Goal: Task Accomplishment & Management: Manage account settings

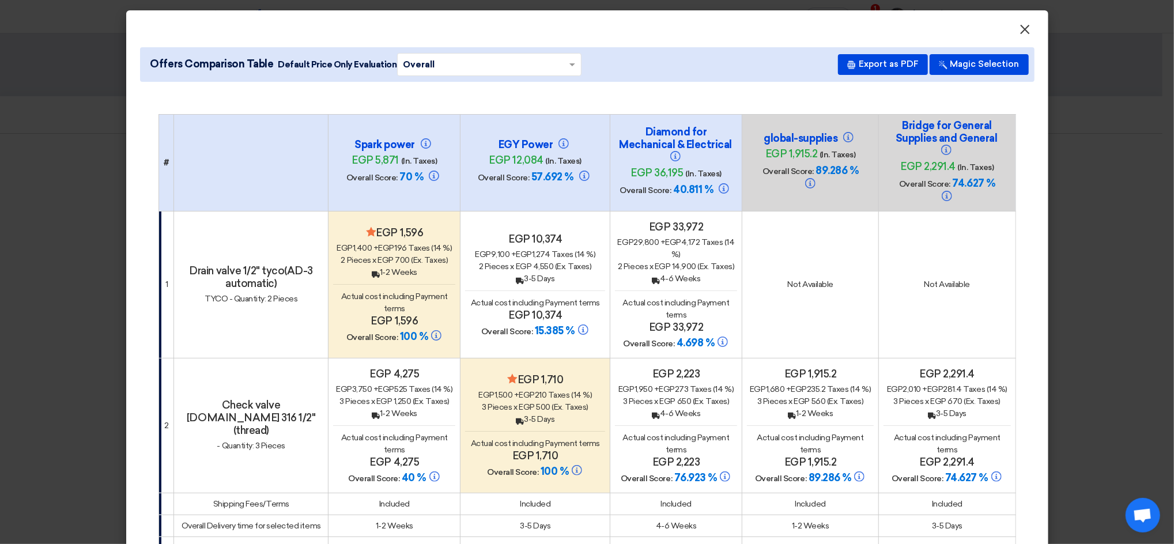
click at [1020, 26] on span "×" at bounding box center [1026, 32] width 12 height 23
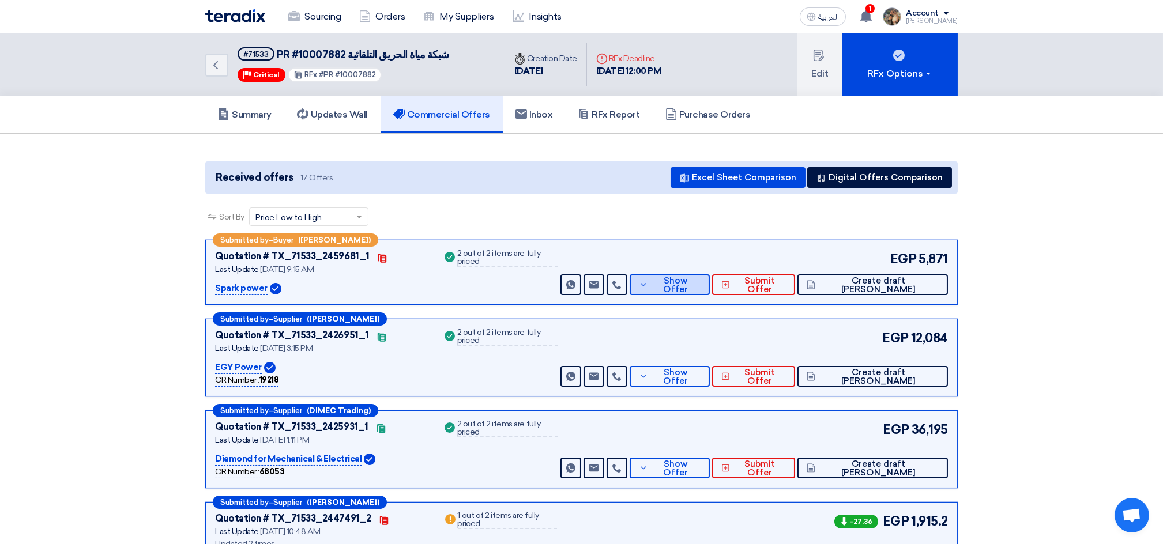
click at [703, 278] on button "Show Offer" at bounding box center [669, 284] width 80 height 21
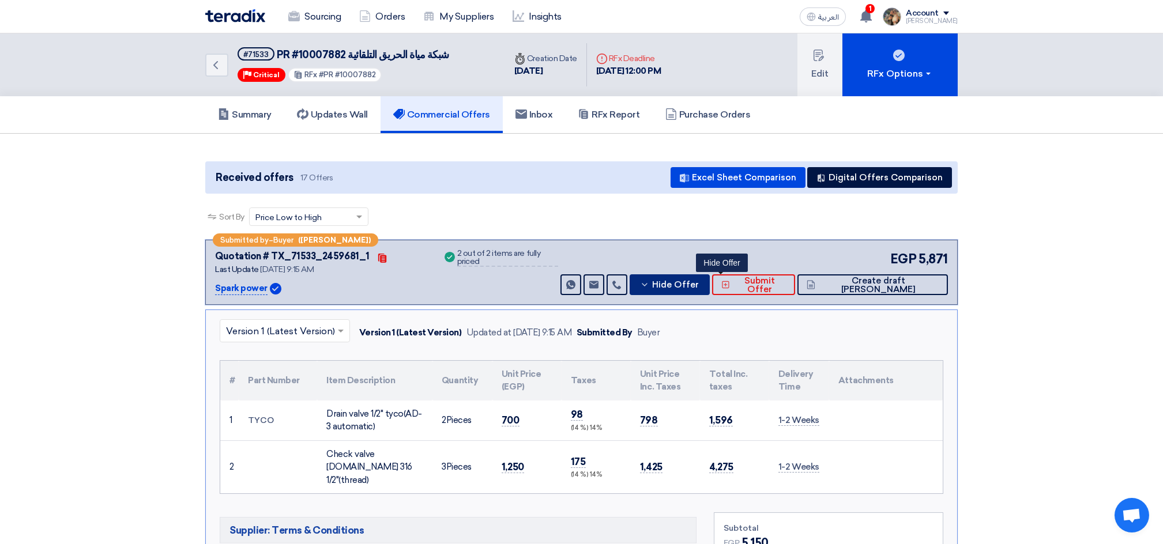
click at [699, 282] on span "Hide Offer" at bounding box center [675, 285] width 47 height 9
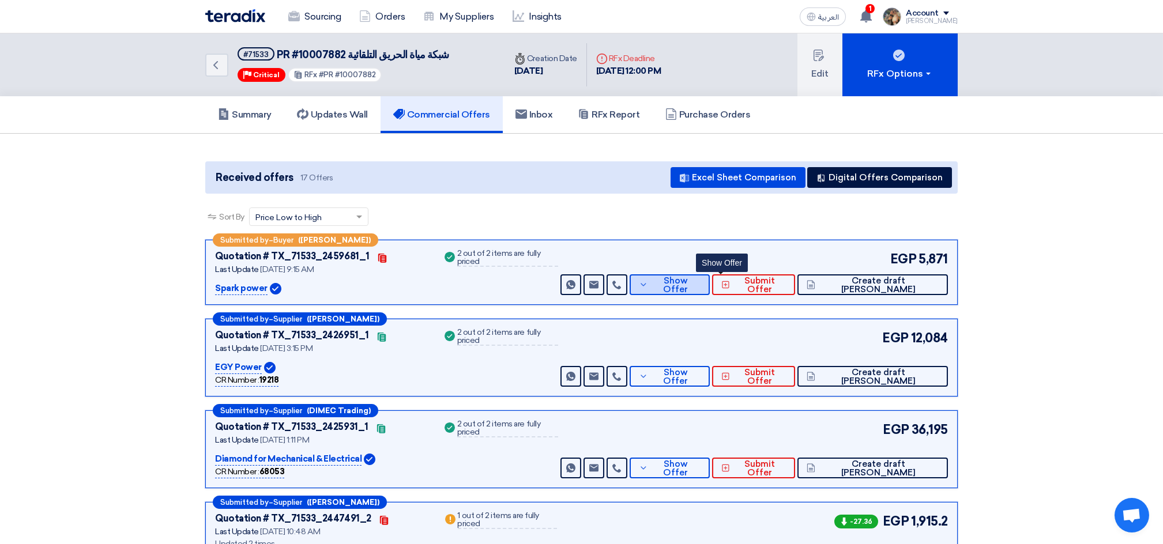
click at [701, 282] on span "Show Offer" at bounding box center [676, 285] width 50 height 17
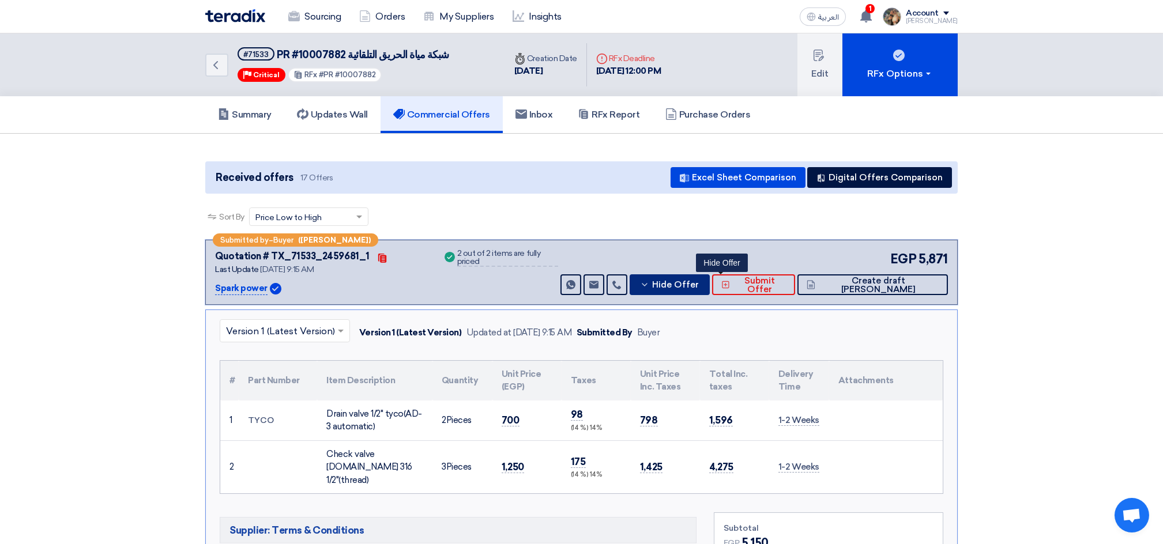
click at [699, 281] on span "Hide Offer" at bounding box center [675, 285] width 47 height 9
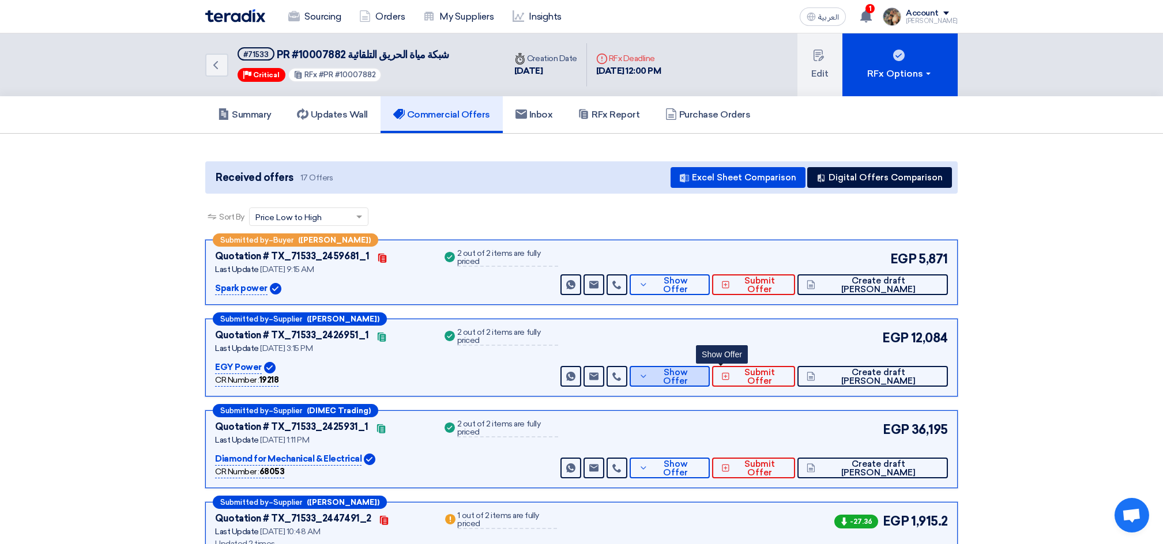
click at [701, 373] on span "Show Offer" at bounding box center [676, 376] width 50 height 17
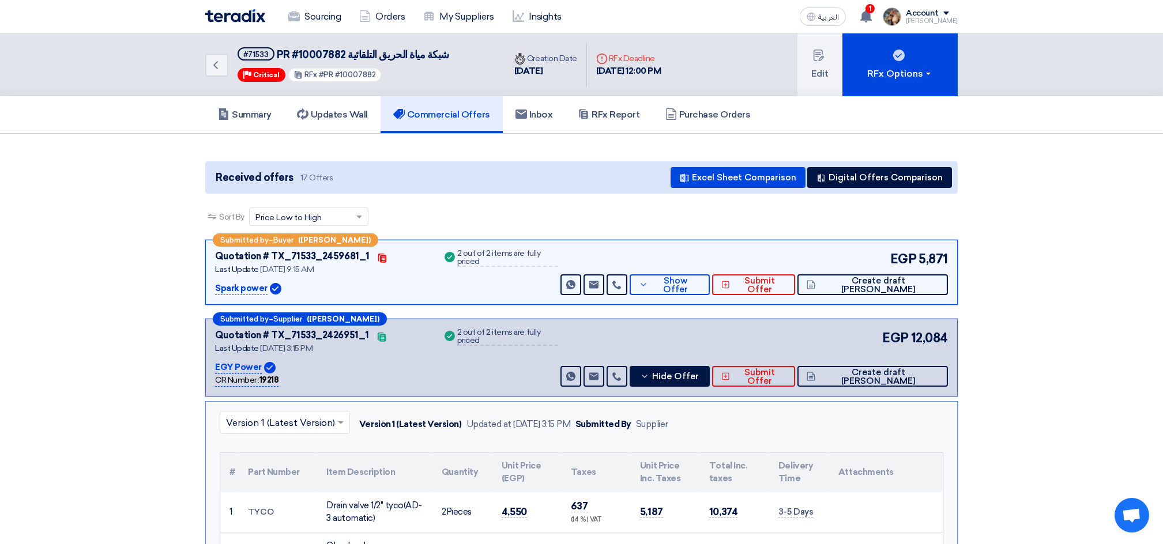
click at [712, 357] on div "EGP 12,084 Send Message Send Message" at bounding box center [753, 358] width 390 height 58
click at [709, 368] on button "Hide Offer" at bounding box center [669, 376] width 80 height 21
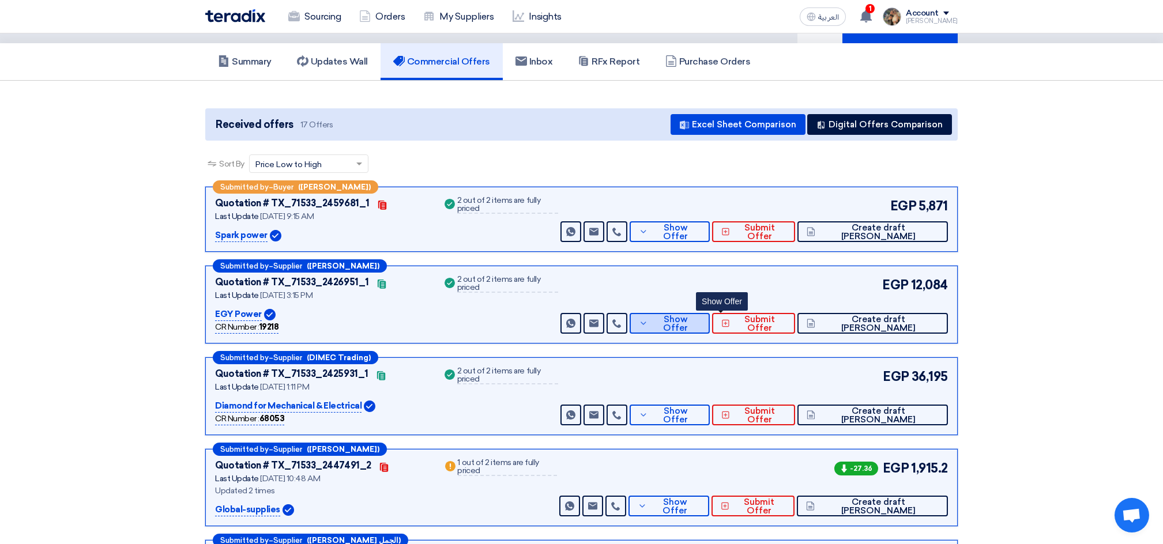
scroll to position [153, 0]
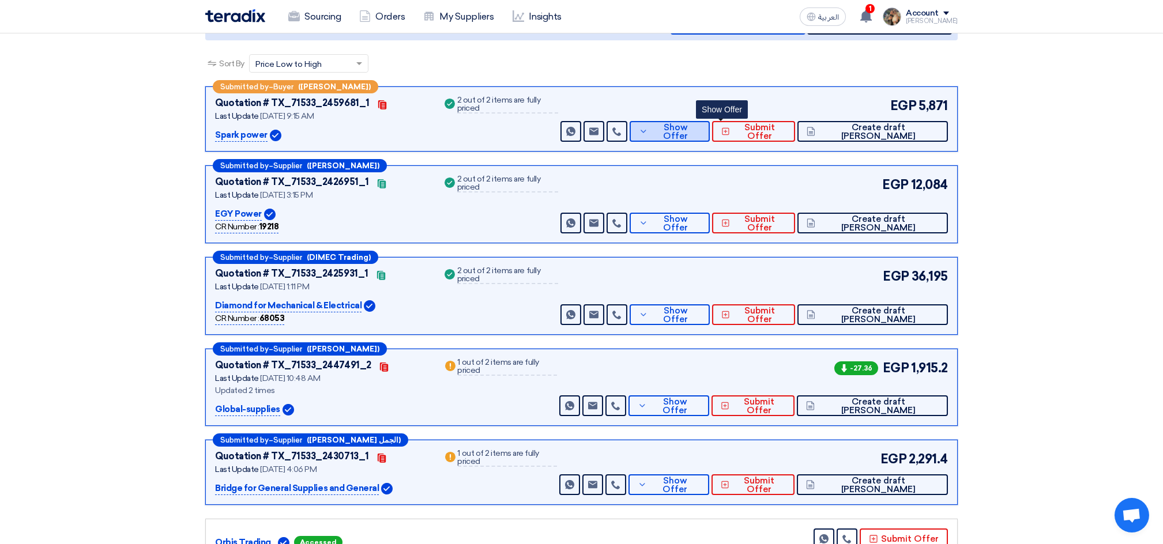
click at [701, 131] on span "Show Offer" at bounding box center [676, 131] width 50 height 17
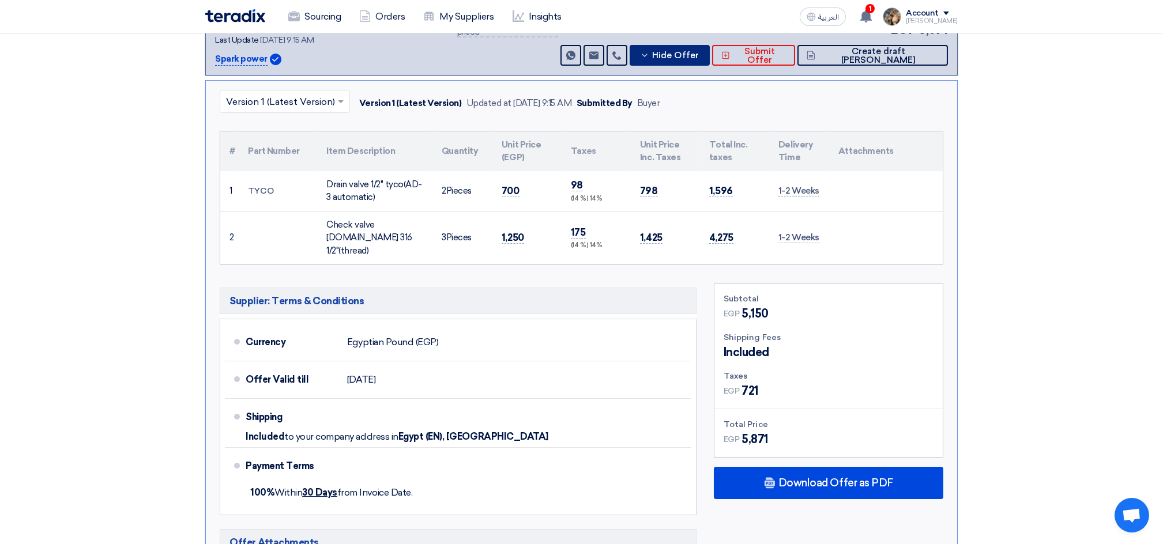
scroll to position [231, 0]
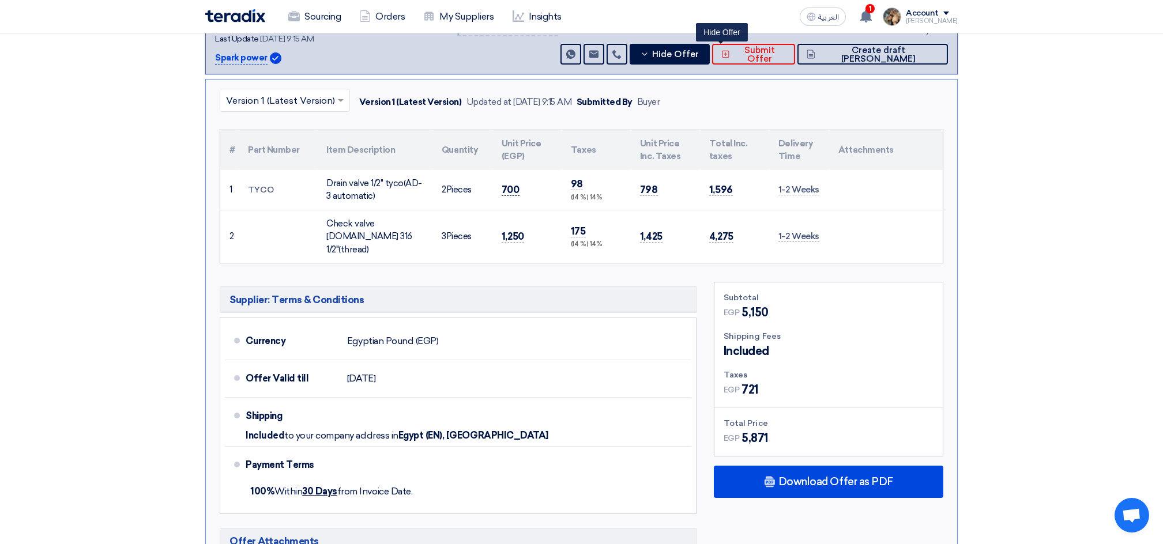
click at [508, 190] on span "700" at bounding box center [510, 190] width 18 height 12
copy span "700"
click at [517, 231] on span "1,250" at bounding box center [512, 237] width 22 height 12
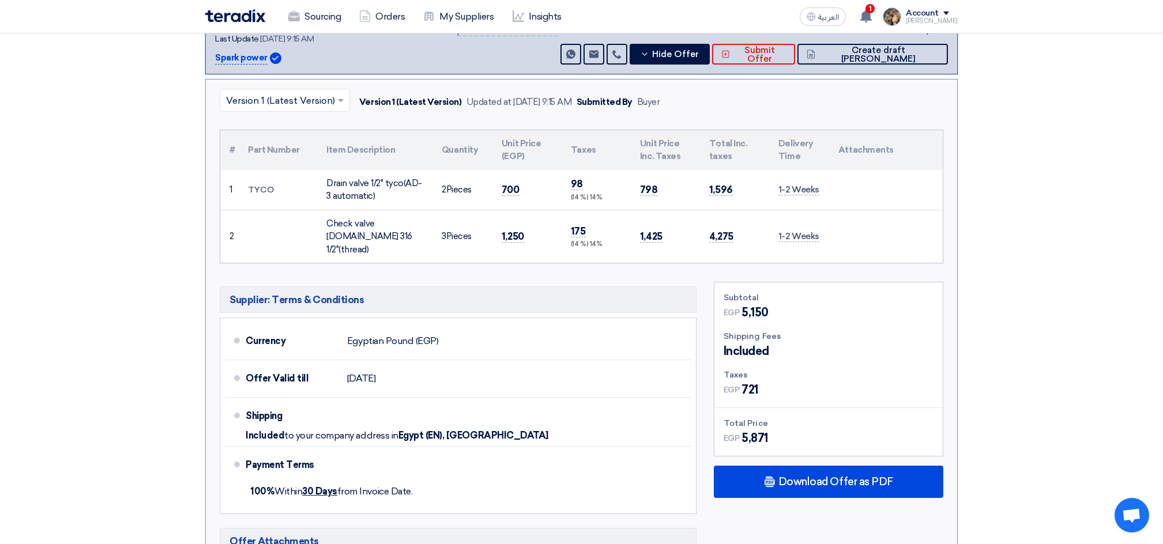
copy span "1,250"
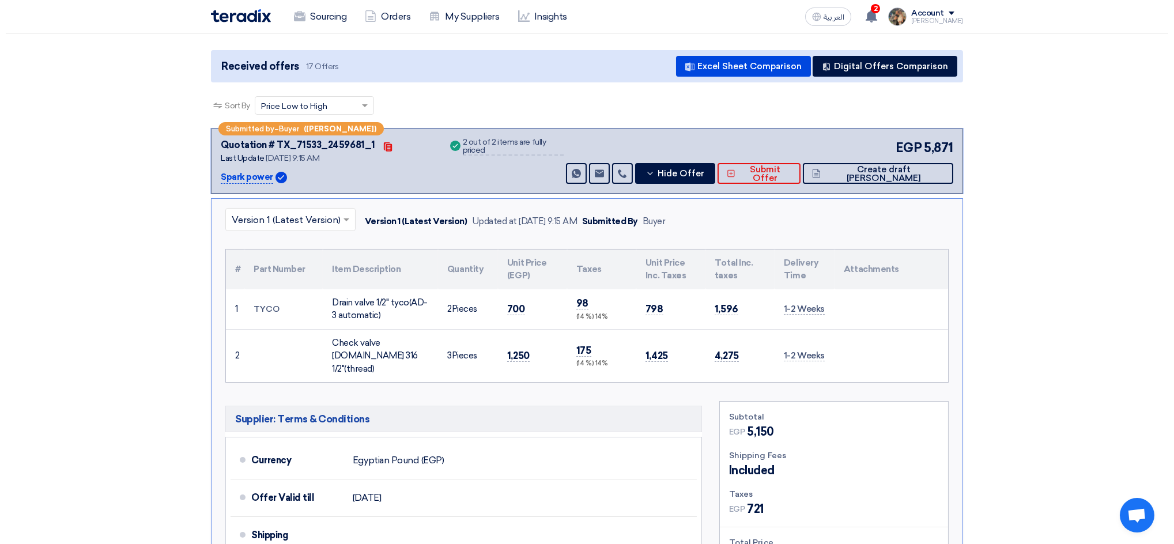
scroll to position [77, 0]
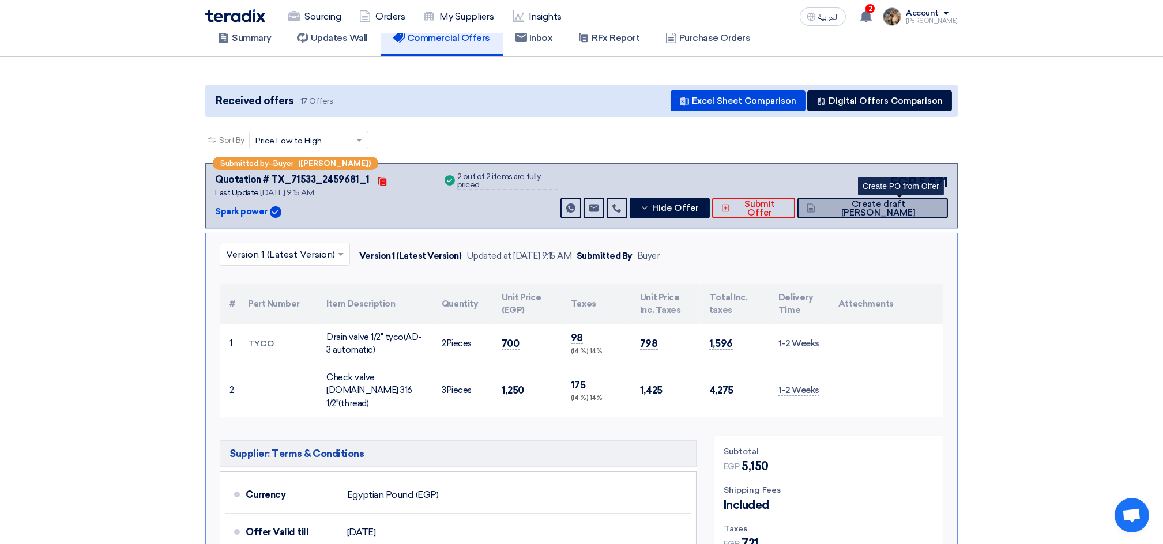
click at [897, 207] on span "Create draft [PERSON_NAME]" at bounding box center [878, 208] width 120 height 17
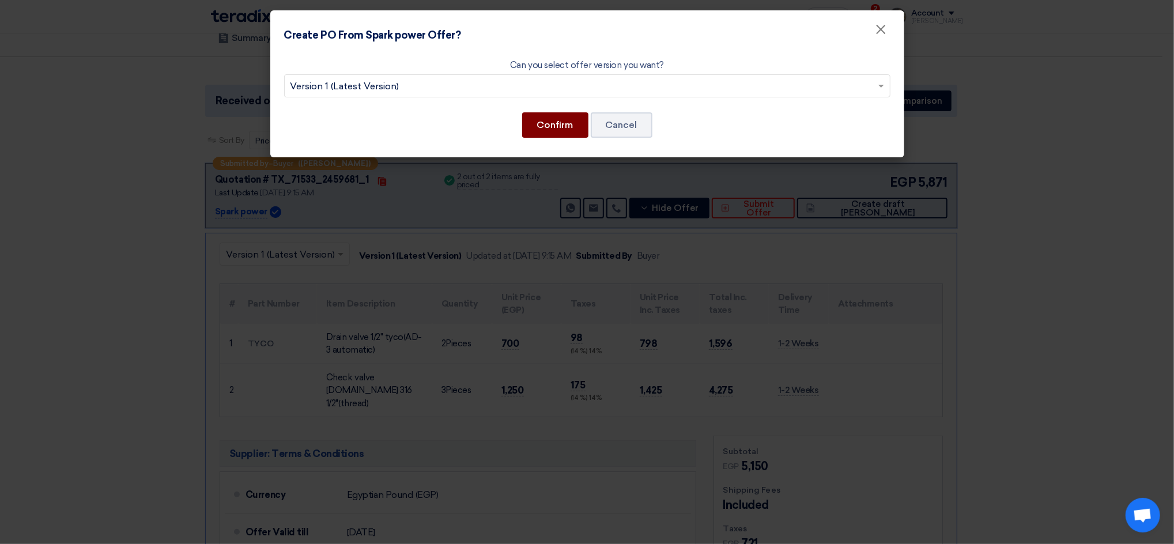
click at [548, 123] on button "Confirm" at bounding box center [555, 124] width 66 height 25
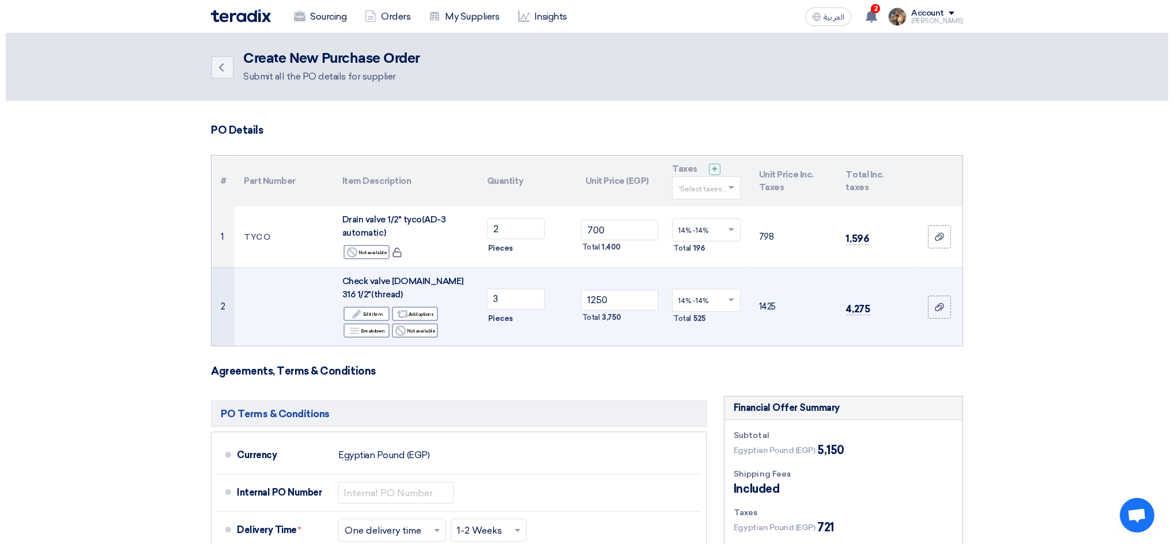
scroll to position [231, 0]
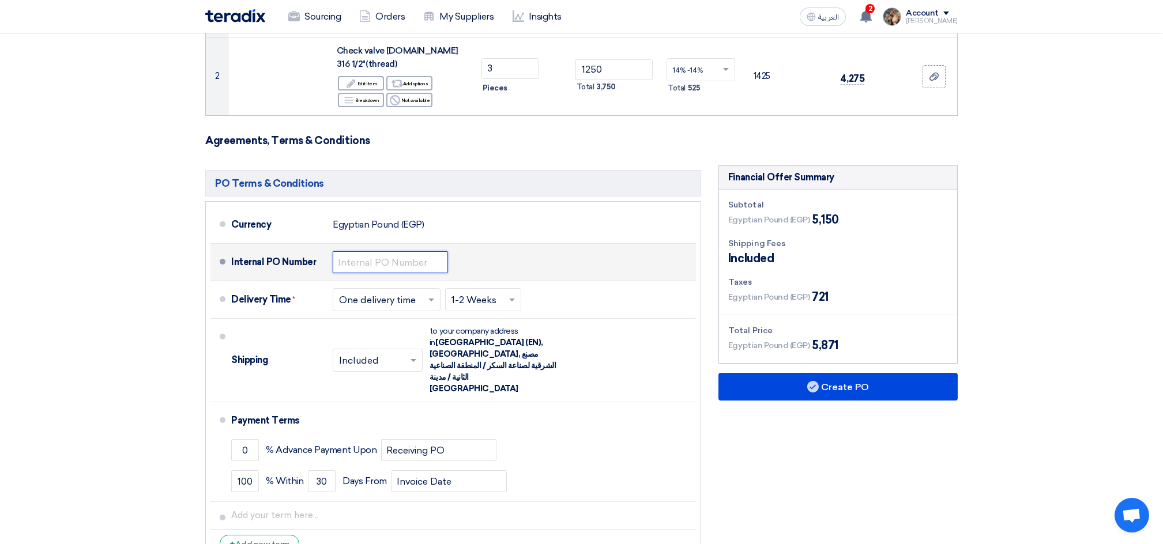
click at [397, 251] on input "text" at bounding box center [390, 262] width 115 height 22
paste input "4500009583"
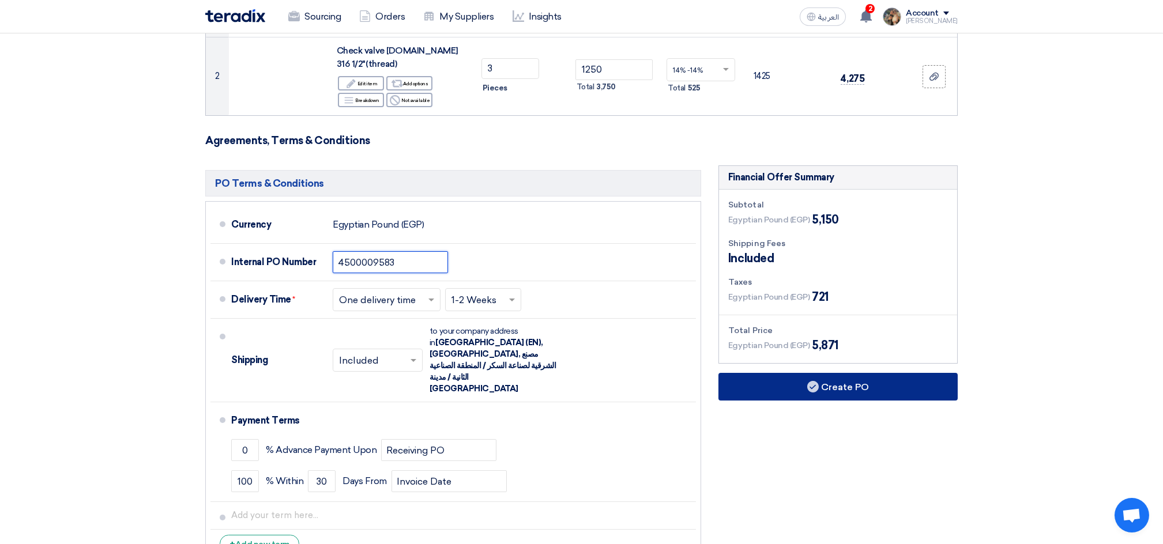
type input "4500009583"
click at [842, 373] on button "Create PO" at bounding box center [837, 387] width 239 height 28
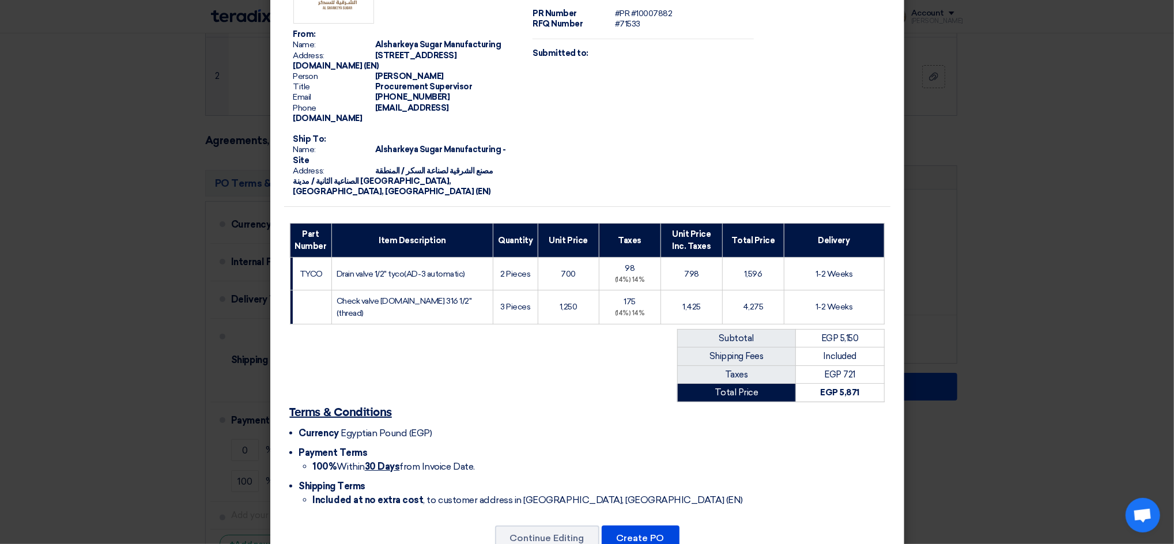
scroll to position [75, 0]
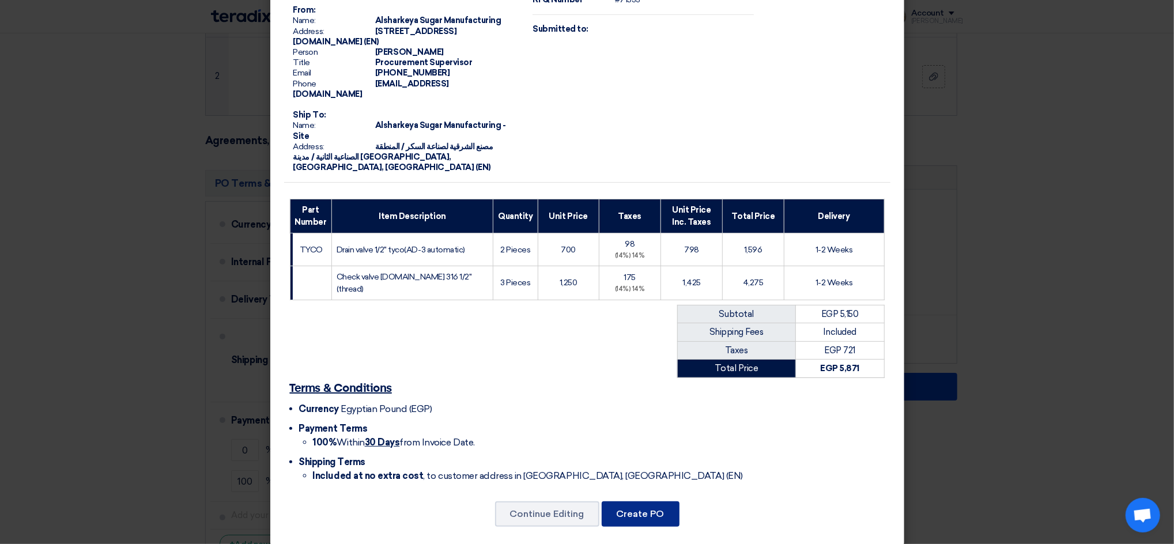
click at [631, 503] on button "Create PO" at bounding box center [641, 513] width 78 height 25
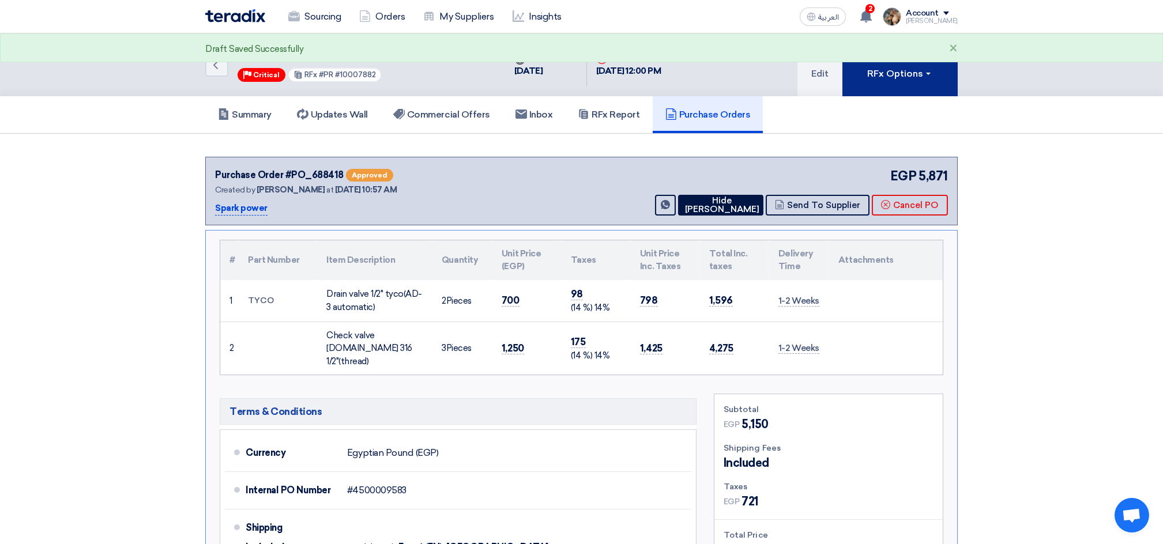
click at [860, 80] on button "RFx Options" at bounding box center [899, 64] width 115 height 63
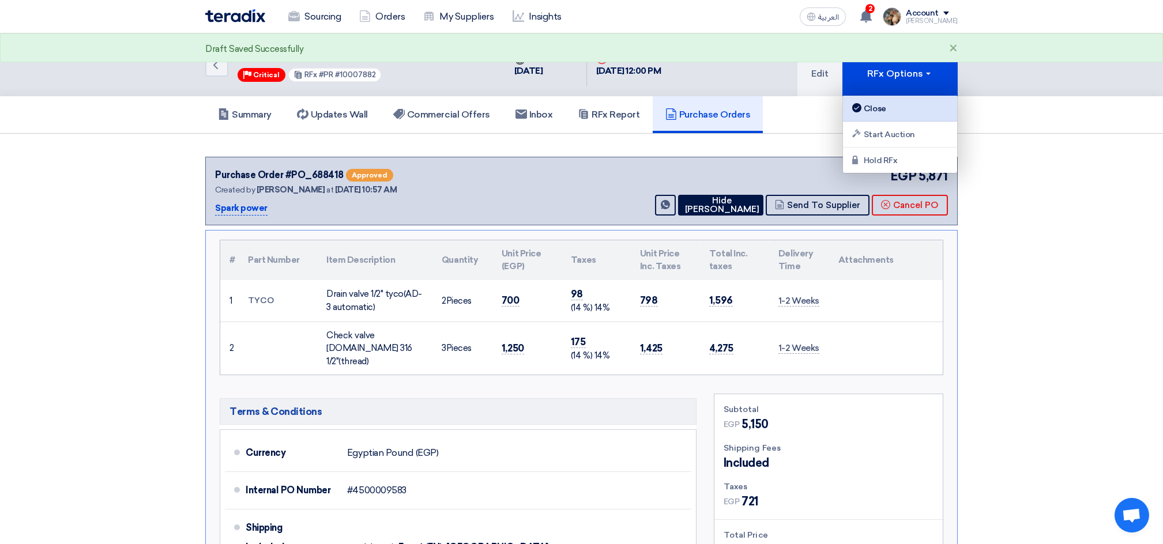
click at [873, 103] on div "Close" at bounding box center [900, 108] width 100 height 14
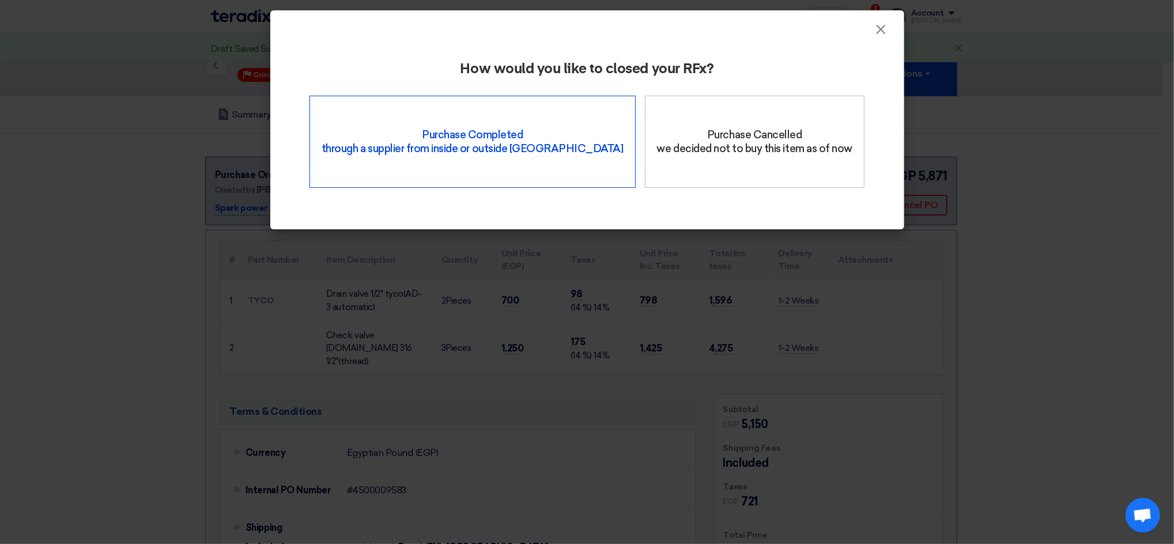
click at [448, 148] on div "Purchase Completed through a supplier from inside or outside Teradix" at bounding box center [473, 142] width 326 height 92
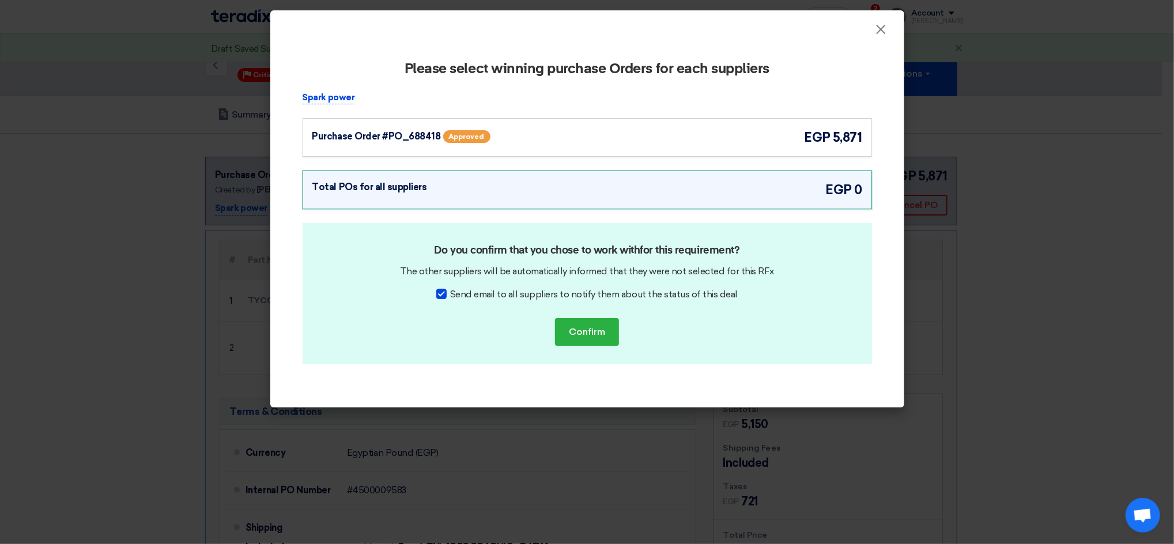
click at [638, 292] on span "Send email to all suppliers to notify them about the status of this deal" at bounding box center [594, 295] width 288 height 14
click at [458, 292] on input "Send email to all suppliers to notify them about the status of this deal" at bounding box center [453, 291] width 7 height 7
checkbox input "false"
click at [583, 335] on button "Confirm" at bounding box center [587, 332] width 64 height 28
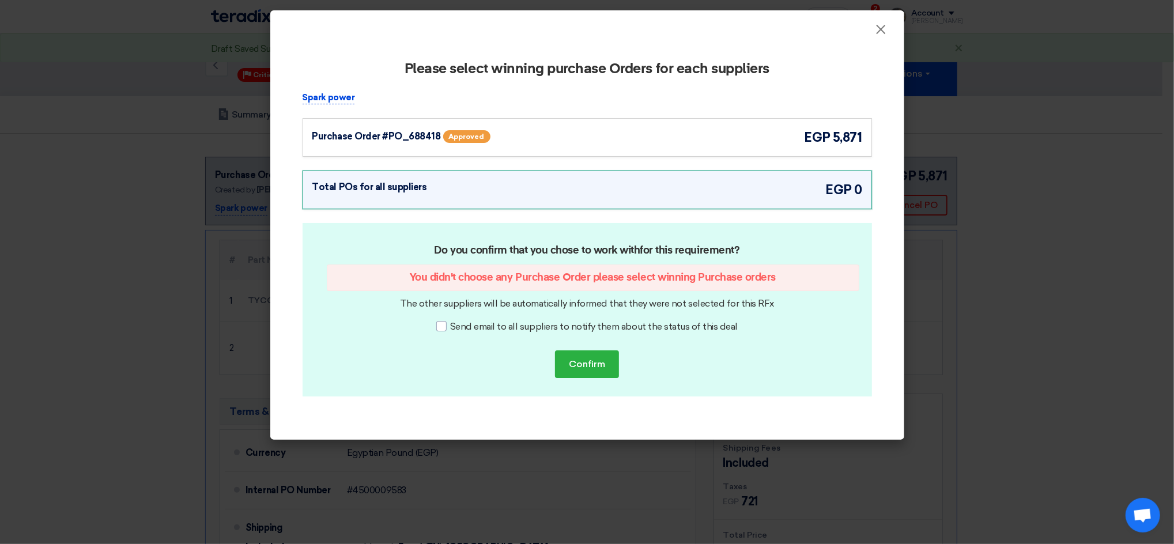
click at [621, 148] on div "Purchase Order #PO_688418 Approved egp 5,871" at bounding box center [587, 137] width 569 height 39
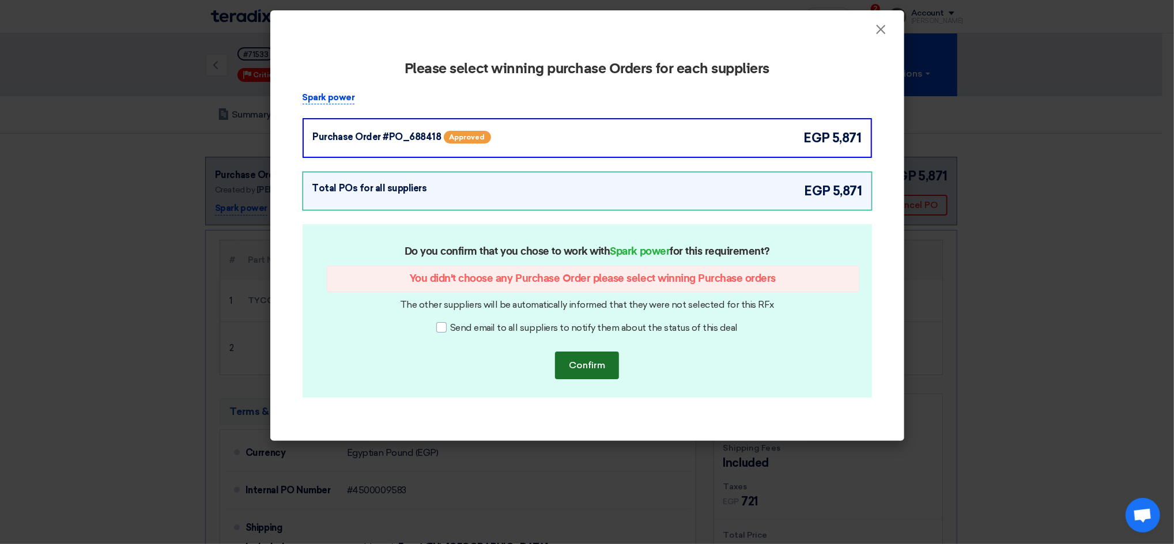
click at [581, 369] on button "Confirm" at bounding box center [587, 366] width 64 height 28
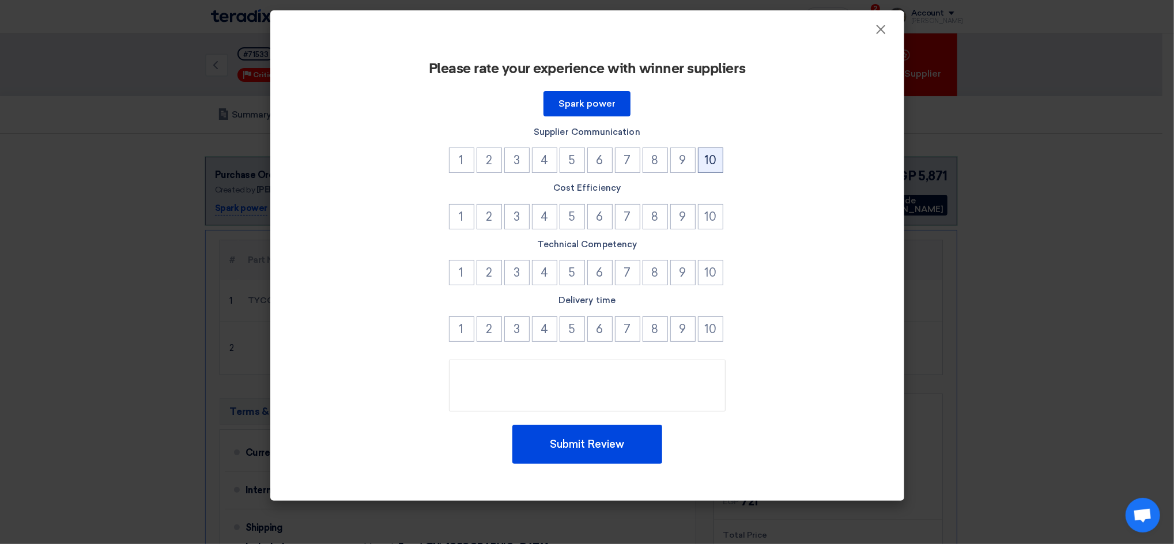
click at [719, 157] on button "10" at bounding box center [710, 160] width 25 height 25
click at [715, 204] on button "10" at bounding box center [710, 216] width 25 height 25
click at [714, 266] on button "10" at bounding box center [710, 272] width 25 height 25
click at [716, 320] on button "10" at bounding box center [710, 328] width 25 height 25
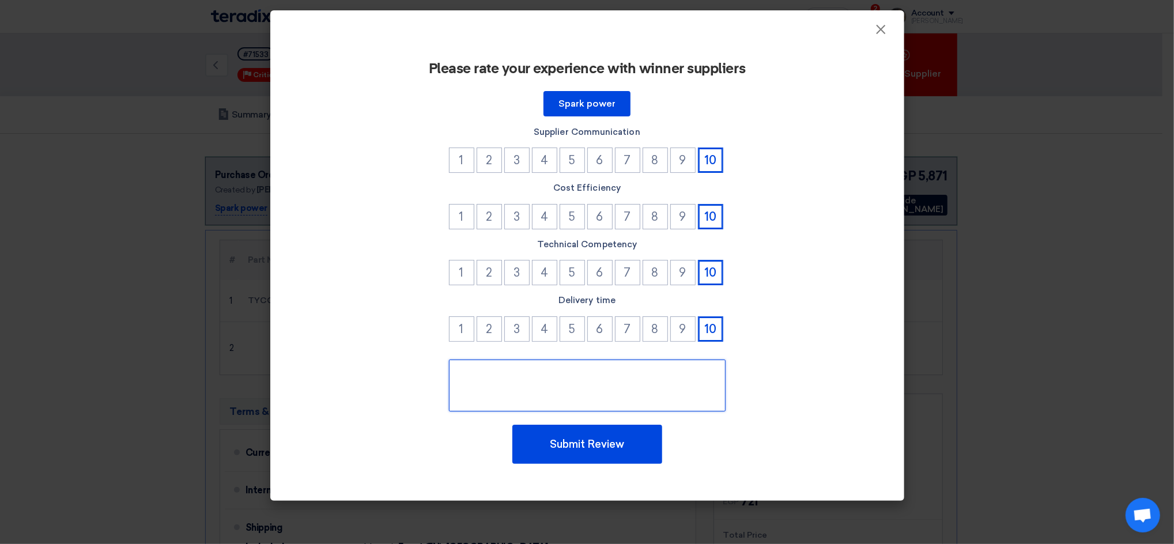
click at [636, 406] on textarea at bounding box center [587, 386] width 277 height 52
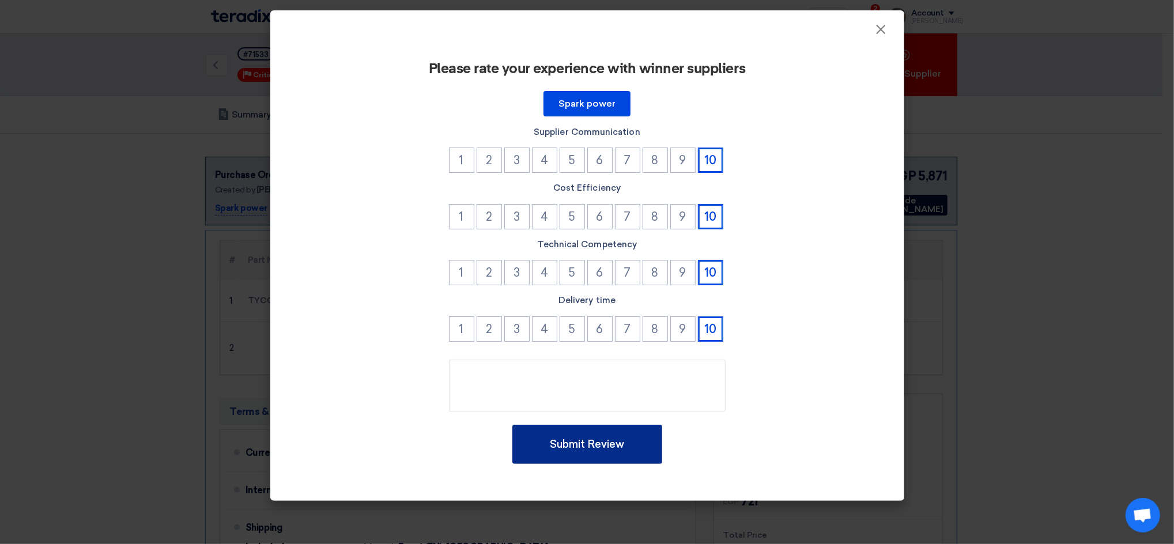
click at [635, 431] on button "Submit Review" at bounding box center [587, 444] width 150 height 39
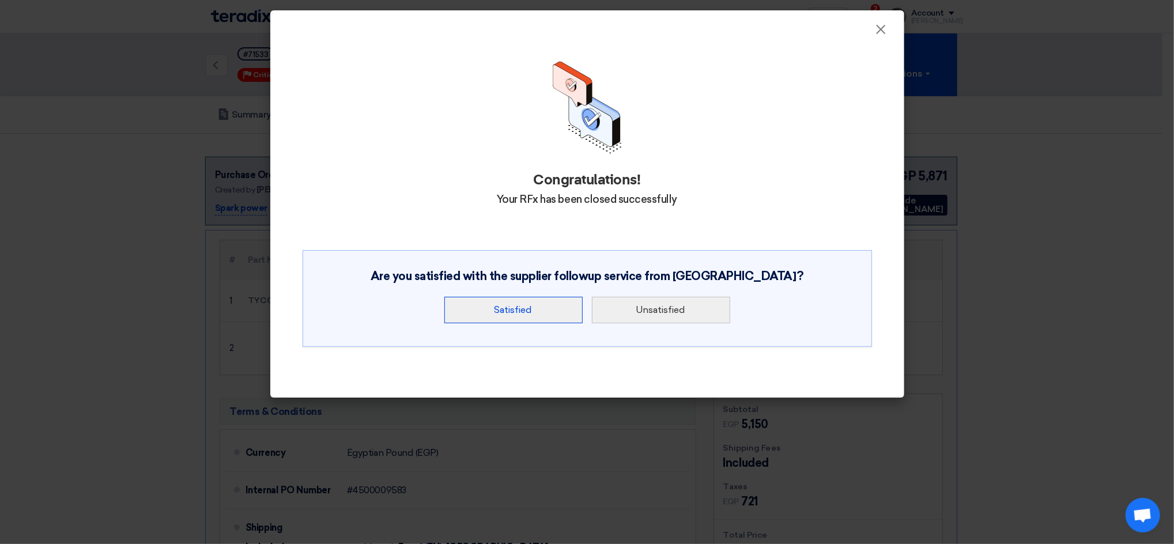
click at [558, 310] on button "Satisfied" at bounding box center [513, 310] width 138 height 27
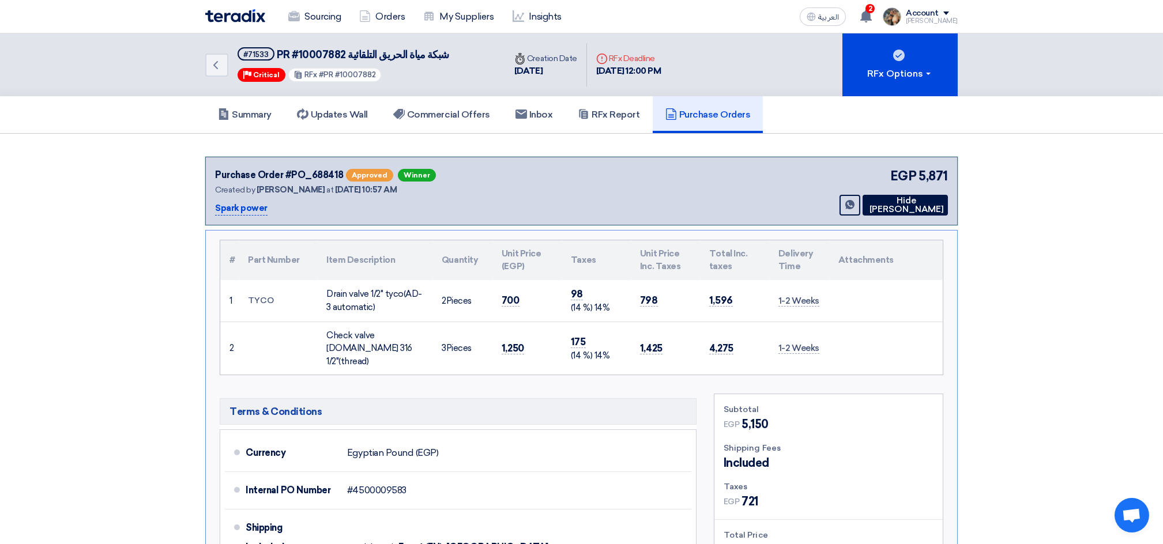
click at [232, 11] on img at bounding box center [235, 15] width 60 height 13
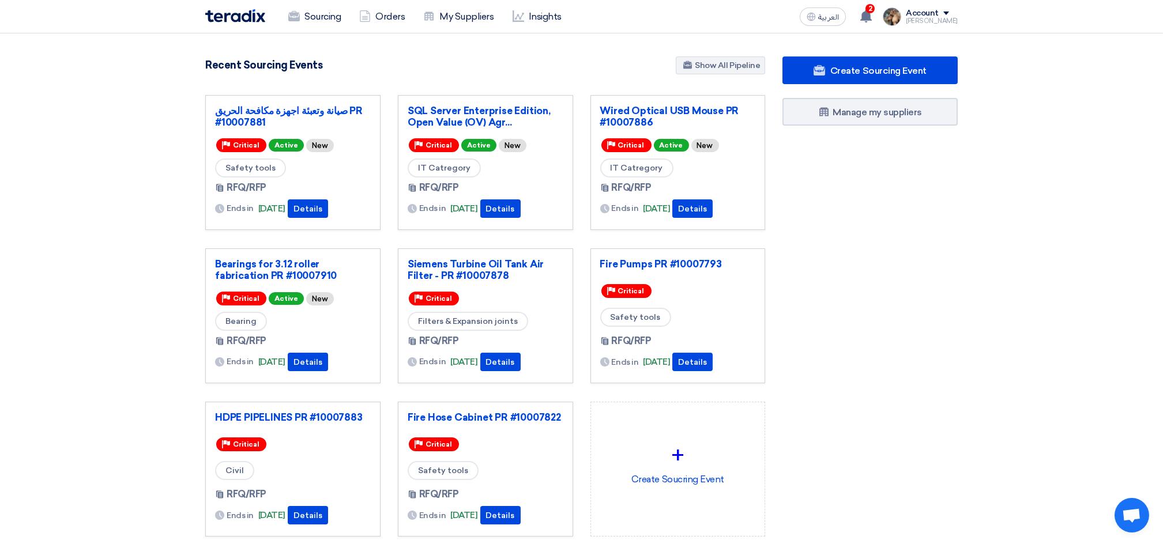
drag, startPoint x: 164, startPoint y: 10, endPoint x: 1176, endPoint y: 583, distance: 1163.5
click at [1163, 544] on html "Sourcing Orders My Suppliers Insights العربية ع 2 You have a new offer for 'Bea…" at bounding box center [581, 447] width 1163 height 895
click at [999, 352] on section "3044 RFx remaining 9 Auctions remaining Create Sourcing Event" at bounding box center [581, 324] width 1163 height 582
click at [869, 13] on div "2 You have a new offer for 'Bearings for 3.12 roller fabrication PR #10007910' …" at bounding box center [866, 16] width 23 height 23
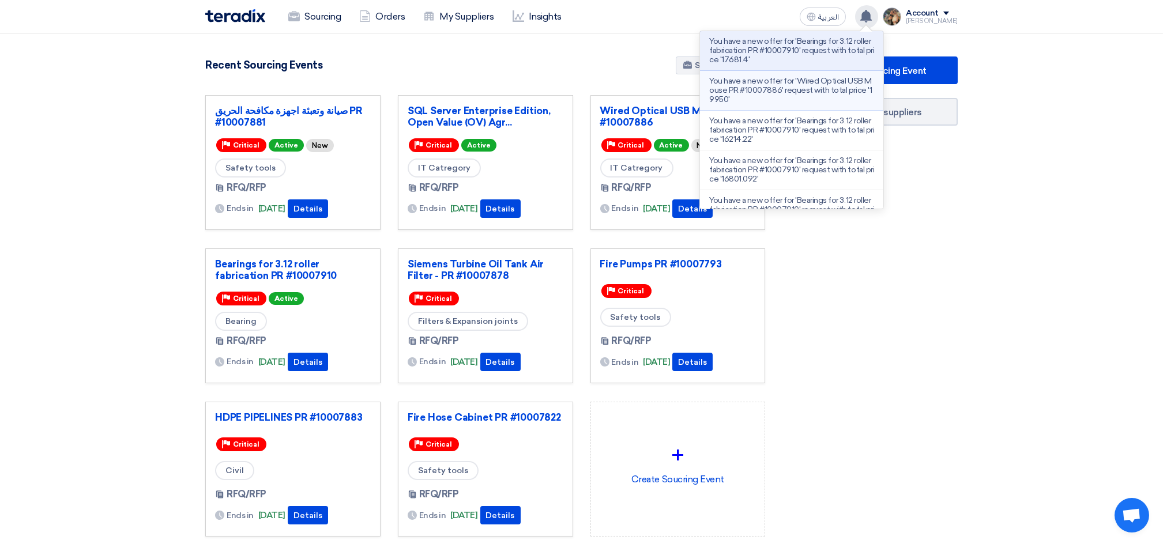
click at [852, 99] on p "You have a new offer for 'Wired Optical USB Mouse PR #10007886' request with to…" at bounding box center [791, 91] width 165 height 28
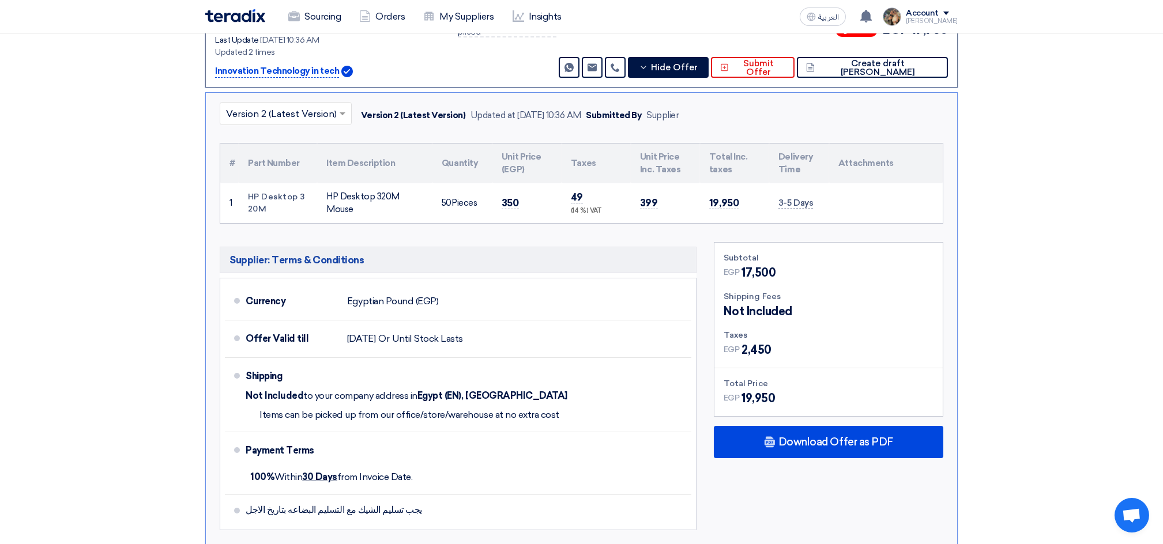
scroll to position [231, 0]
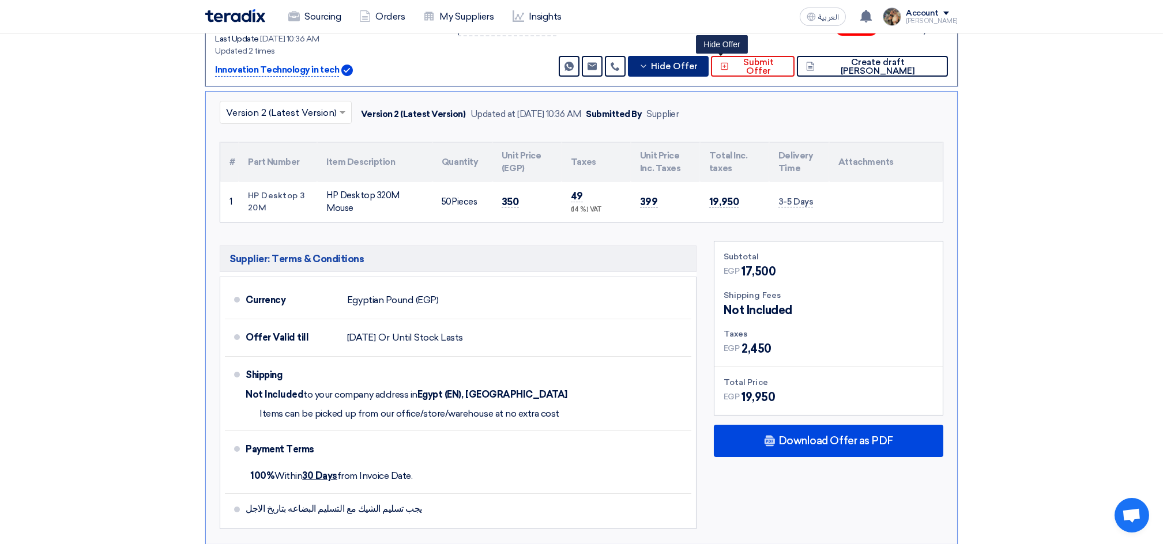
click at [697, 67] on span "Hide Offer" at bounding box center [674, 66] width 47 height 9
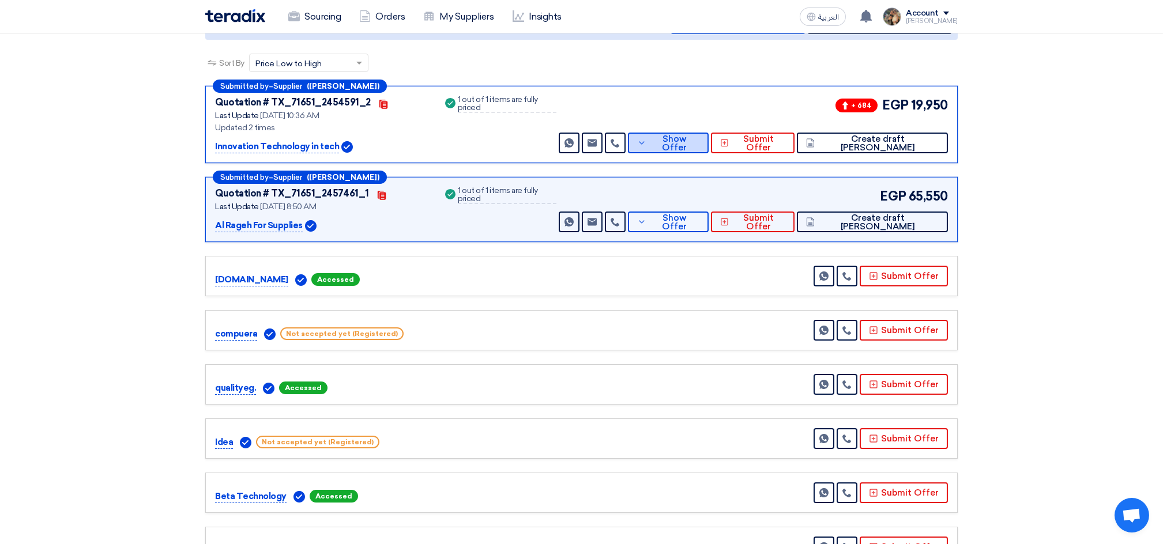
scroll to position [153, 0]
click at [685, 139] on button "Show Offer" at bounding box center [668, 143] width 81 height 21
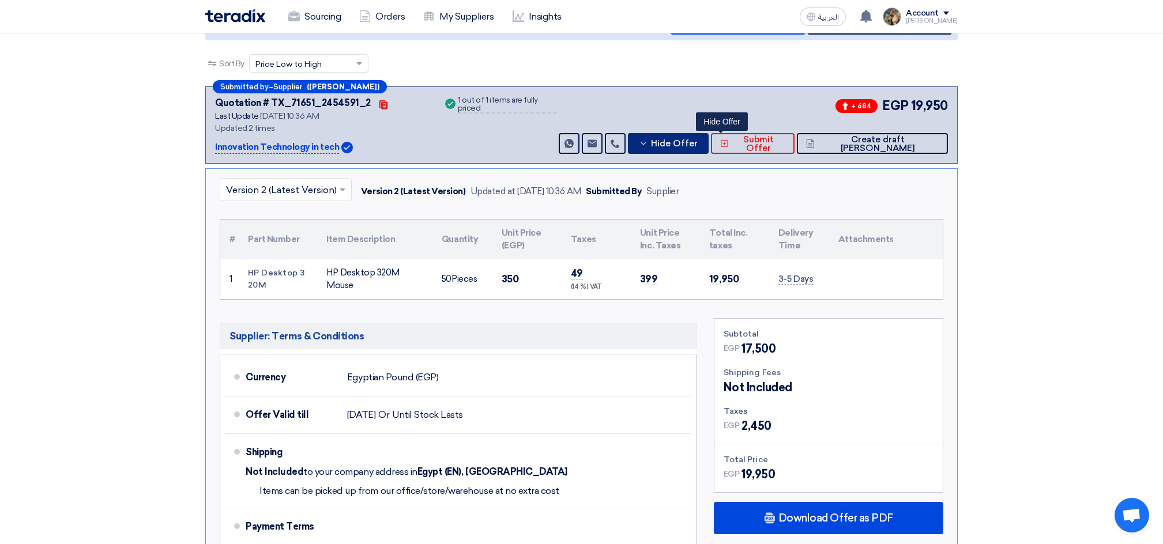
click at [697, 139] on span "Hide Offer" at bounding box center [674, 143] width 47 height 9
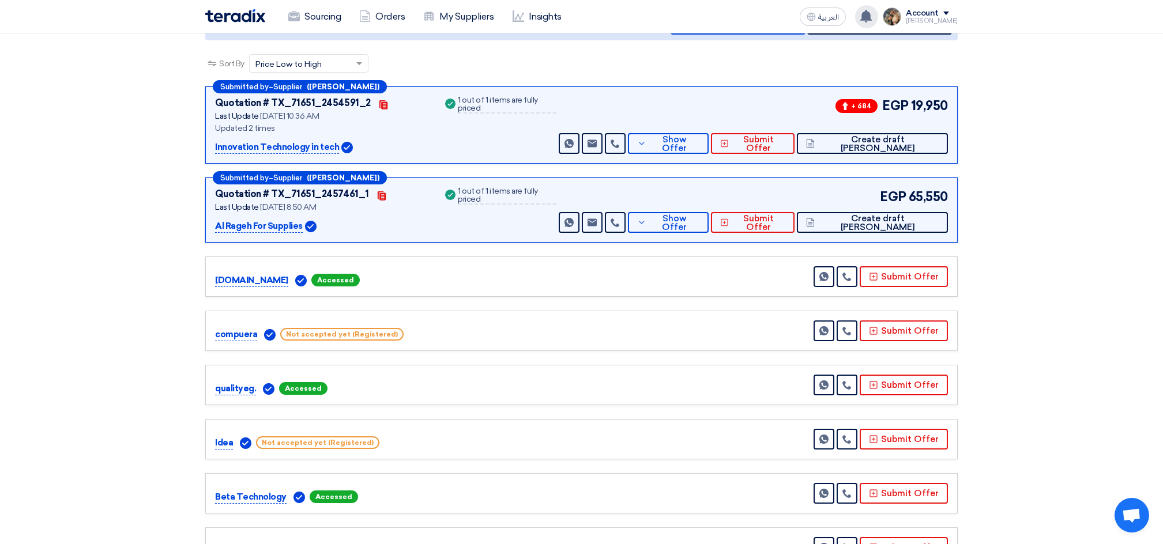
click at [871, 16] on use at bounding box center [866, 16] width 12 height 13
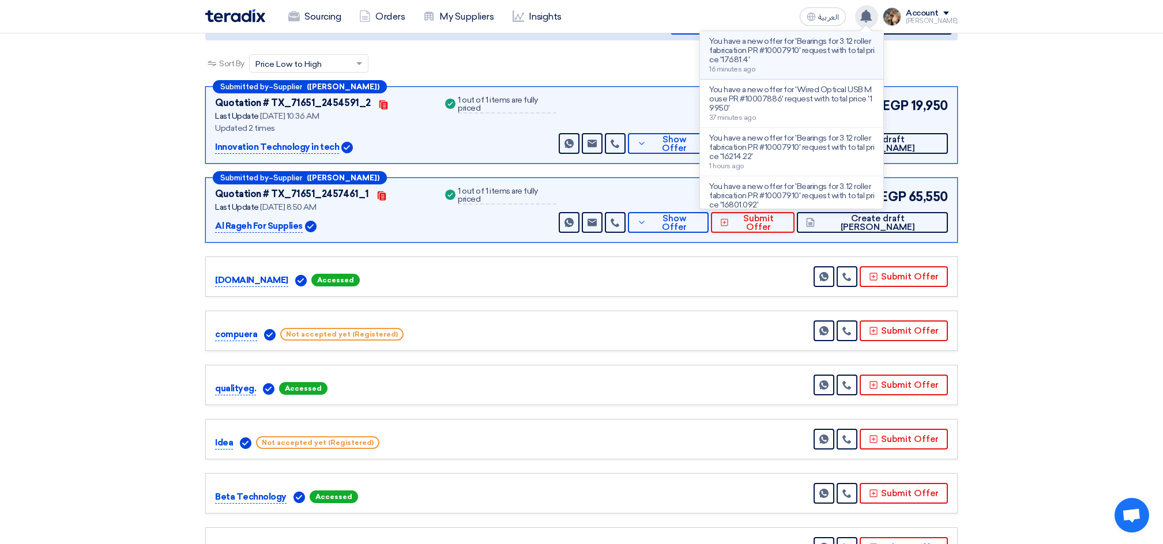
click at [817, 63] on div "You have a new offer for 'Bearings for 3.12 roller fabrication PR #10007910' re…" at bounding box center [791, 55] width 165 height 36
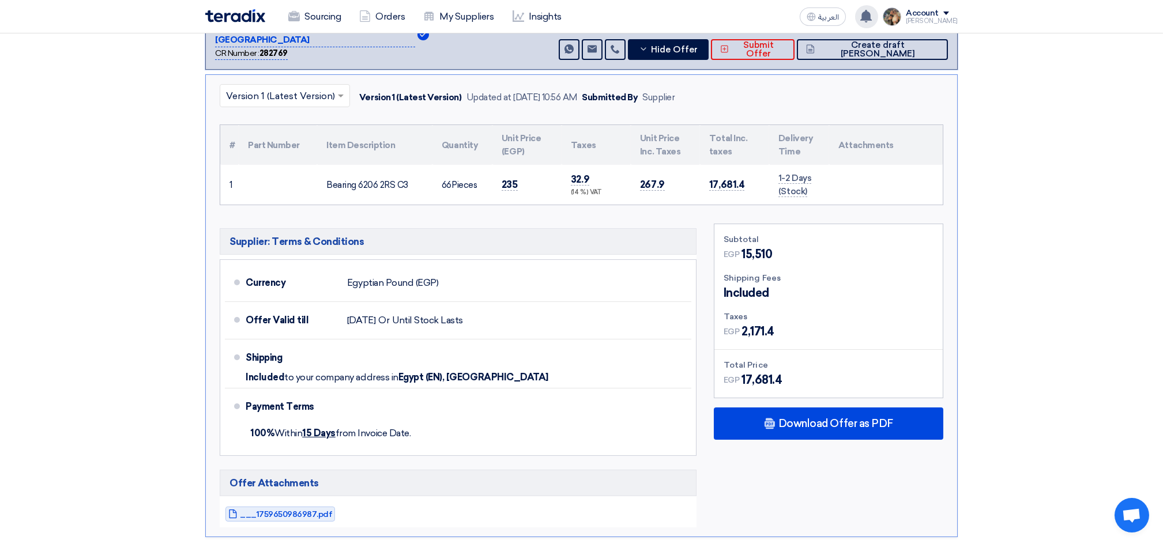
scroll to position [605, 0]
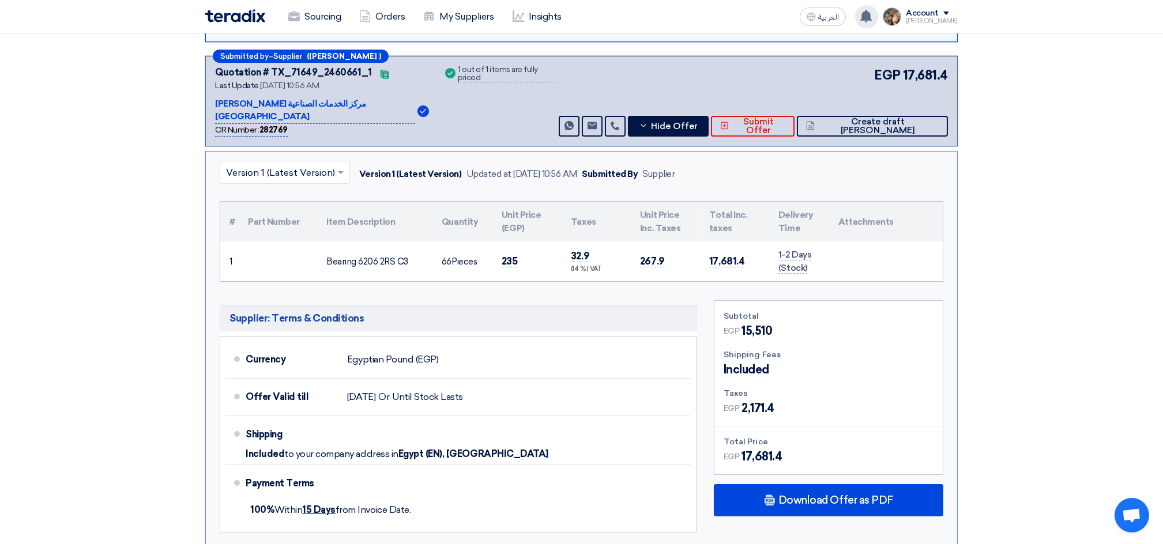
click at [715, 96] on div "EGP 17,681.4 Send Message Send Message" at bounding box center [751, 101] width 391 height 71
click at [708, 116] on button "Hide Offer" at bounding box center [668, 126] width 81 height 21
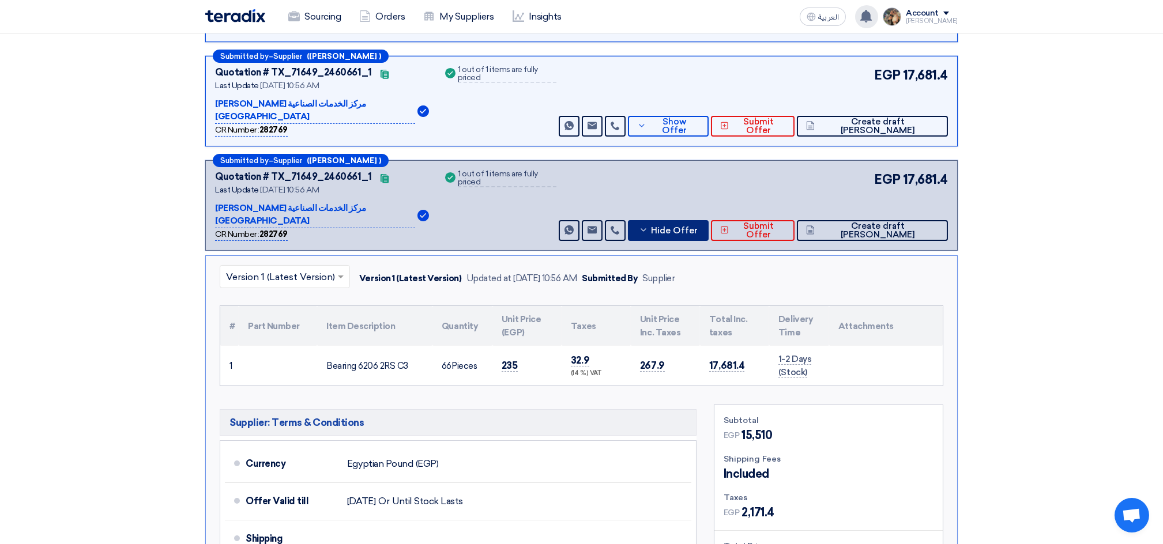
click at [697, 227] on span "Hide Offer" at bounding box center [674, 231] width 47 height 9
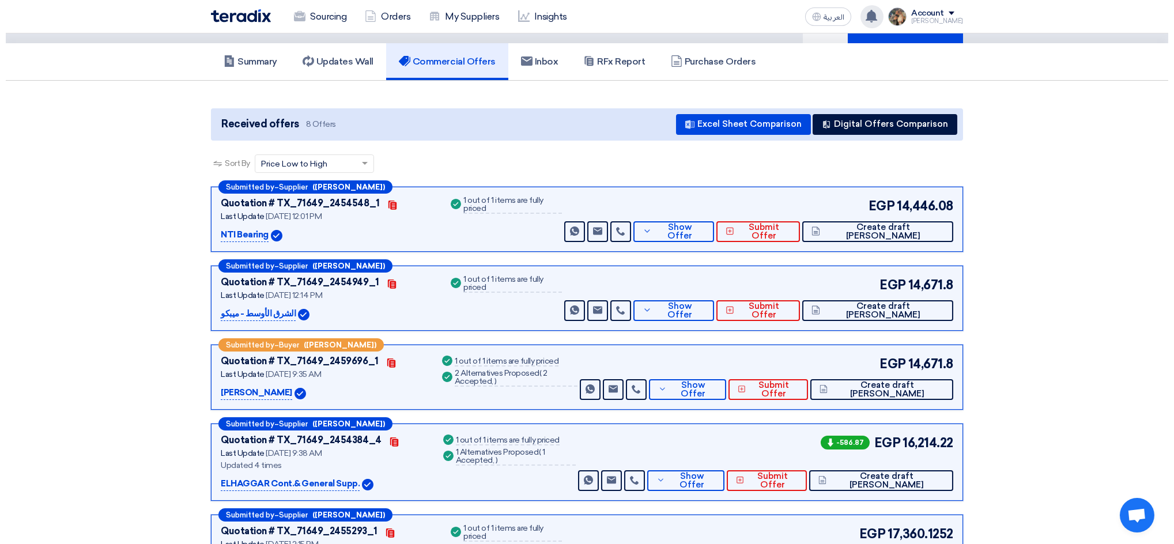
scroll to position [0, 0]
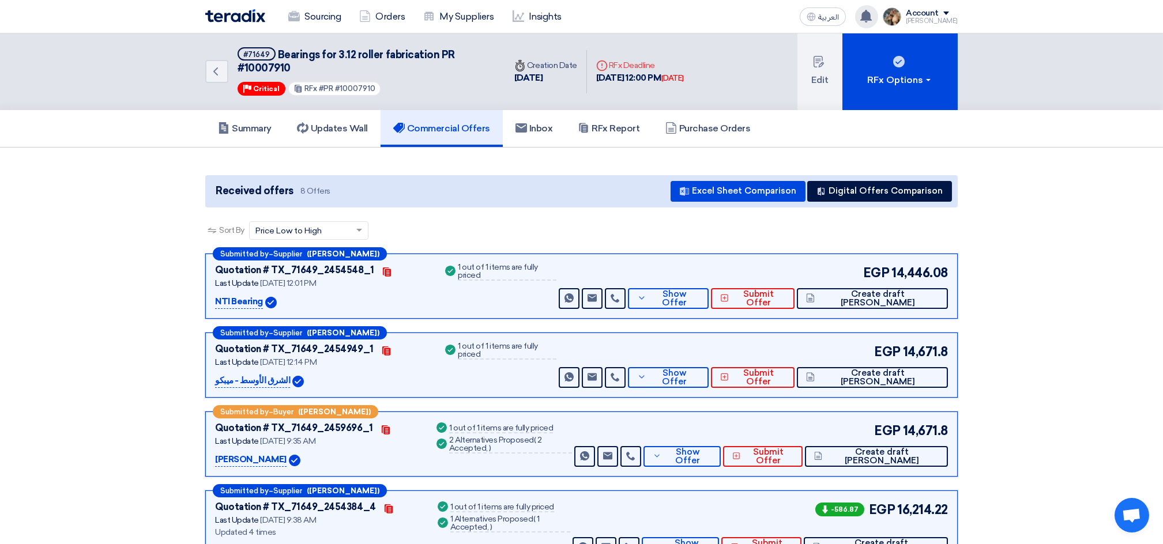
click at [242, 14] on img at bounding box center [235, 15] width 60 height 13
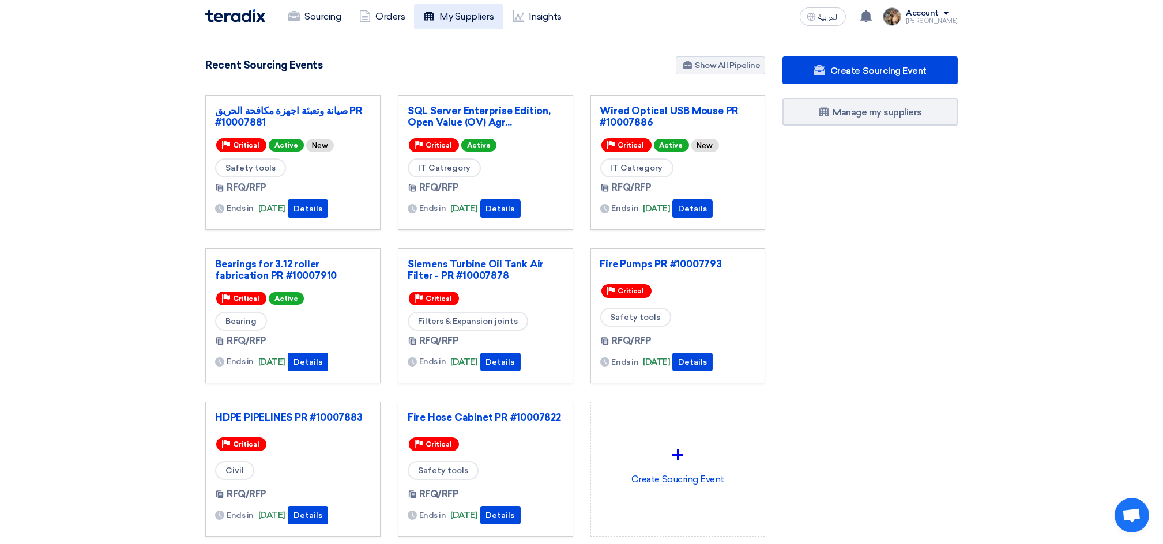
click at [443, 20] on link "My Suppliers" at bounding box center [458, 16] width 89 height 25
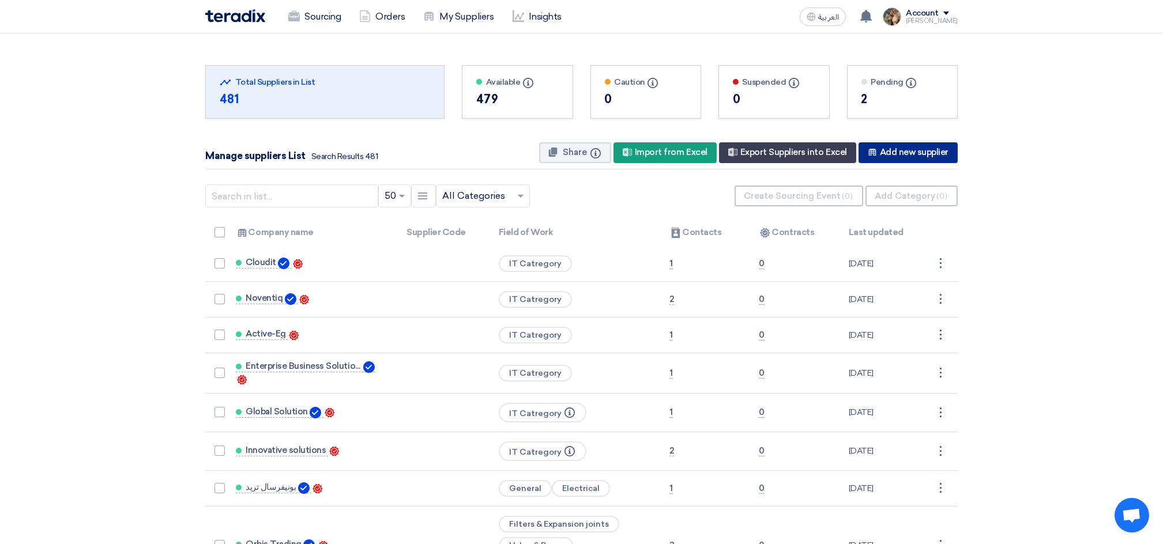
click at [921, 150] on div "New Supplier Add new supplier" at bounding box center [907, 152] width 99 height 21
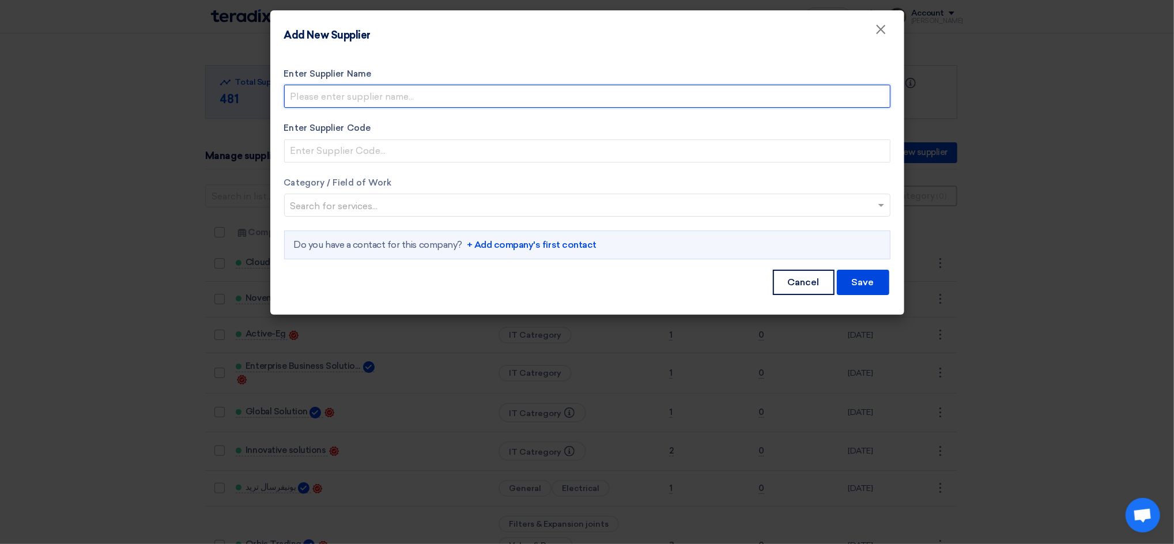
click at [349, 96] on input "Enter Supplier Name" at bounding box center [587, 96] width 606 height 23
type input "Global Engineering"
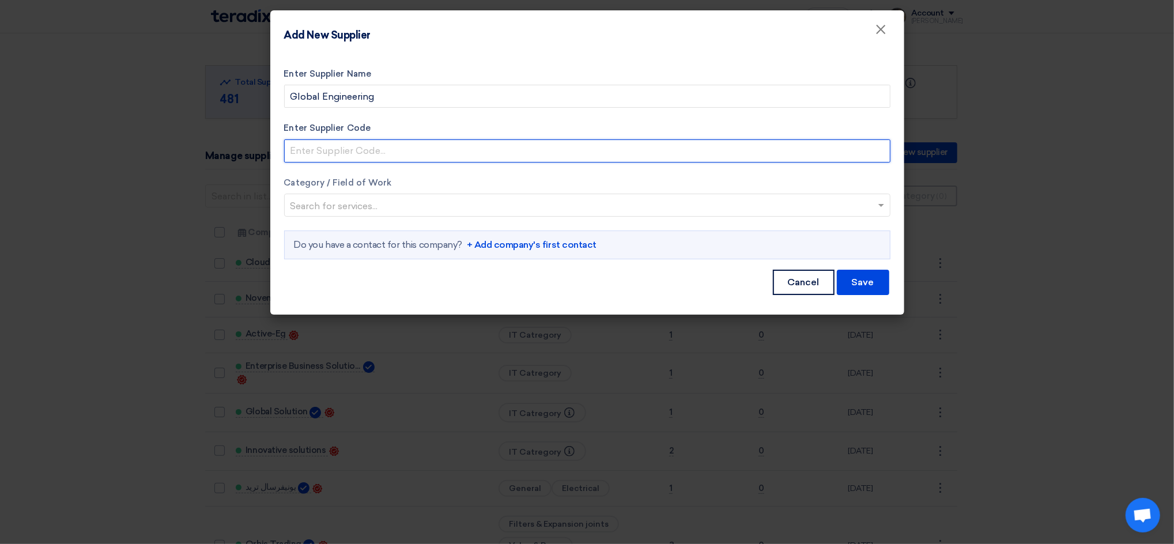
click at [345, 153] on input "Enter Supplier Code" at bounding box center [587, 150] width 606 height 23
paste input "7001825"
type input "7001825"
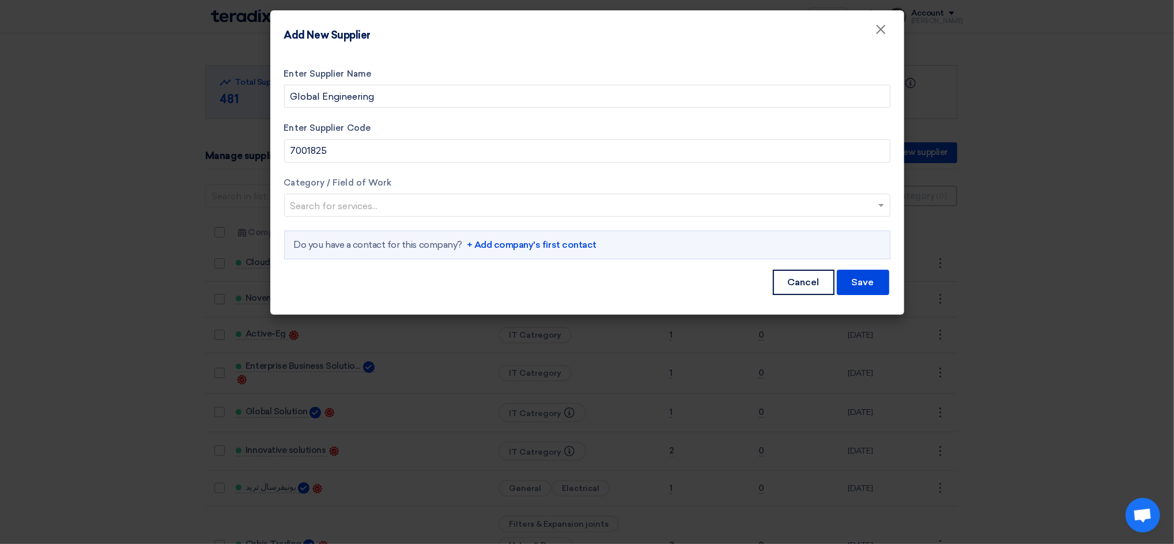
click at [410, 204] on input "text" at bounding box center [581, 206] width 582 height 19
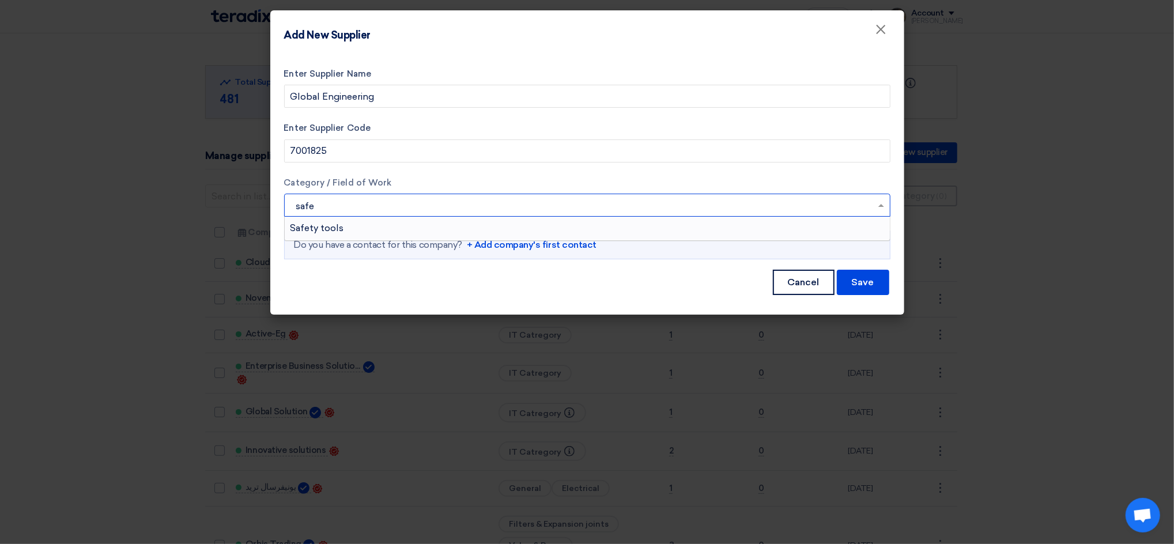
type input "[PERSON_NAME]"
click at [330, 223] on span "Safety tools" at bounding box center [317, 227] width 54 height 11
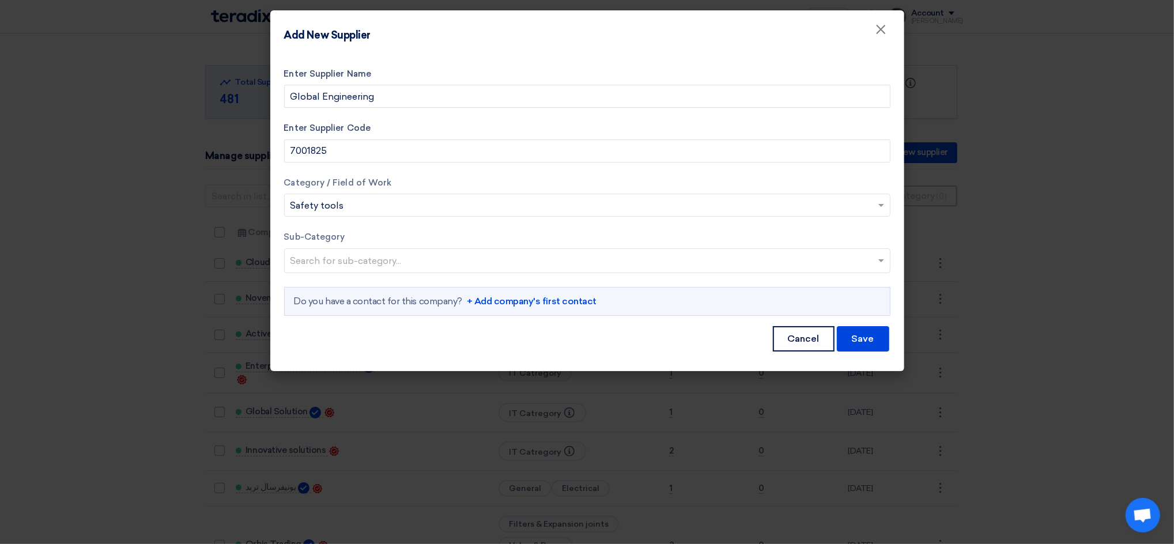
click at [524, 303] on link "+ Add company's first contact" at bounding box center [532, 302] width 130 height 14
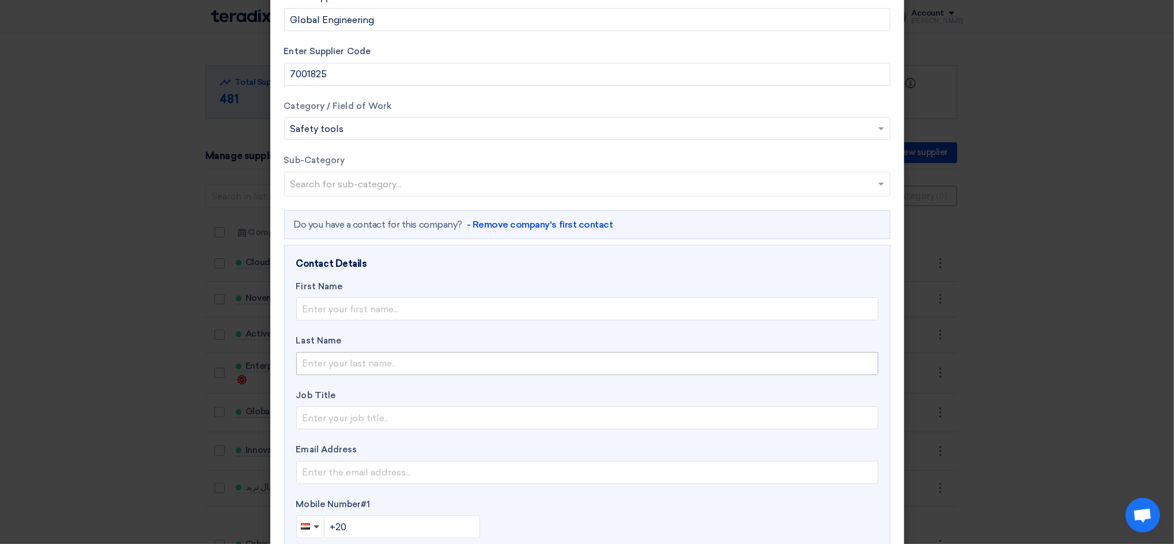
scroll to position [152, 0]
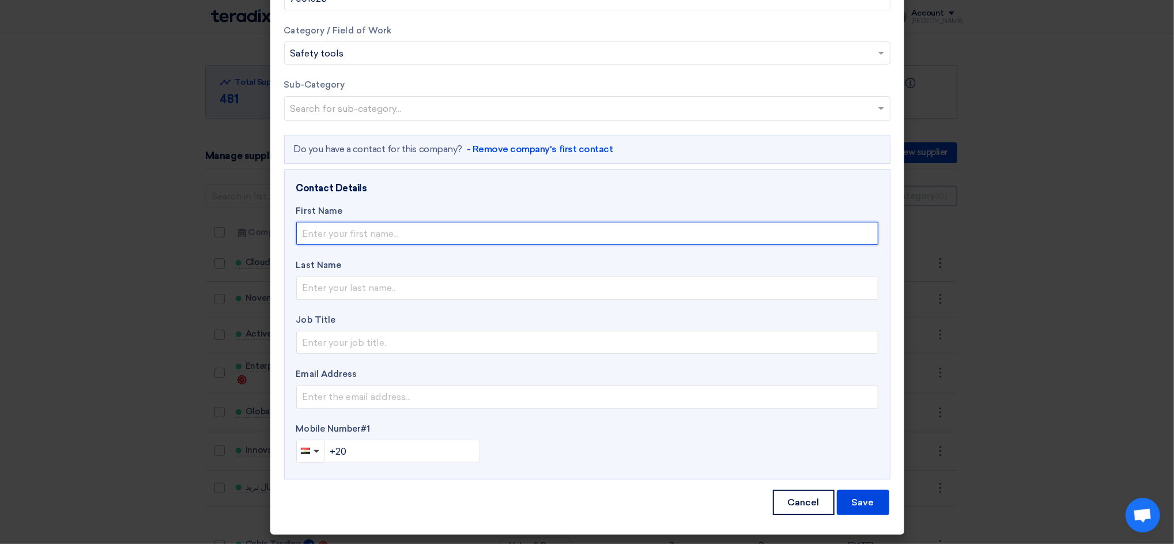
click at [319, 231] on input "text" at bounding box center [587, 233] width 582 height 23
paste input "[PERSON_NAME]"
type input "[PERSON_NAME]"
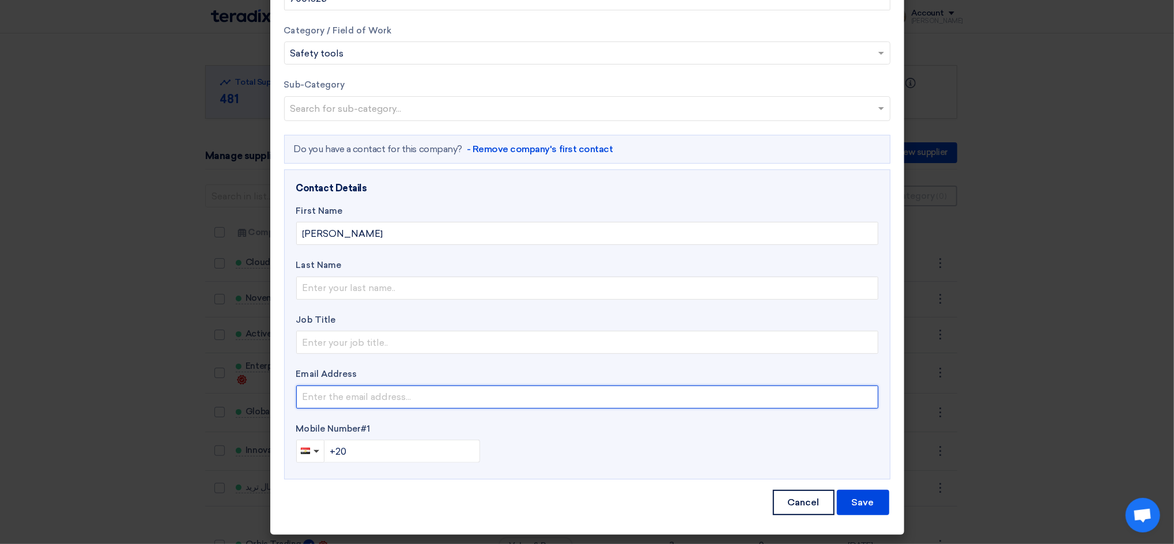
click at [358, 398] on input "email" at bounding box center [587, 397] width 582 height 23
paste input "[PERSON_NAME]"
type input "E"
paste input "Global Engineering <[EMAIL_ADDRESS][DOMAIN_NAME]>"
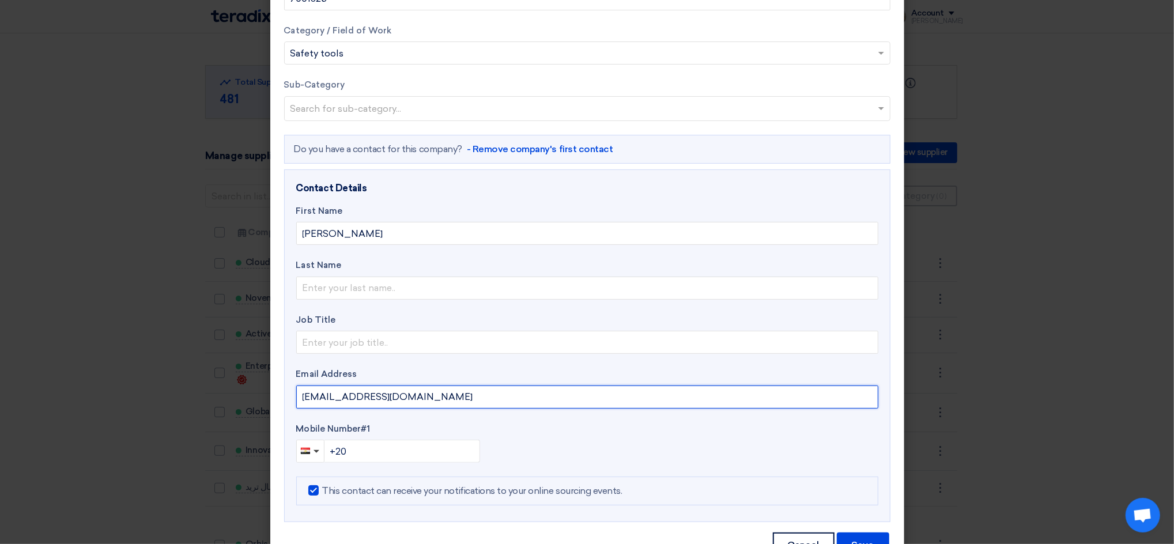
type input "[EMAIL_ADDRESS][DOMAIN_NAME]"
click at [393, 448] on input "+20" at bounding box center [402, 451] width 156 height 23
type input "[PHONE_NUMBER]"
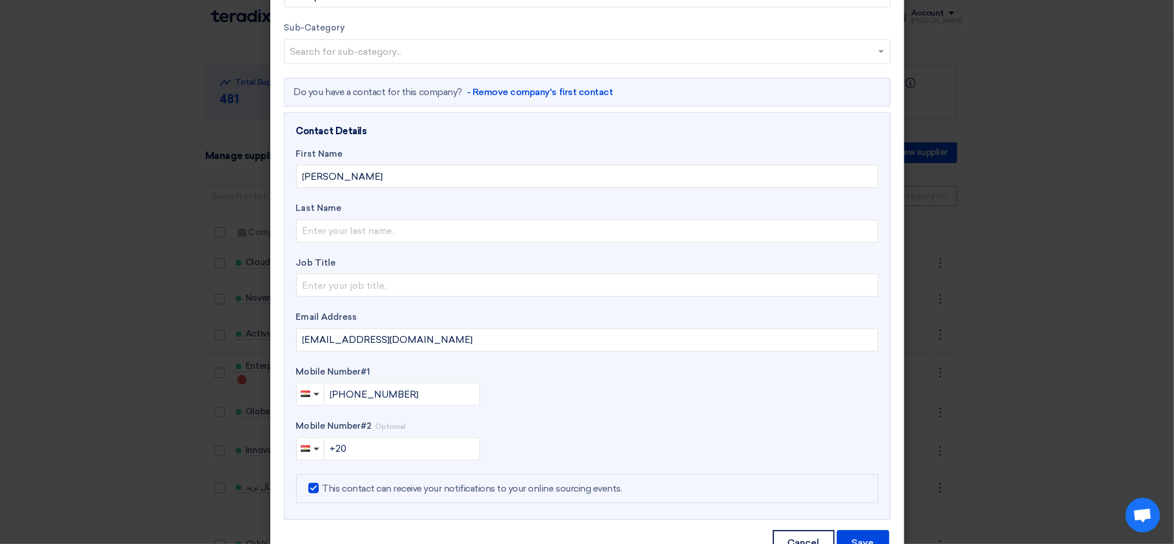
scroll to position [250, 0]
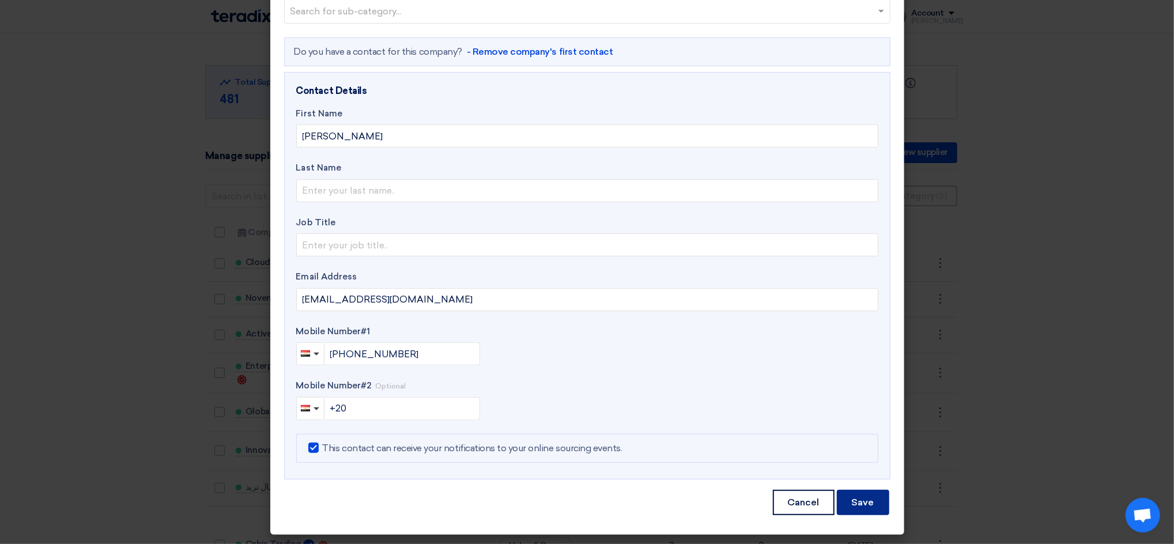
click at [860, 508] on button "Save" at bounding box center [863, 502] width 52 height 25
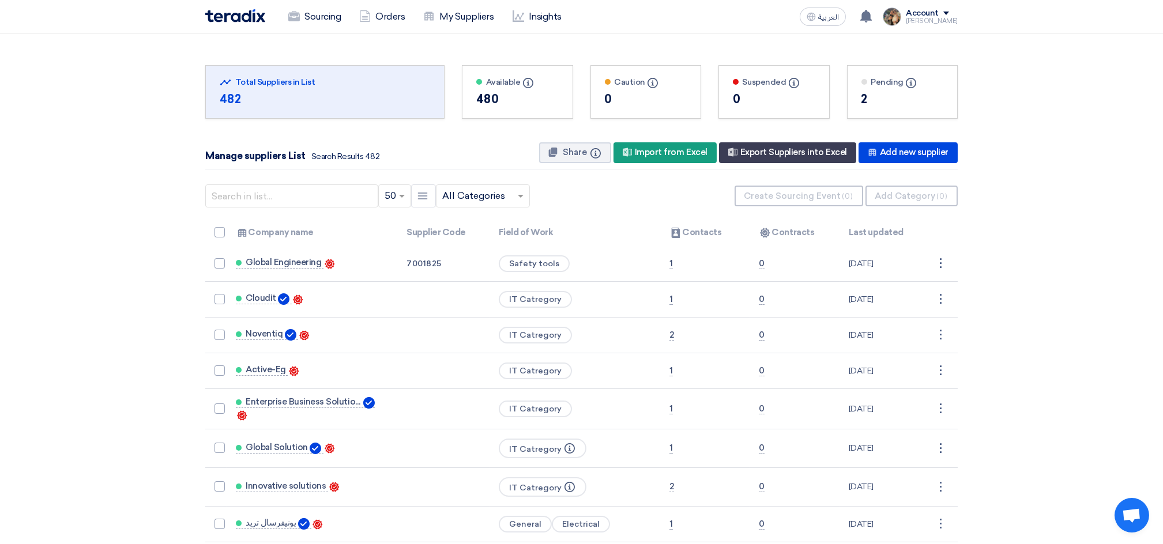
click at [237, 22] on div "Sourcing Orders My Suppliers Insights" at bounding box center [430, 16] width 451 height 25
click at [224, 20] on img at bounding box center [235, 15] width 60 height 13
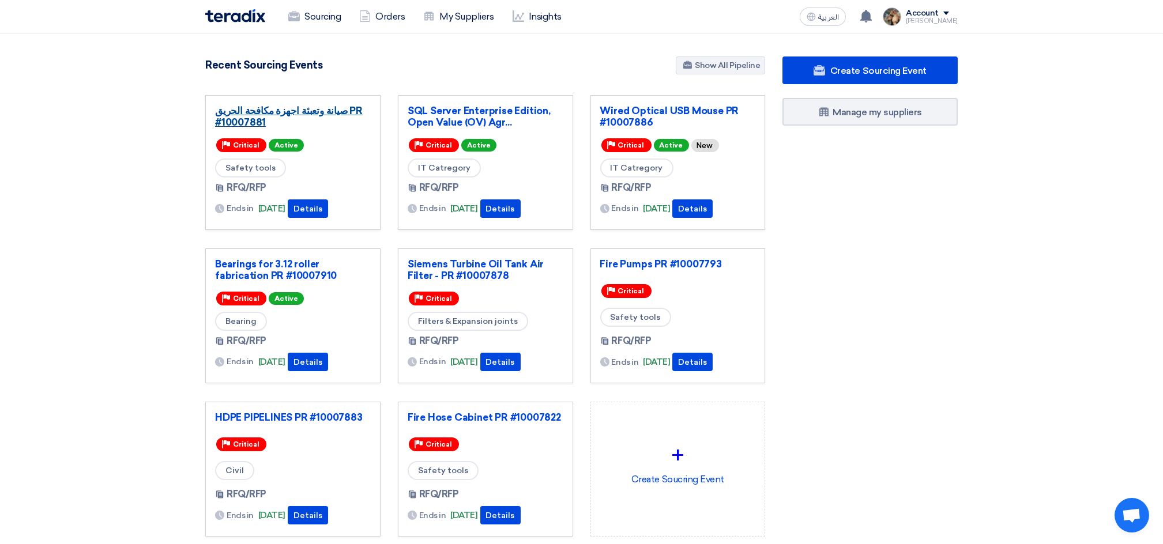
click at [298, 111] on link "صيانة وتعبئة اجهزة مكافحة الحريق PR #10007881" at bounding box center [293, 116] width 156 height 23
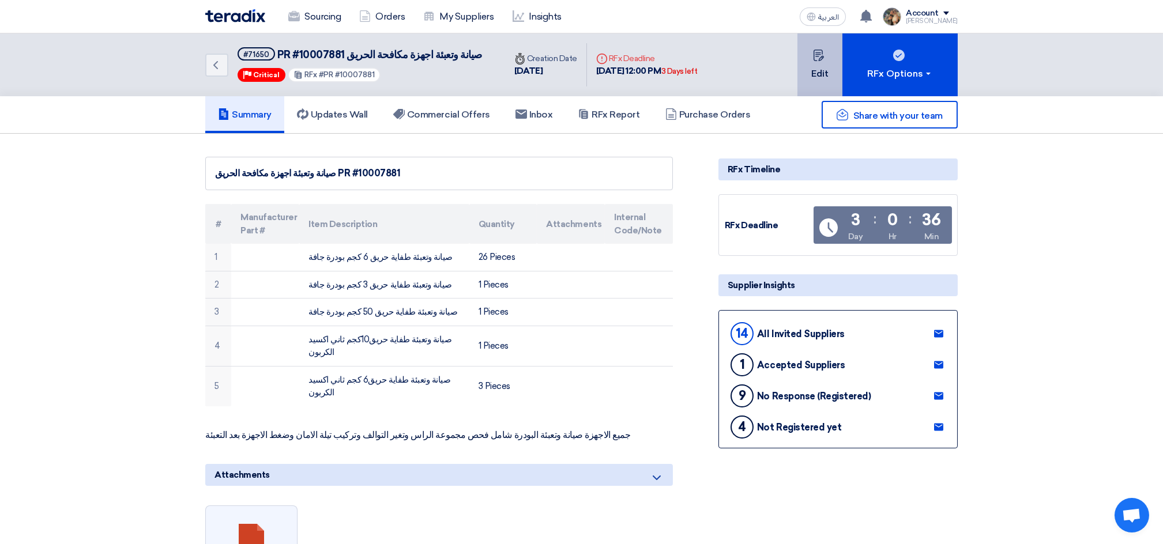
click at [809, 62] on button "Edit" at bounding box center [819, 64] width 45 height 63
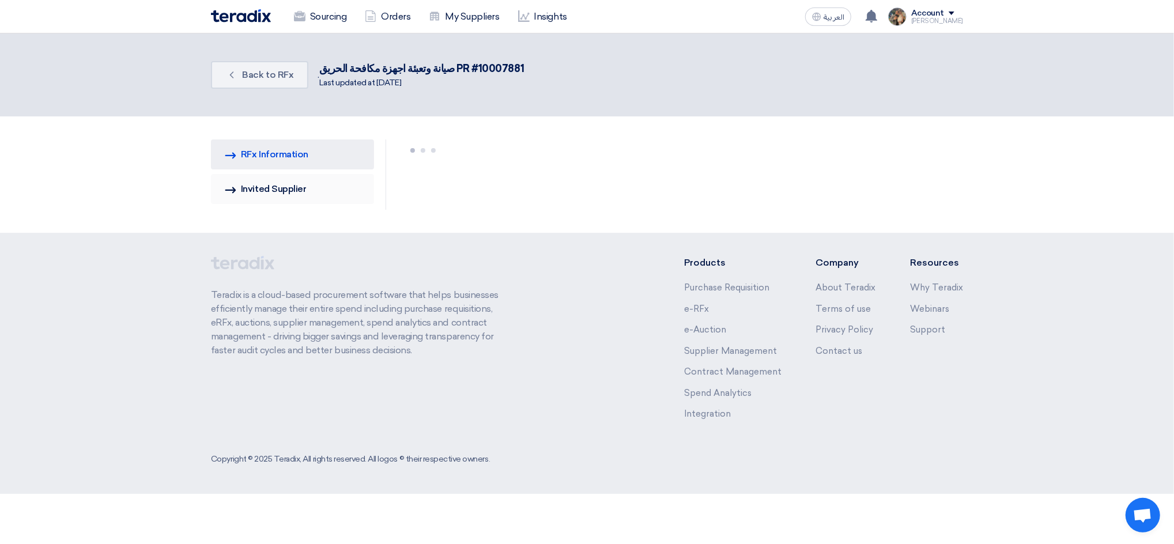
click at [244, 188] on link "Invited Suppliers Invited Supplier" at bounding box center [292, 189] width 163 height 30
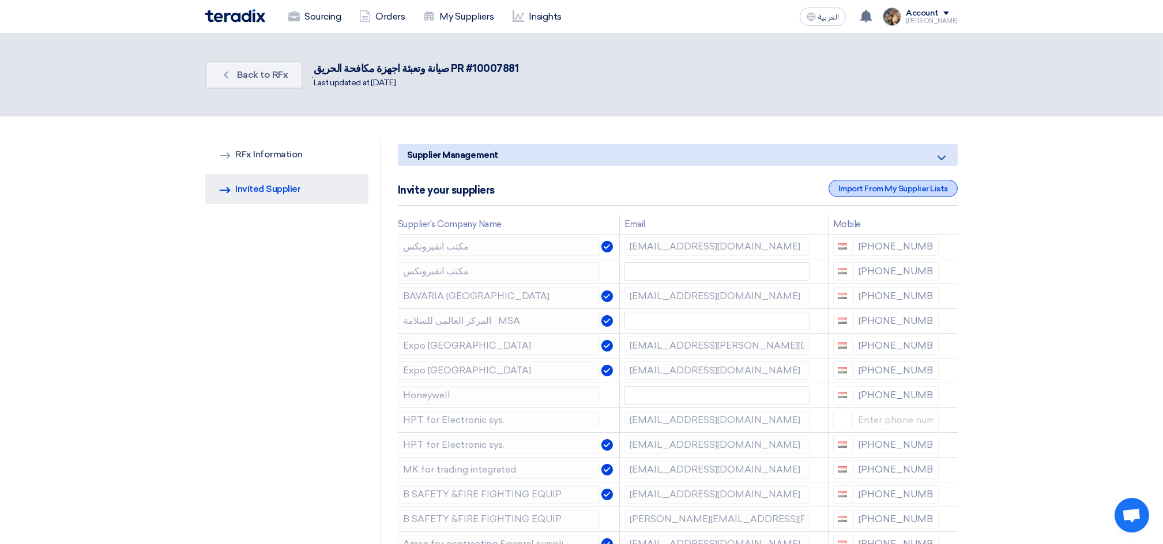
click at [897, 186] on div "Import From My Supplier Lists" at bounding box center [892, 188] width 129 height 17
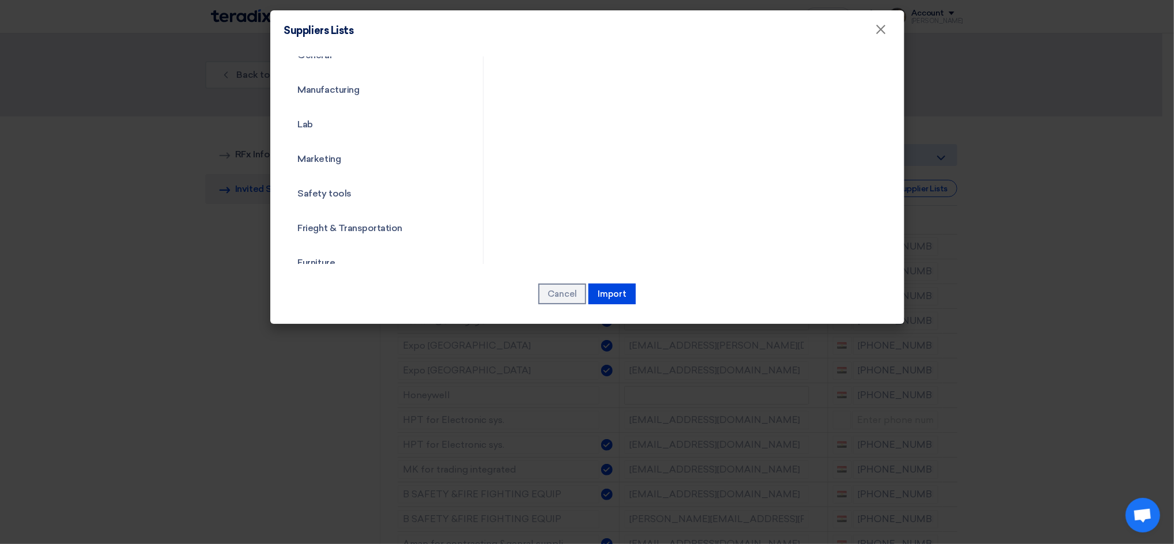
scroll to position [768, 0]
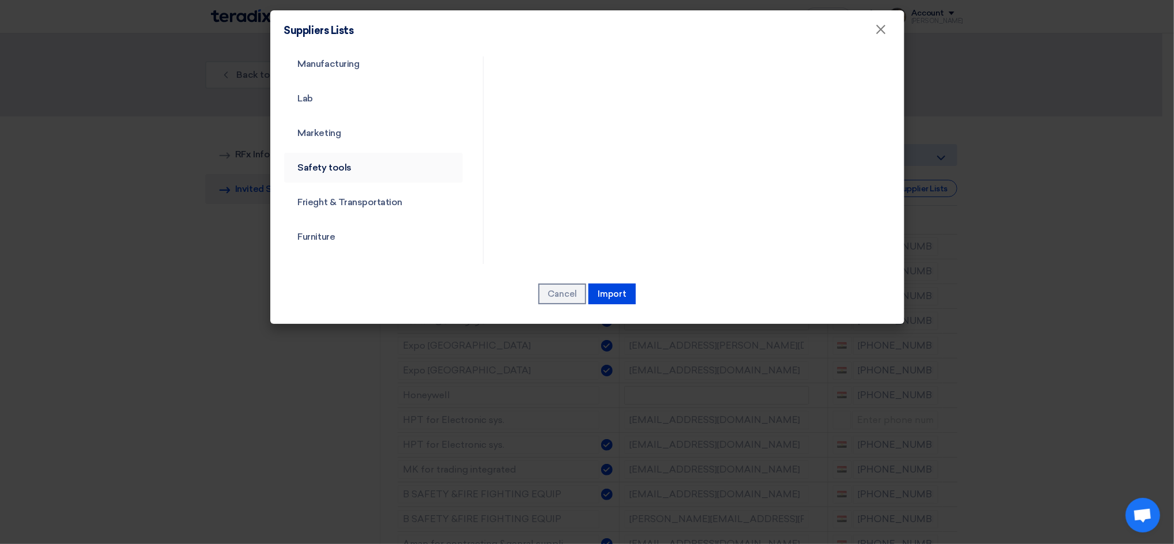
click at [327, 163] on link "Safety tools" at bounding box center [373, 168] width 179 height 30
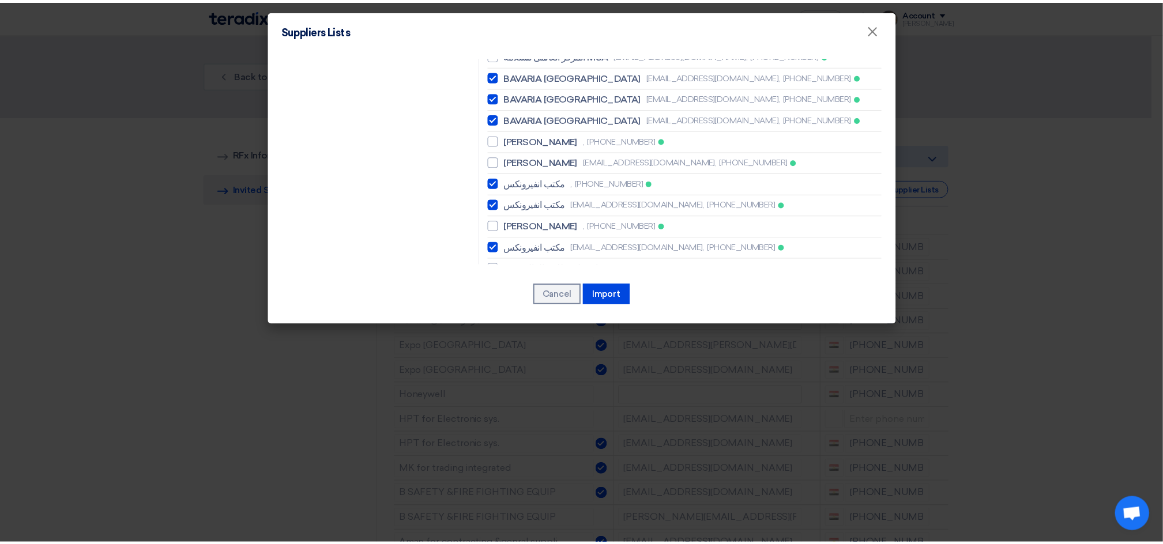
scroll to position [1831, 0]
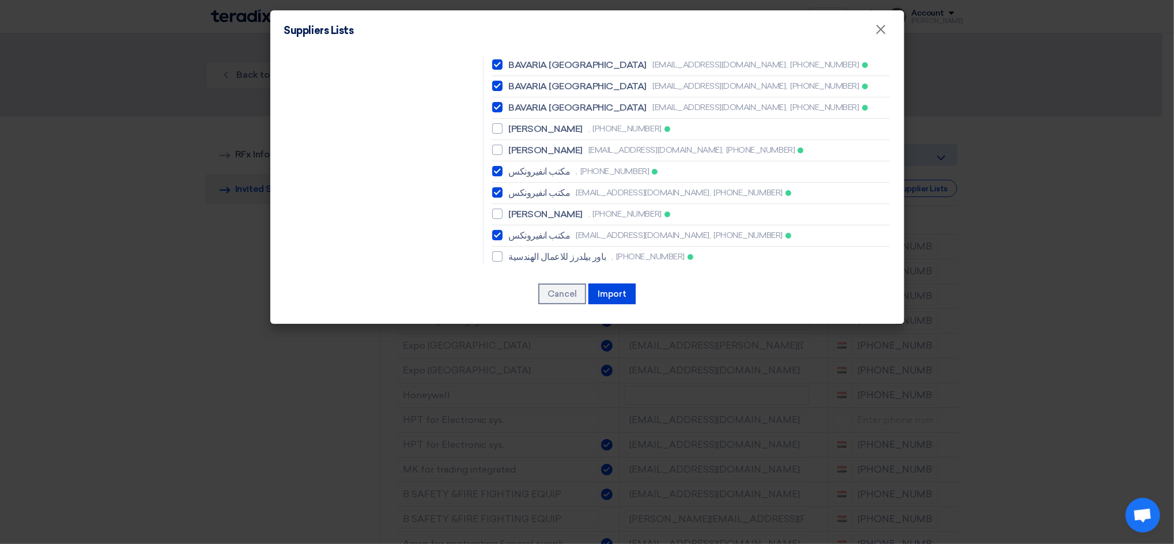
click at [570, 433] on span "Global Engineering" at bounding box center [547, 440] width 79 height 14
click at [516, 436] on input "Global Engineering [EMAIL_ADDRESS][DOMAIN_NAME], [PHONE_NUMBER]" at bounding box center [511, 439] width 7 height 7
checkbox input "true"
click at [614, 291] on button "Import" at bounding box center [611, 294] width 47 height 21
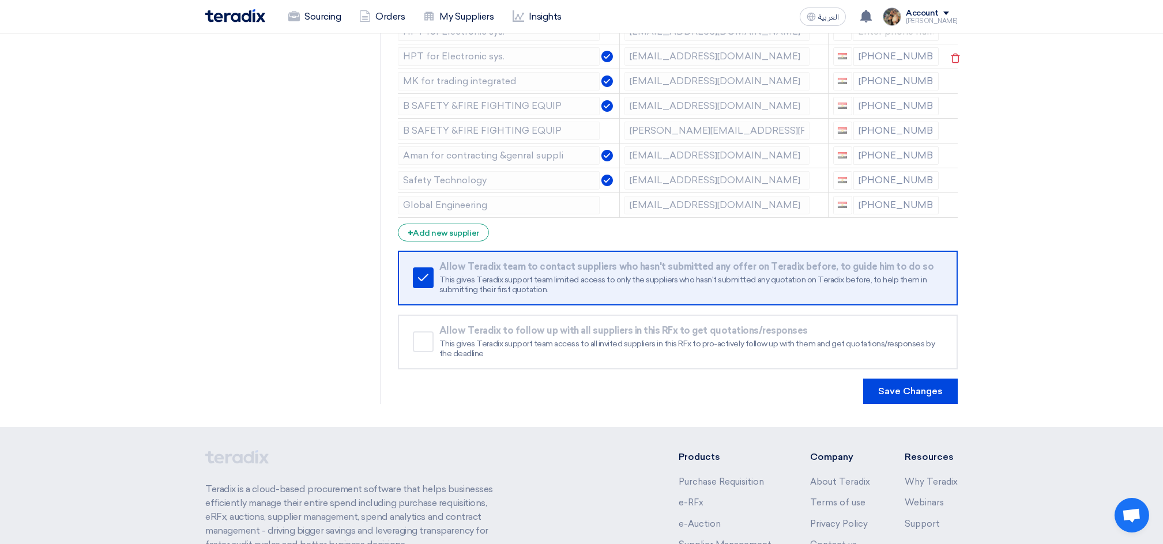
scroll to position [528, 0]
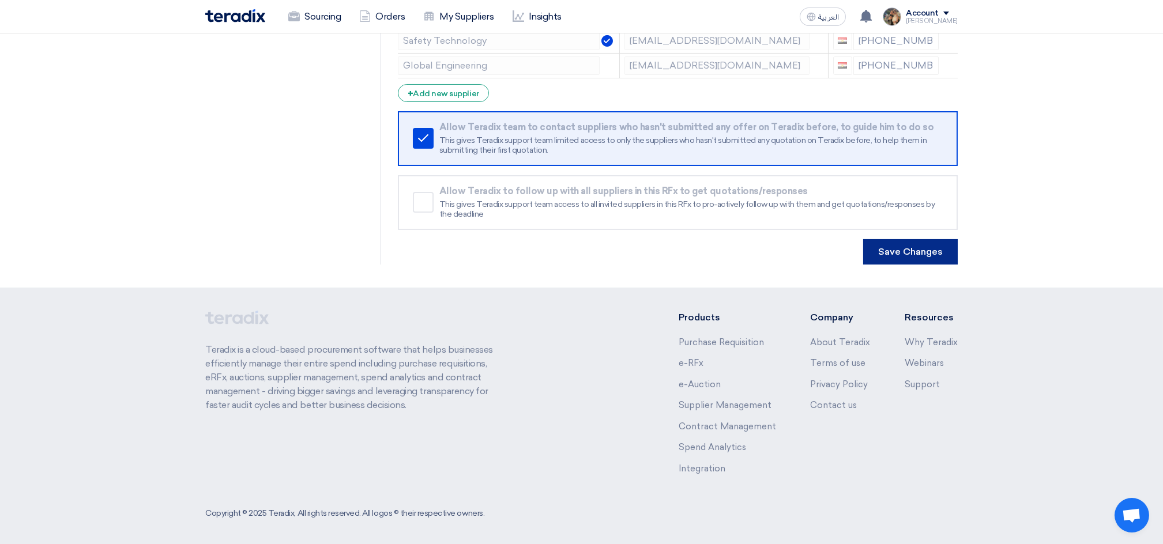
click at [932, 256] on button "Save Changes" at bounding box center [910, 251] width 95 height 25
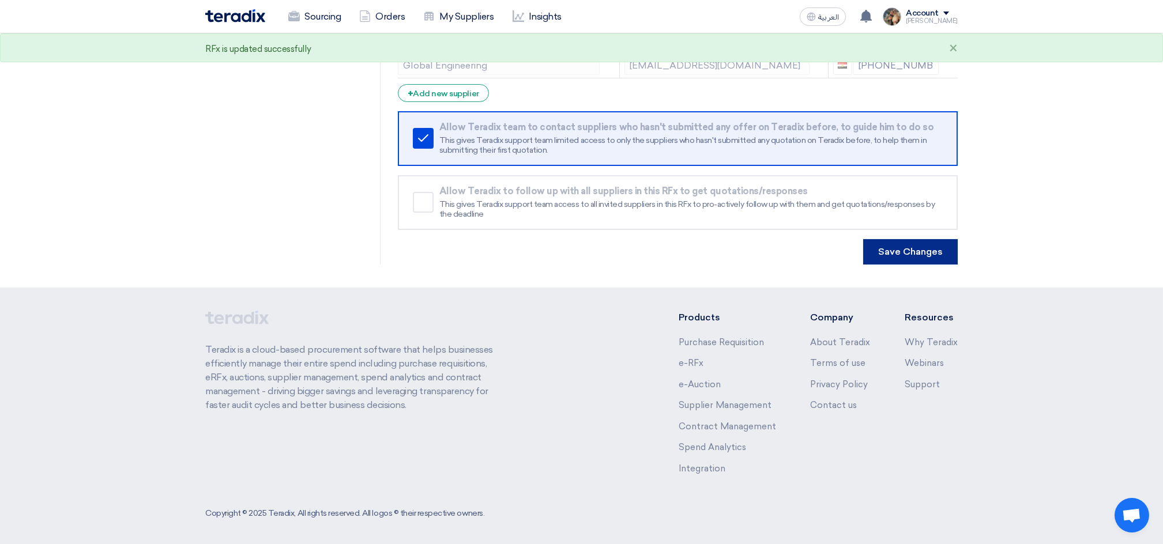
scroll to position [0, 0]
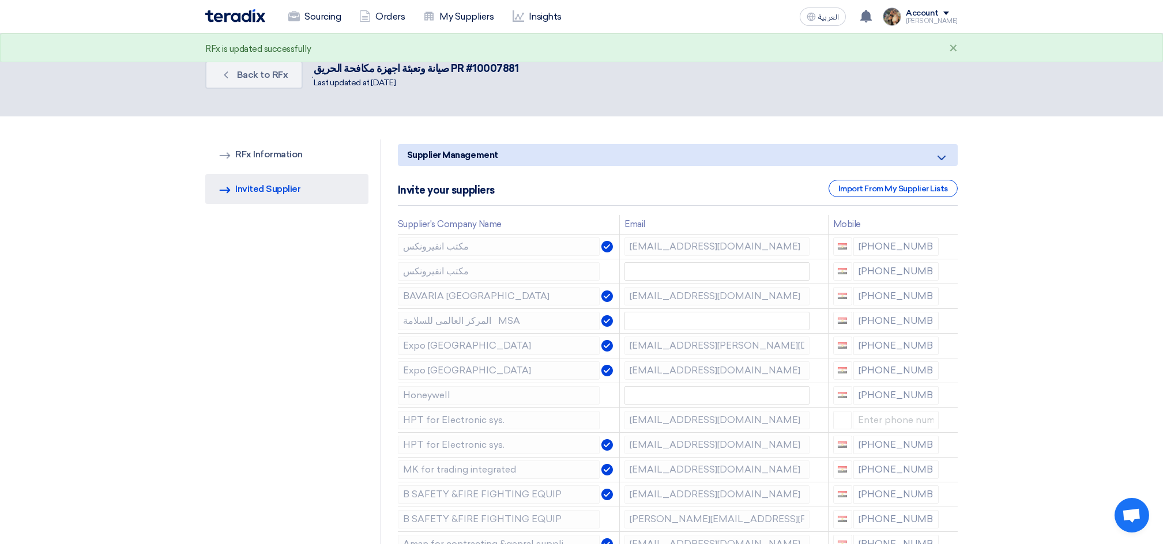
click at [239, 24] on div "Sourcing Orders My Suppliers Insights" at bounding box center [430, 16] width 451 height 25
click at [236, 19] on img at bounding box center [235, 15] width 60 height 13
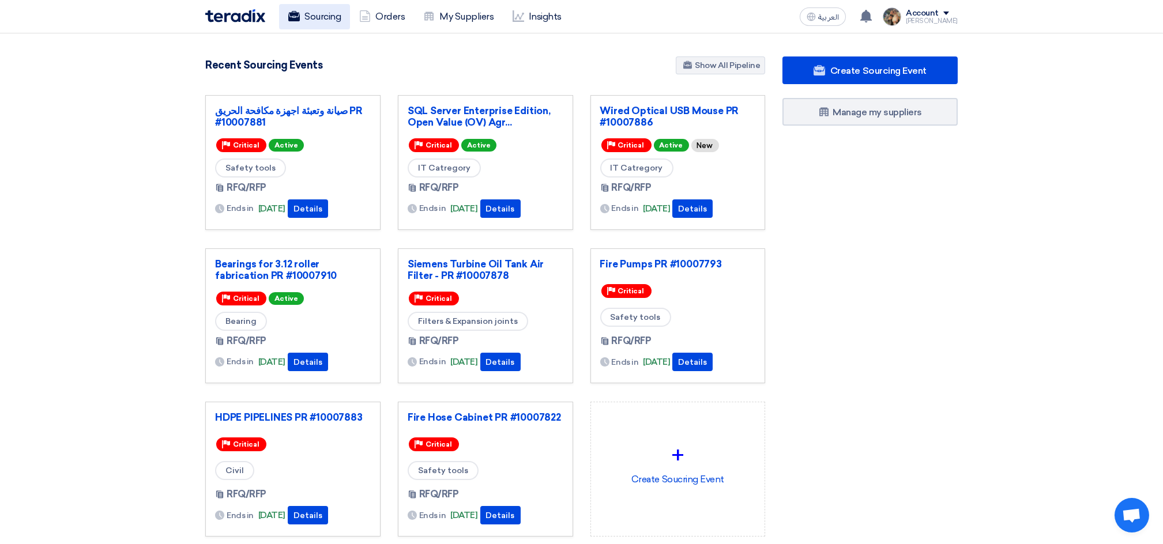
click at [323, 27] on link "Sourcing" at bounding box center [314, 16] width 71 height 25
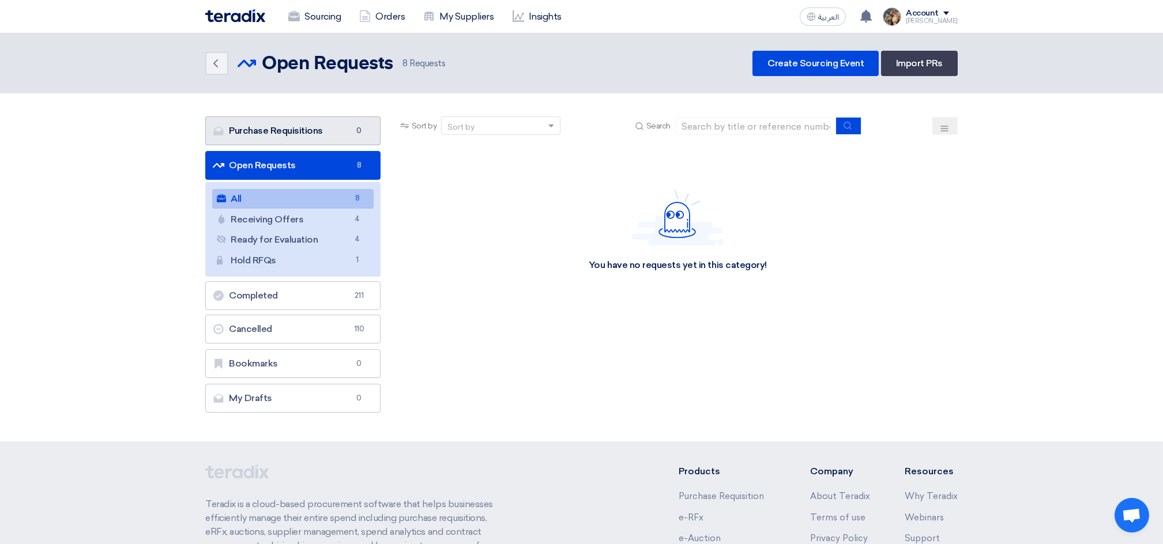
click at [307, 126] on link "Purchase Requisitions Purchase Requisitions 0" at bounding box center [292, 130] width 175 height 29
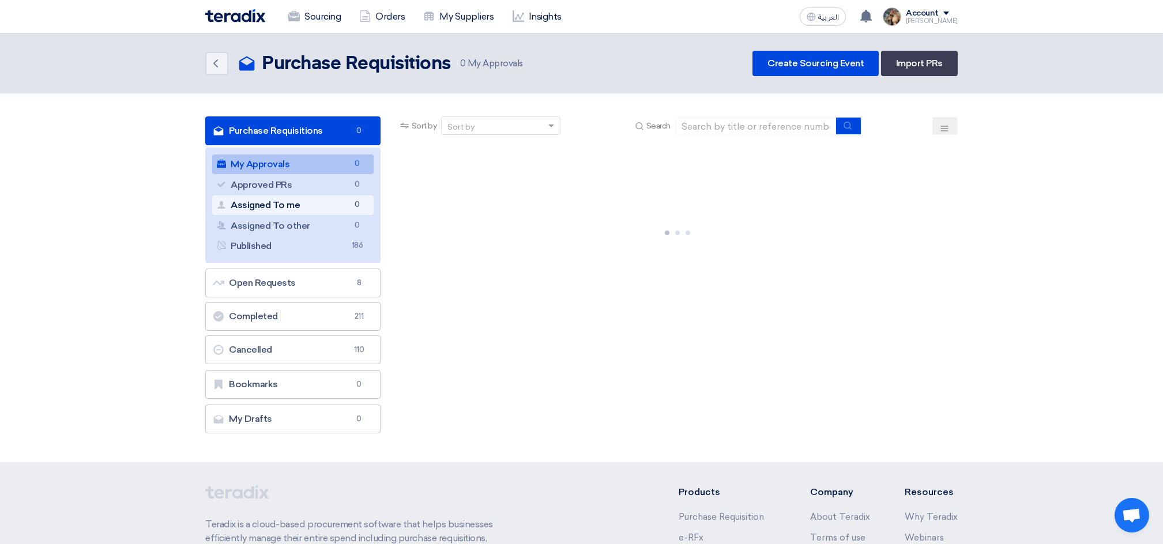
click at [329, 206] on link "Assigned To me Assigned To me 0" at bounding box center [292, 205] width 161 height 20
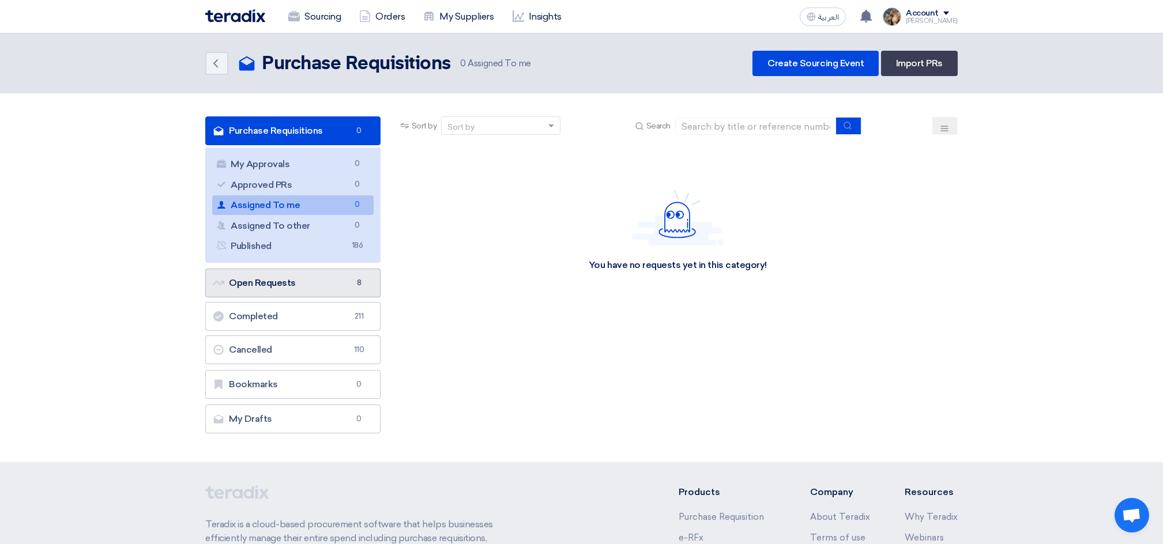
click at [292, 285] on link "Open Requests Open Requests 8" at bounding box center [292, 283] width 175 height 29
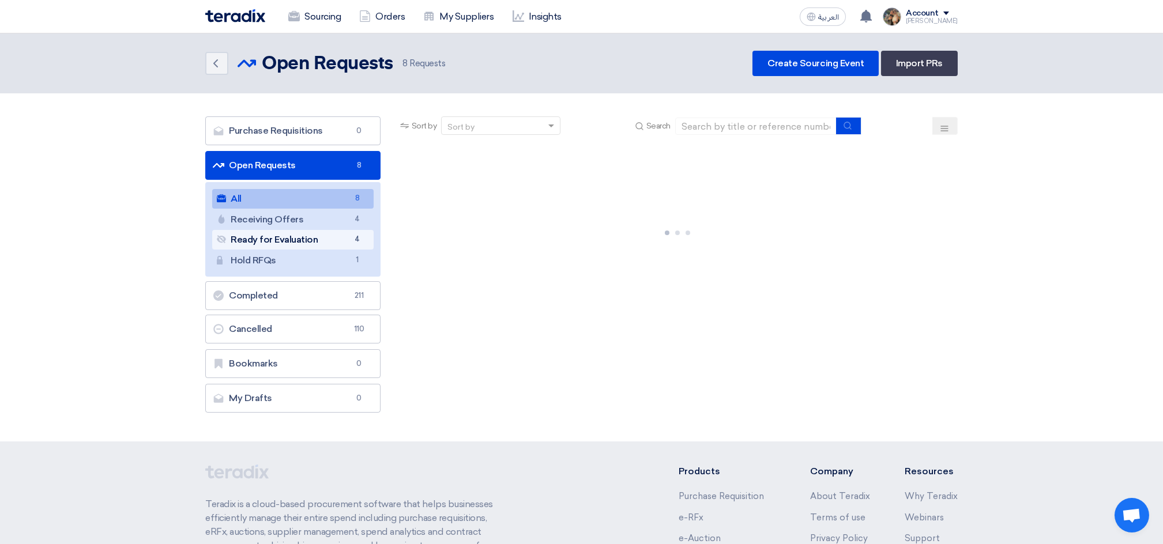
click at [331, 240] on link "Ready for Evaluation Ready for Evaluation 4" at bounding box center [292, 240] width 161 height 20
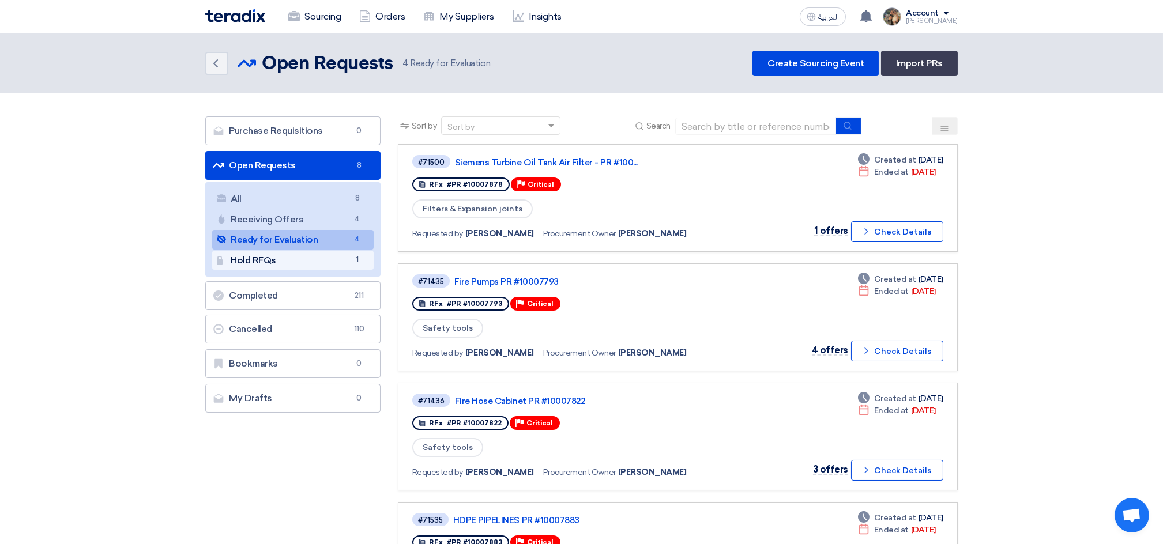
click at [299, 264] on link "Hold RFQs Hold RFQs 1" at bounding box center [292, 261] width 161 height 20
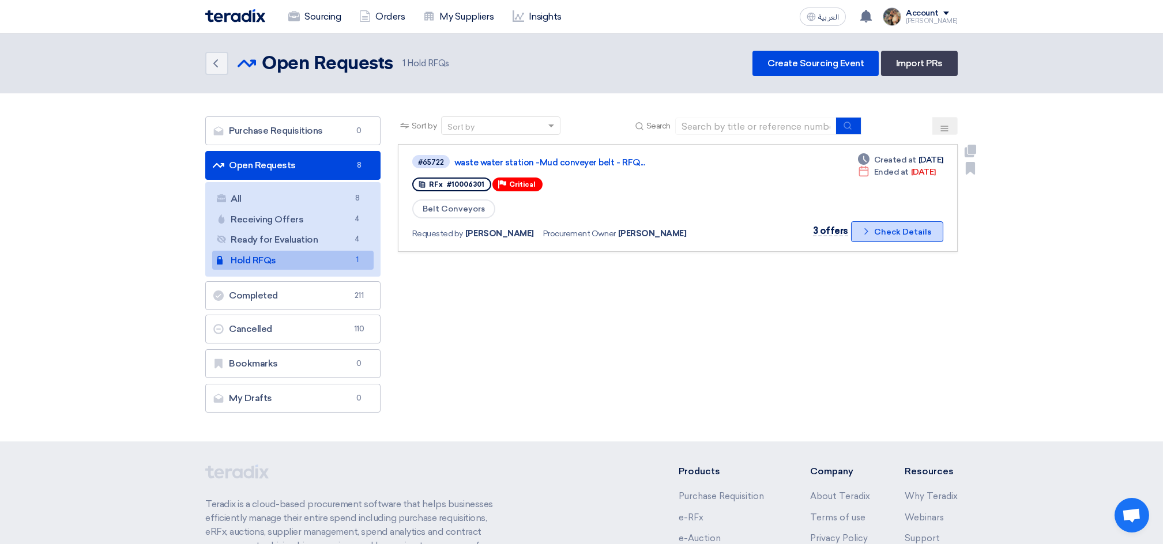
click at [882, 233] on button "Check details Check Details" at bounding box center [897, 231] width 92 height 21
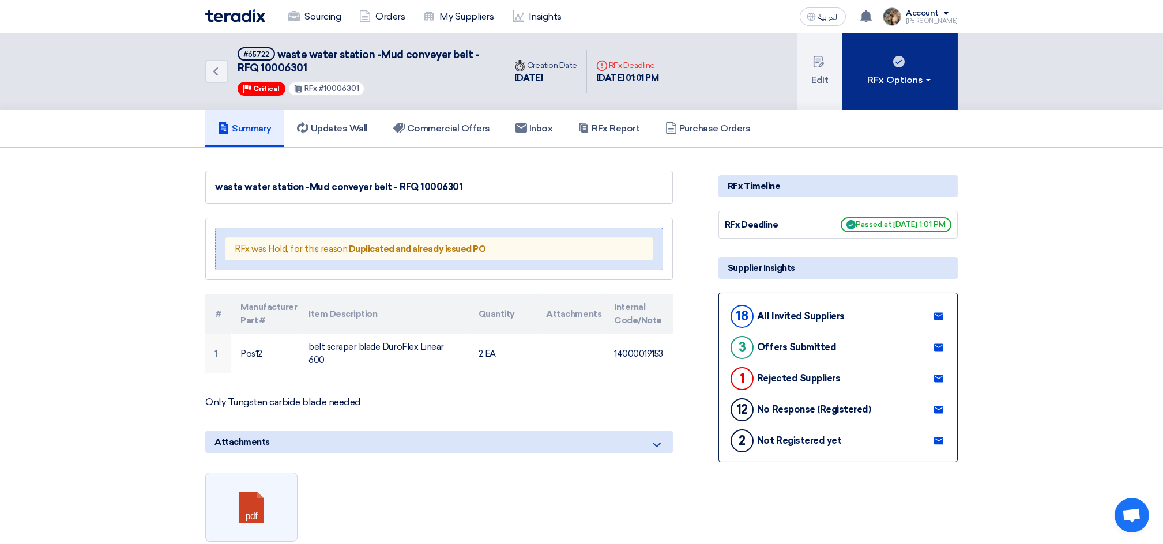
click at [897, 84] on div "RFx Options" at bounding box center [899, 80] width 65 height 14
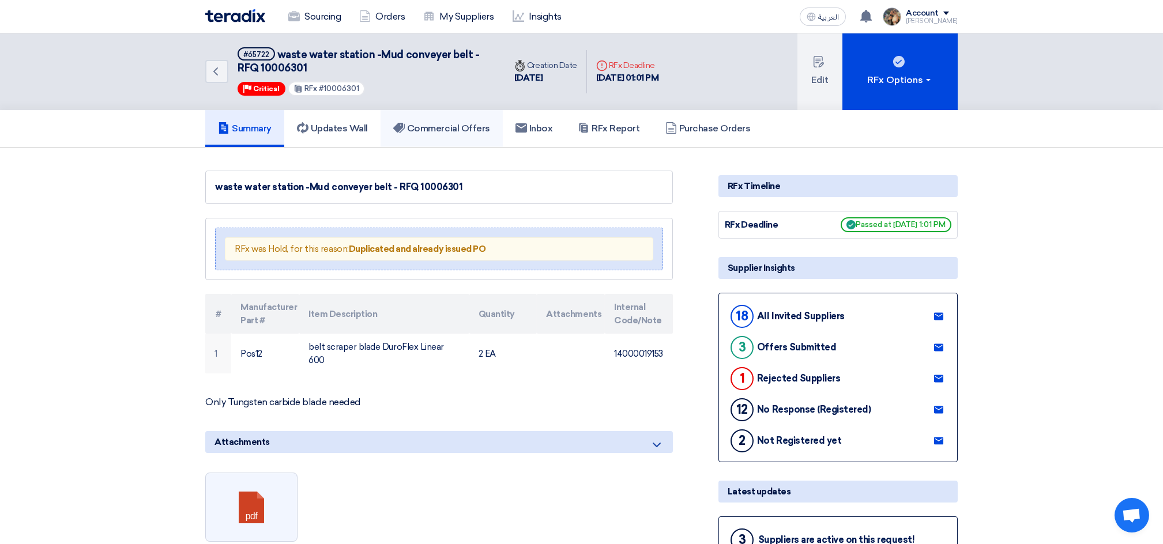
click at [481, 131] on h5 "Commercial Offers" at bounding box center [441, 129] width 97 height 12
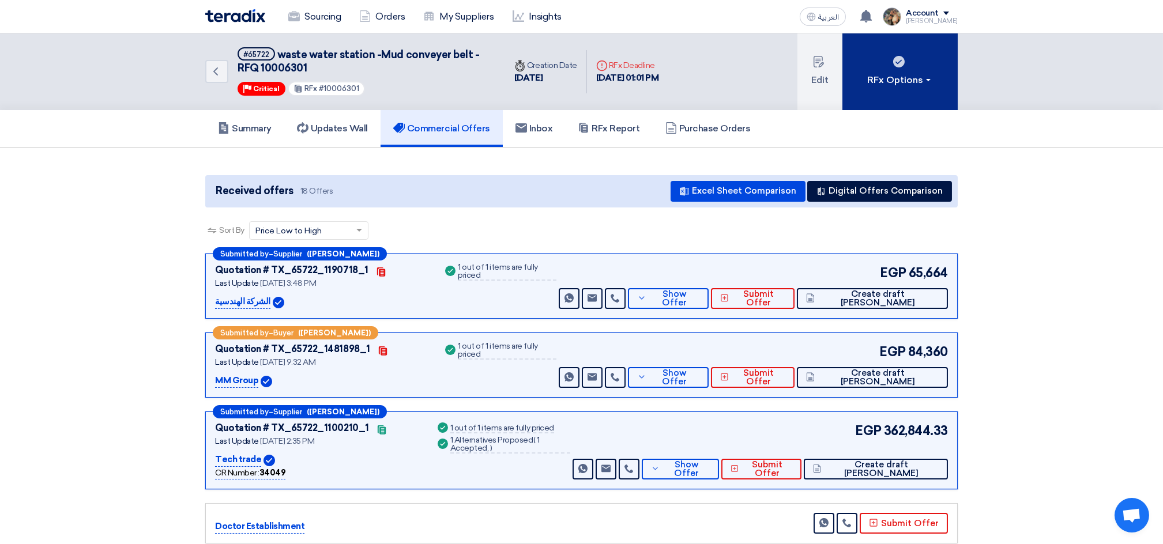
click at [861, 88] on button "RFx Options" at bounding box center [899, 71] width 115 height 77
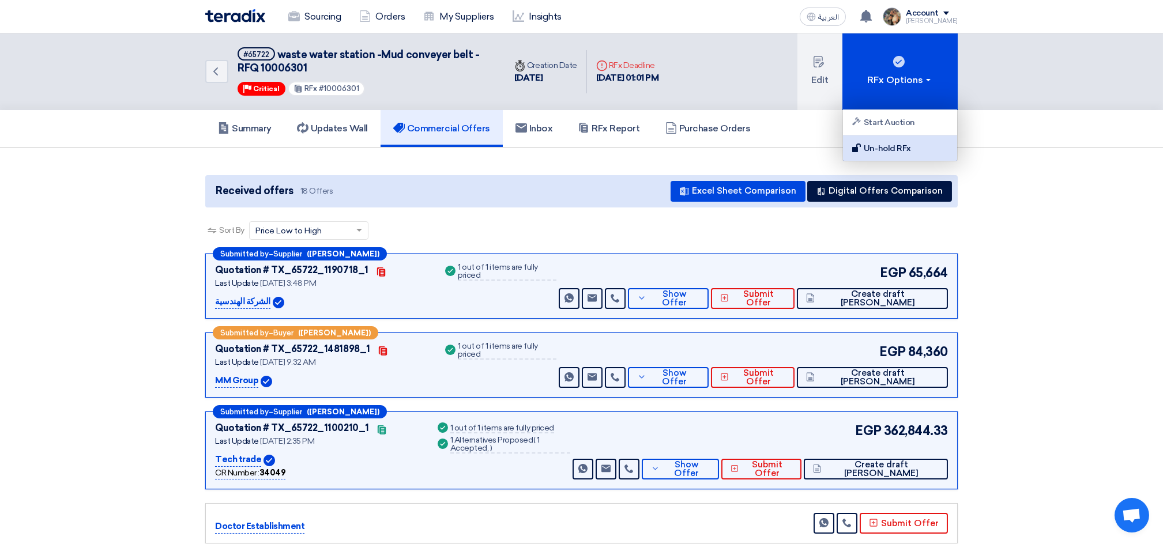
click at [884, 150] on div "Un-hold RFx" at bounding box center [900, 148] width 100 height 14
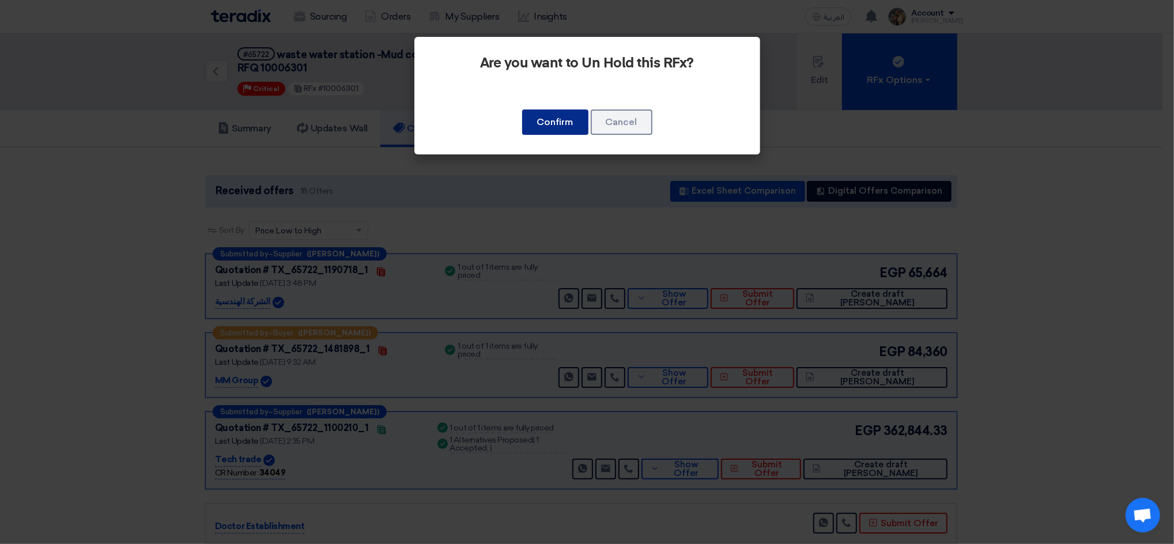
click at [552, 132] on button "Confirm" at bounding box center [555, 122] width 66 height 25
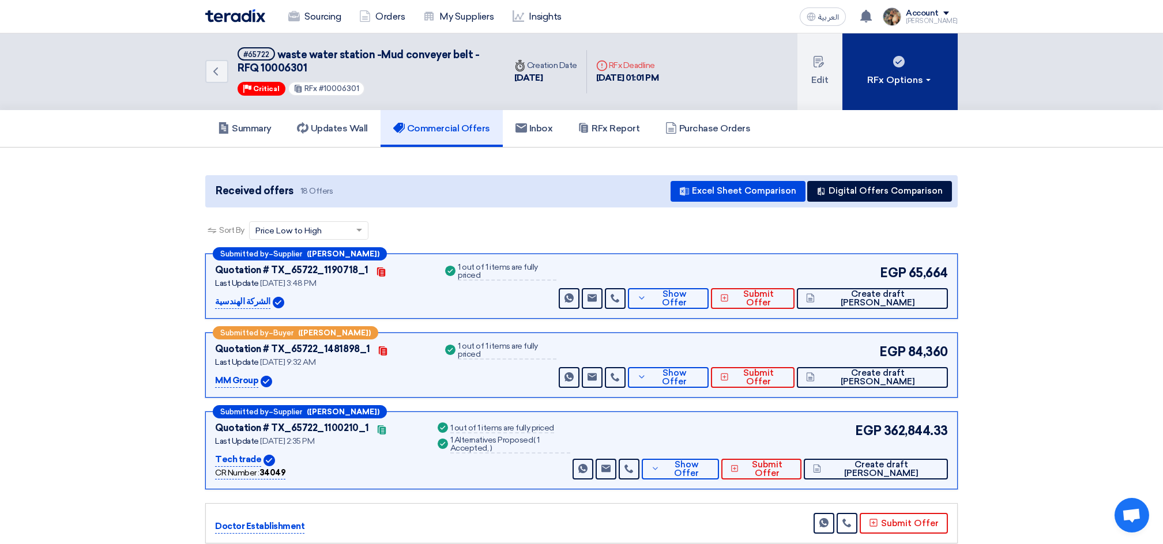
click at [897, 87] on button "RFx Options" at bounding box center [899, 71] width 115 height 77
click at [886, 83] on div "RFx Options" at bounding box center [899, 80] width 65 height 14
click at [860, 85] on button "RFx Options" at bounding box center [899, 71] width 115 height 77
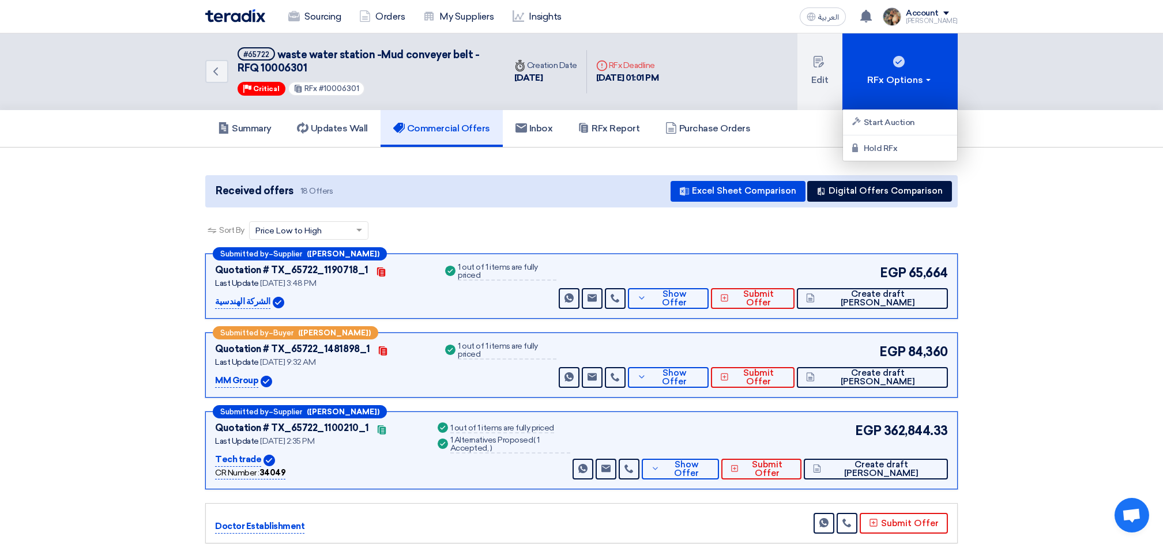
click at [772, 142] on div "Summary Updates Wall Commercial Offers Inbox RFx Report Purchase Orders" at bounding box center [581, 128] width 752 height 37
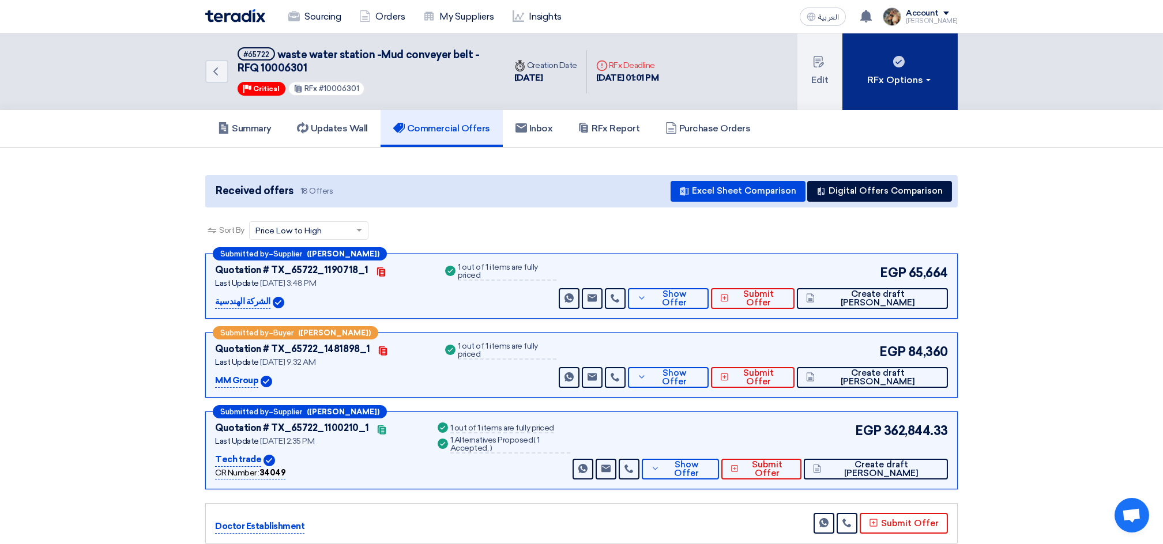
click at [878, 83] on div "RFx Options" at bounding box center [899, 80] width 65 height 14
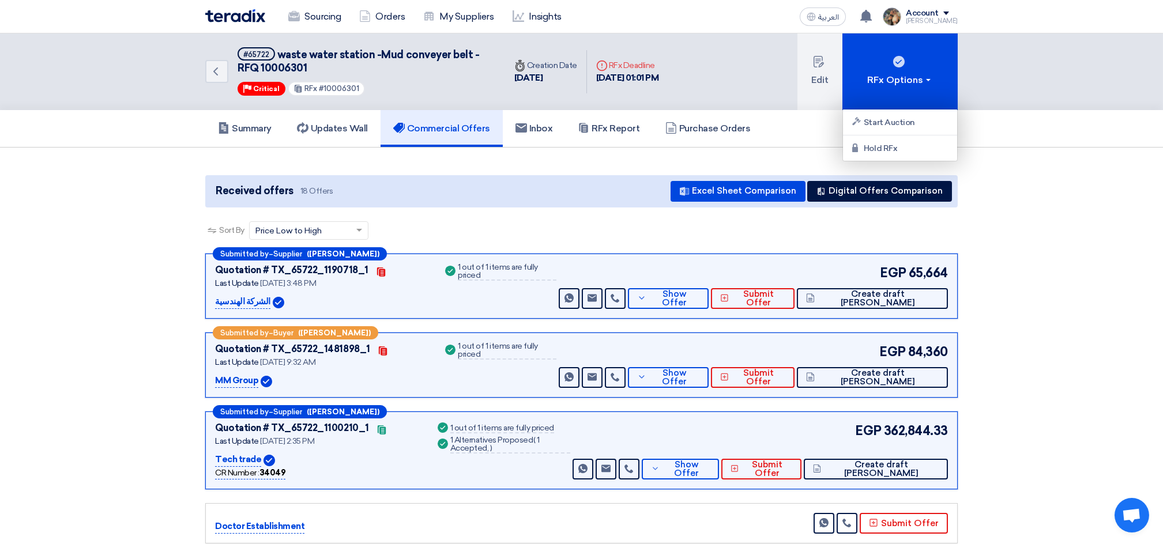
click at [819, 127] on div "Summary Updates Wall Commercial Offers Inbox RFx Report Purchase Orders" at bounding box center [581, 128] width 752 height 37
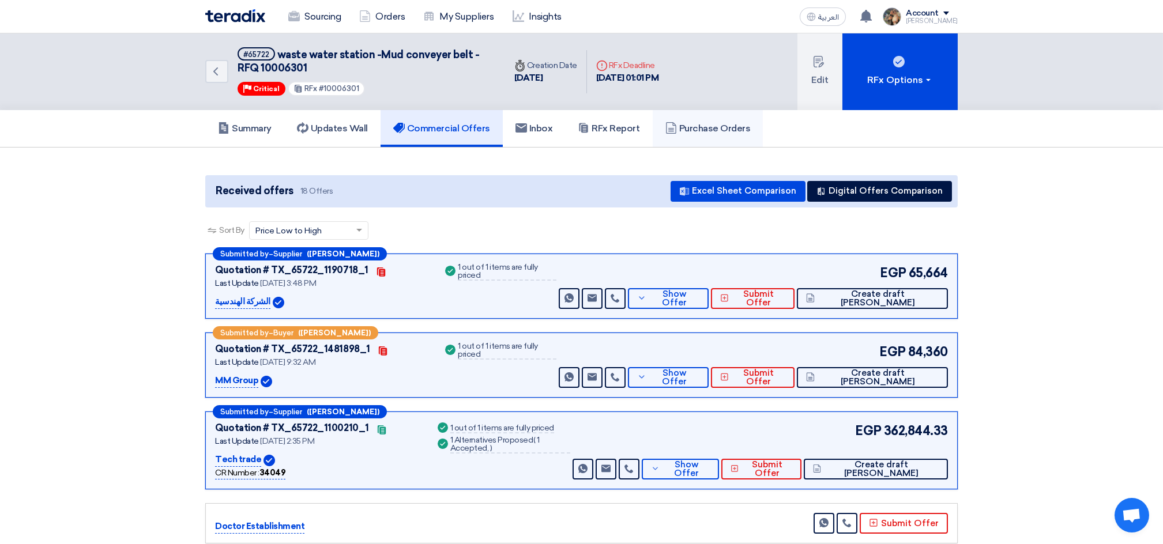
click at [735, 127] on h5 "Purchase Orders" at bounding box center [707, 129] width 85 height 12
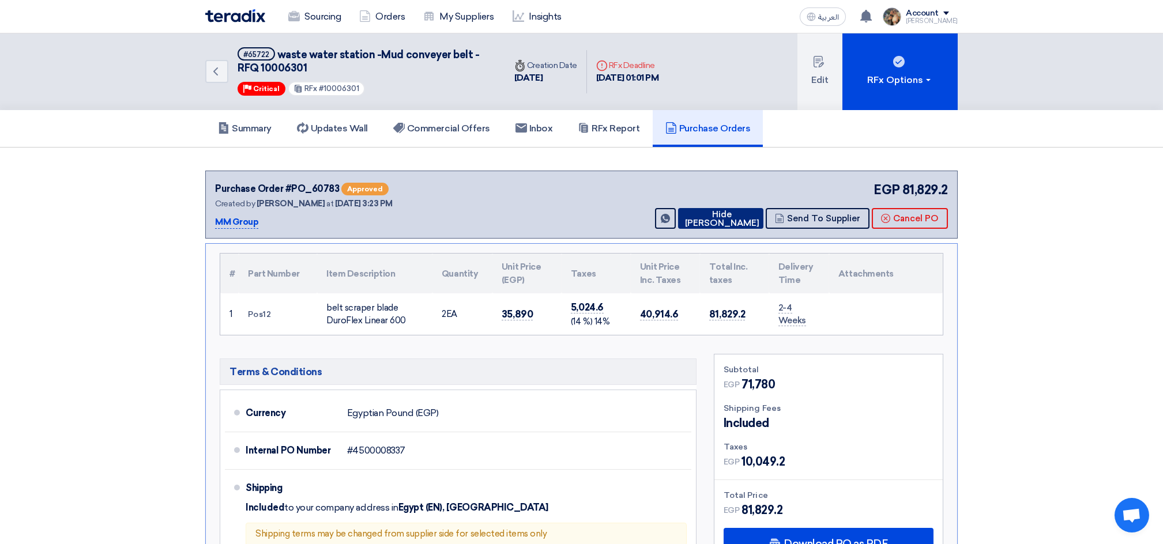
click at [741, 217] on button "Hide [PERSON_NAME]" at bounding box center [720, 218] width 85 height 21
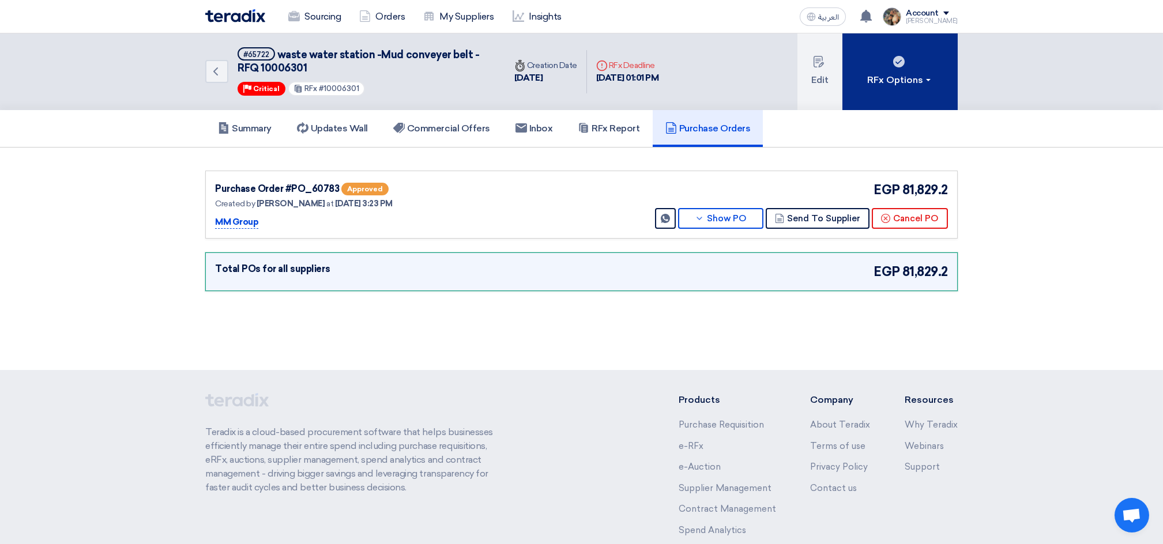
click at [871, 82] on div "RFx Options" at bounding box center [899, 80] width 65 height 14
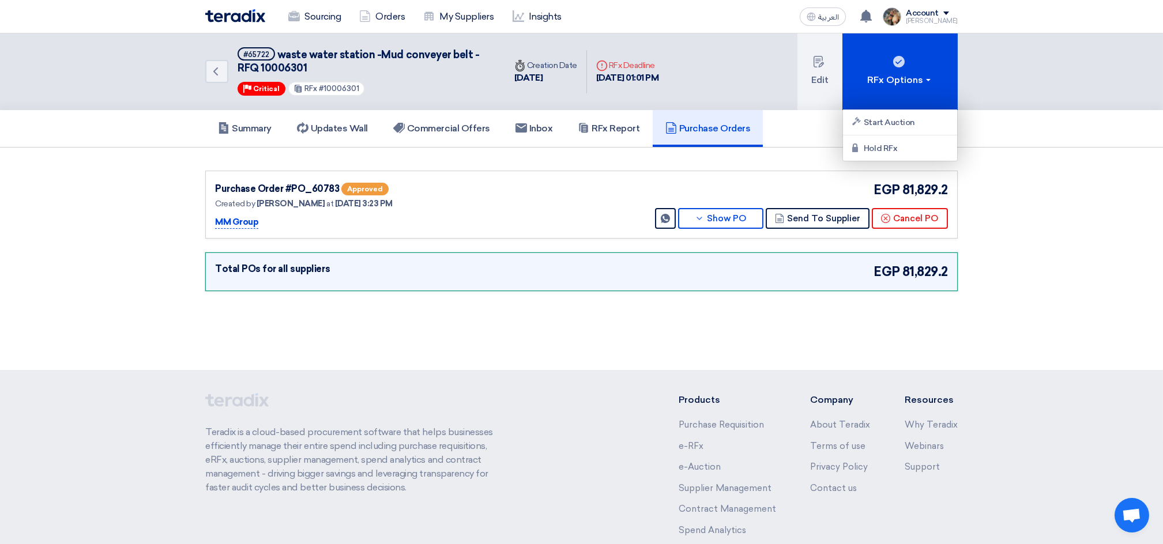
click at [818, 138] on div "Summary Updates Wall Commercial Offers Inbox RFx Report Purchase Orders" at bounding box center [581, 128] width 752 height 37
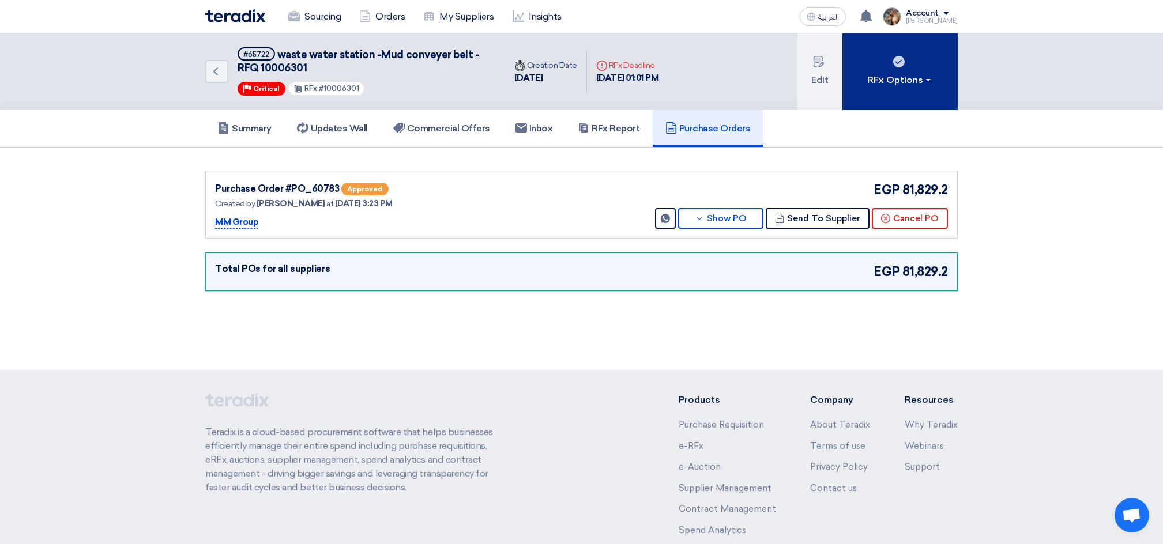
click at [863, 78] on button "RFx Options" at bounding box center [899, 71] width 115 height 77
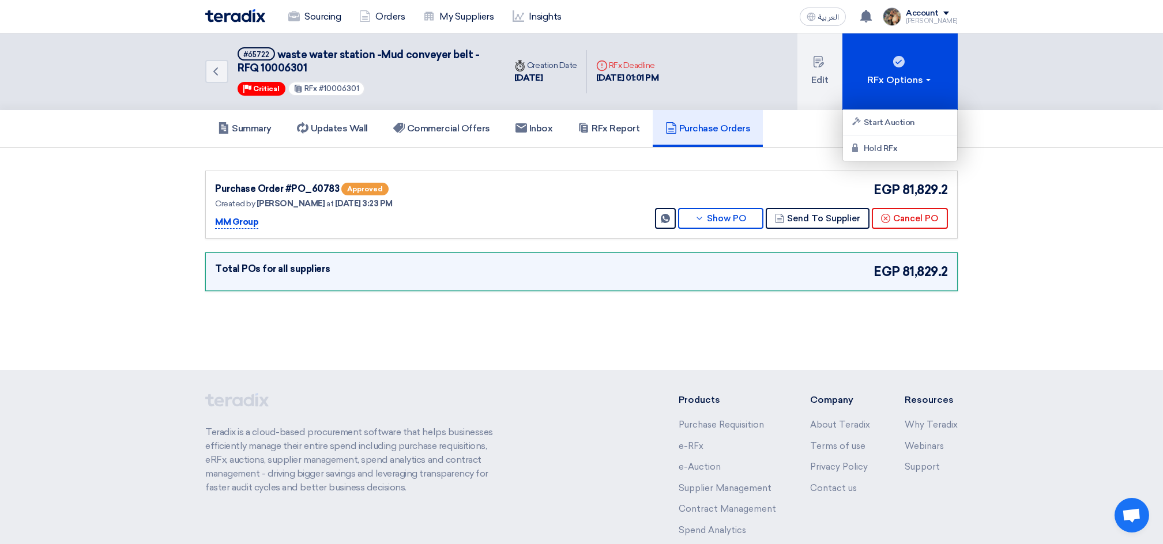
click at [797, 148] on section "Purchase Order #PO_60783 Approved Created by [PERSON_NAME] at [DATE] 3:23 PM MM…" at bounding box center [581, 234] width 1163 height 172
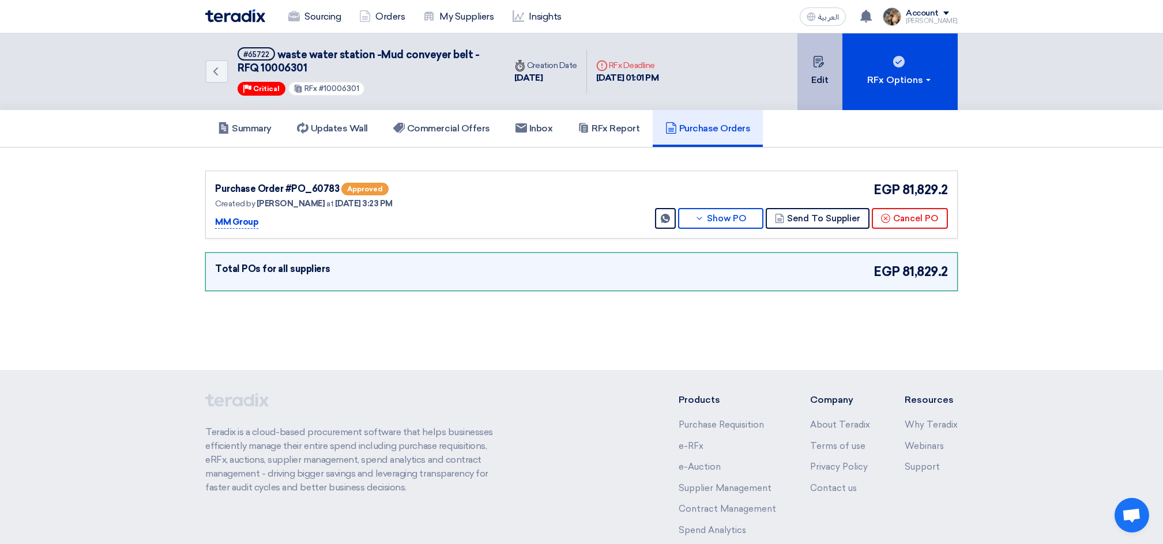
click at [805, 81] on button "Edit" at bounding box center [819, 71] width 45 height 77
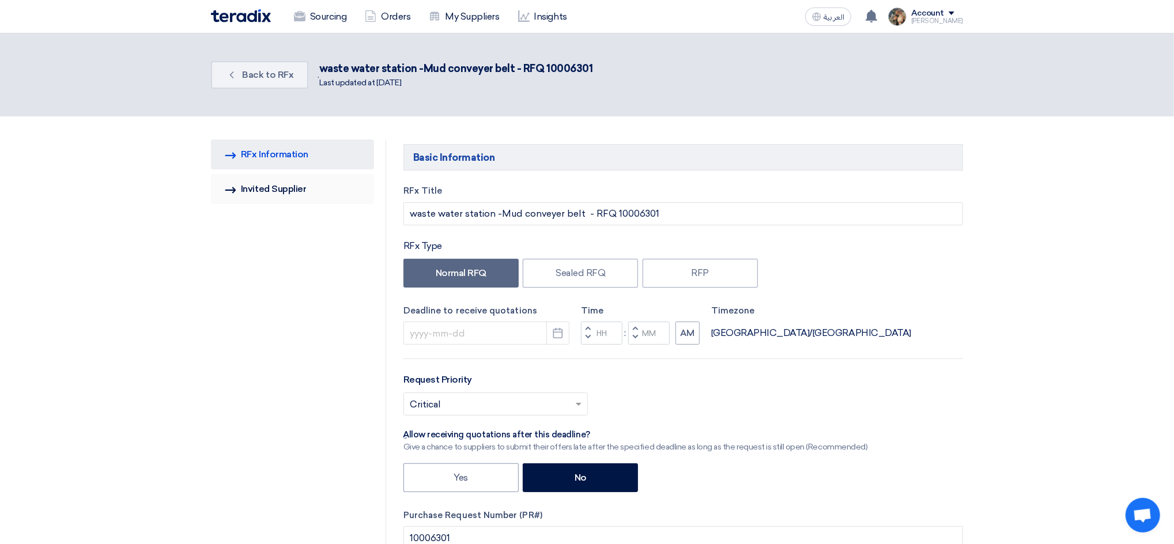
type input "[DATE]"
type input "01"
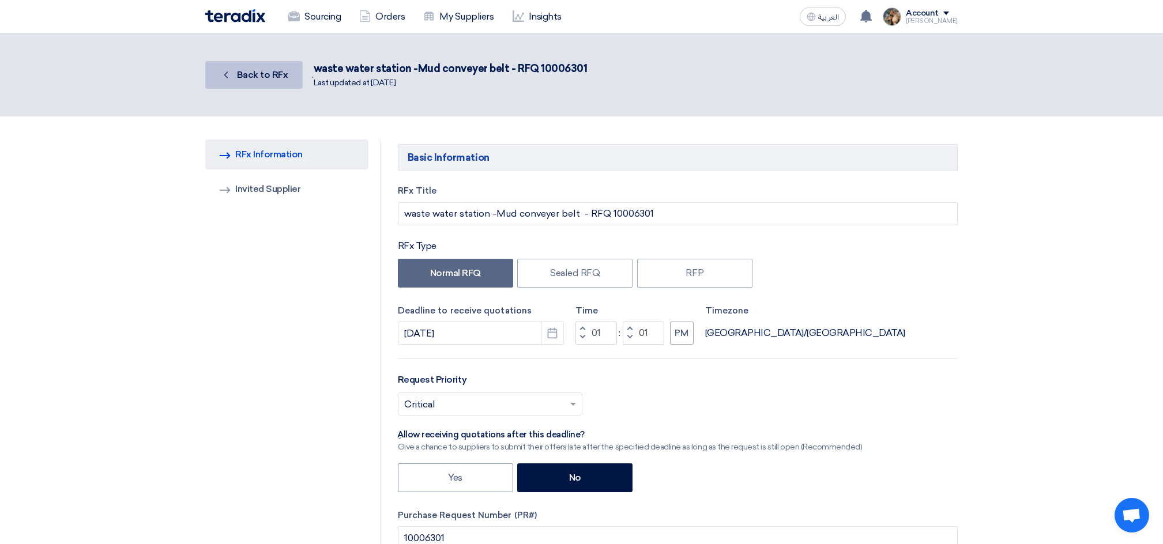
click at [263, 69] on link "Back Back to RFx" at bounding box center [253, 75] width 97 height 28
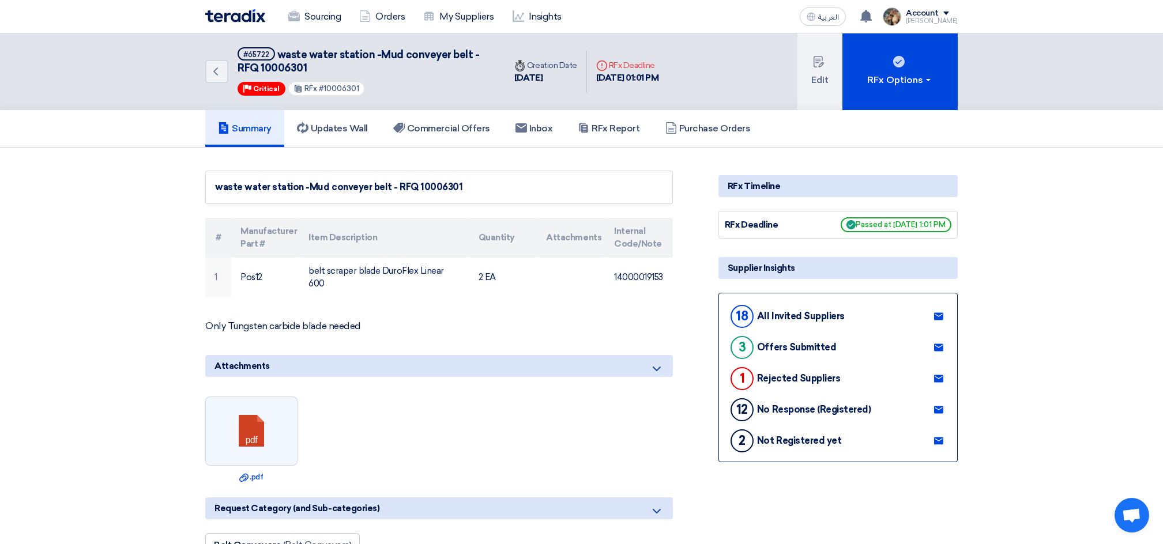
click at [236, 16] on img at bounding box center [235, 15] width 60 height 13
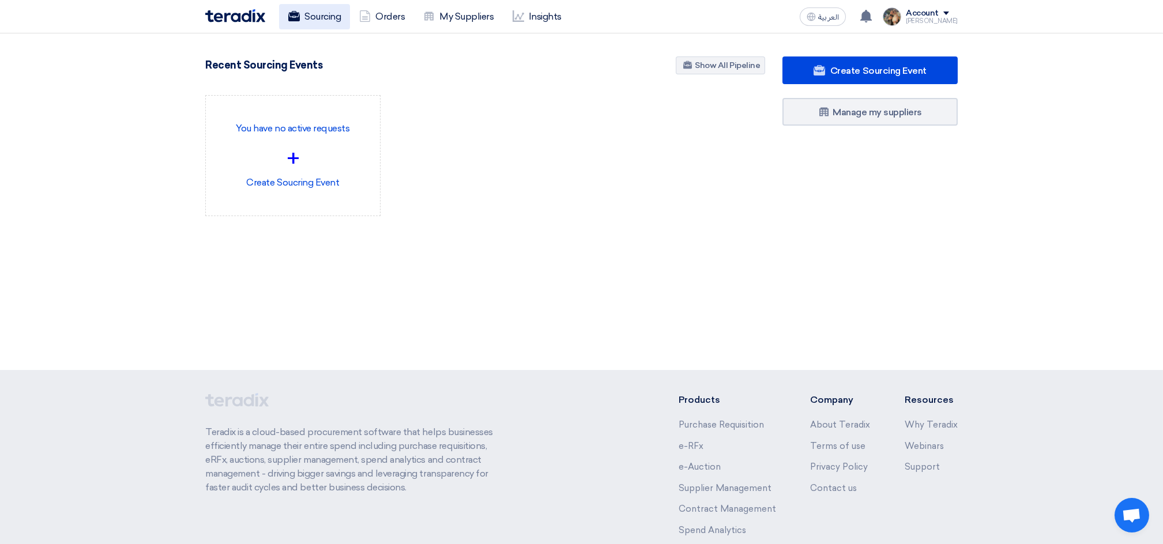
click at [326, 22] on link "Sourcing" at bounding box center [314, 16] width 71 height 25
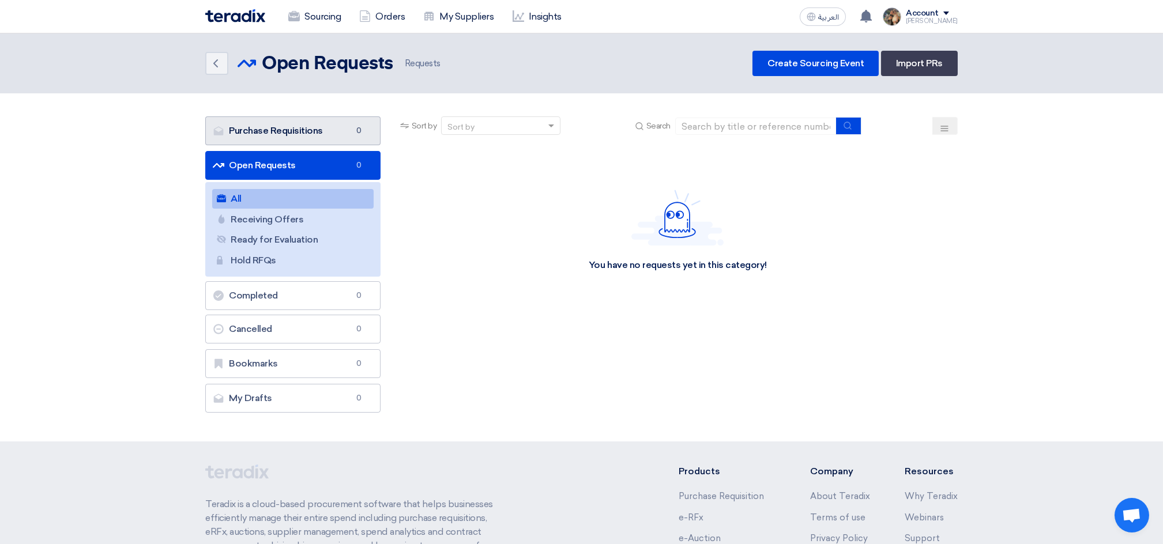
click at [289, 128] on link "Purchase Requisitions Purchase Requisitions 0" at bounding box center [292, 130] width 175 height 29
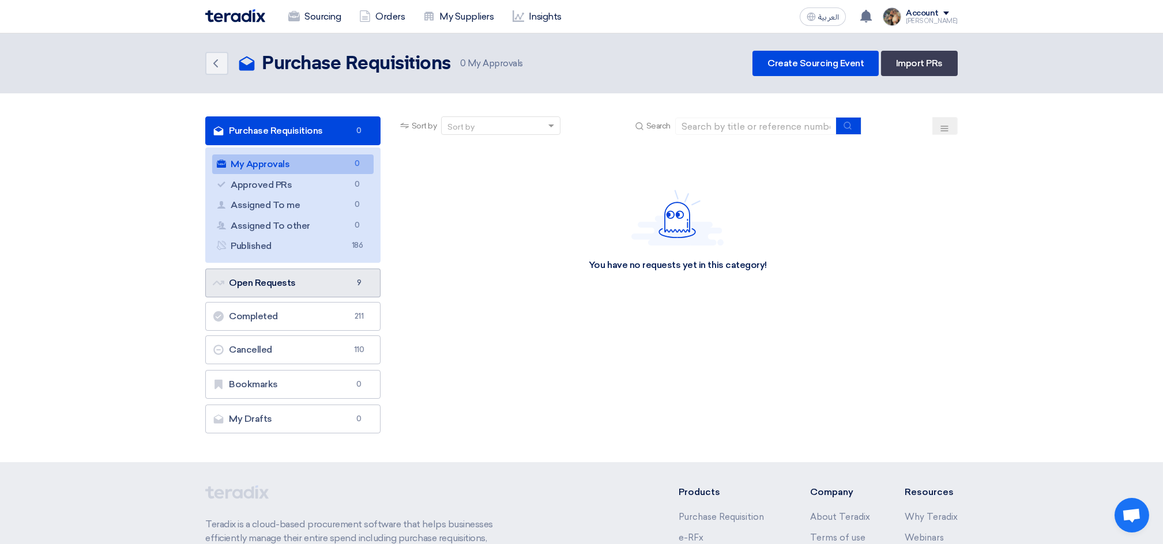
click at [296, 284] on link "Open Requests Open Requests 9" at bounding box center [292, 283] width 175 height 29
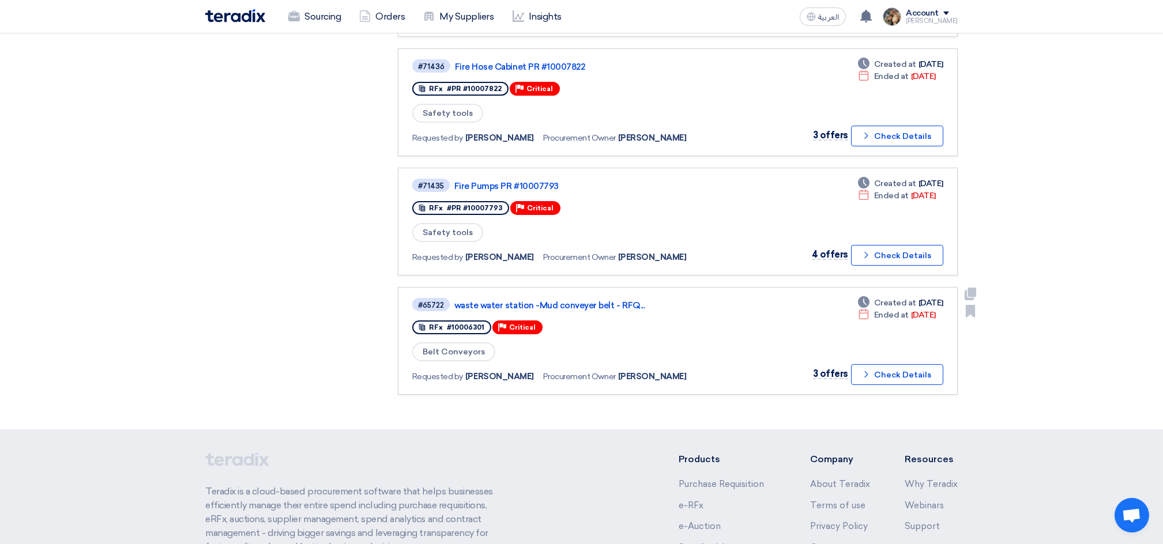
scroll to position [938, 0]
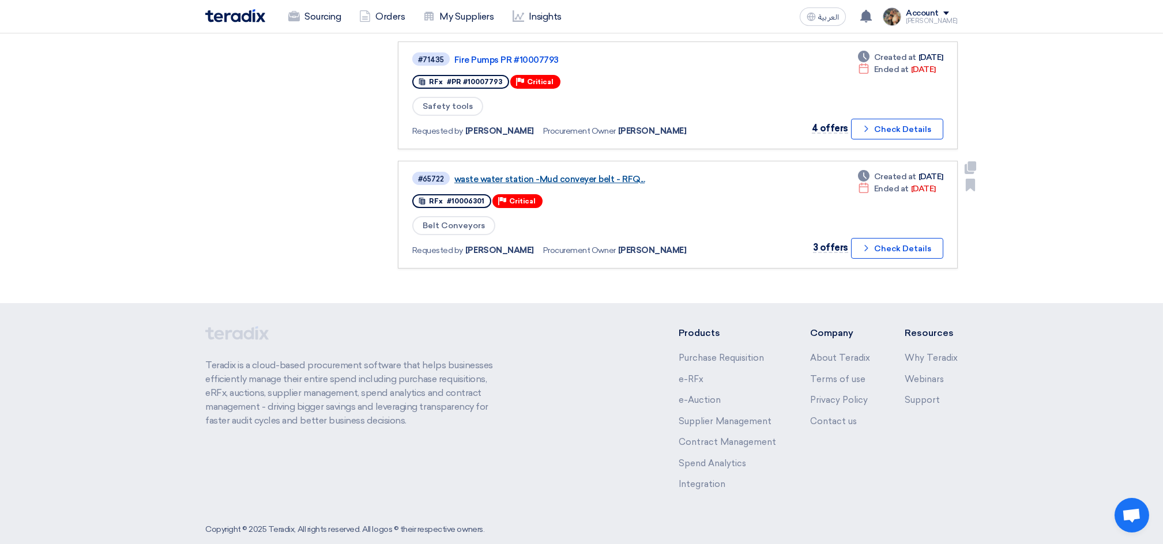
click at [578, 174] on link "waste water station -Mud conveyer belt - RFQ..." at bounding box center [598, 179] width 288 height 10
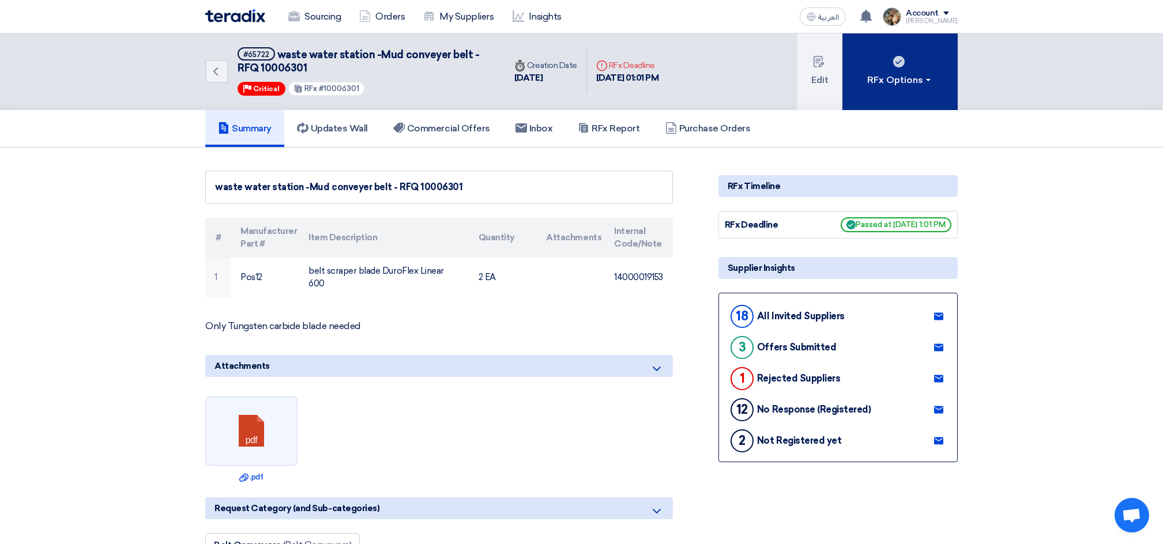
click at [877, 104] on button "RFx Options" at bounding box center [899, 71] width 115 height 77
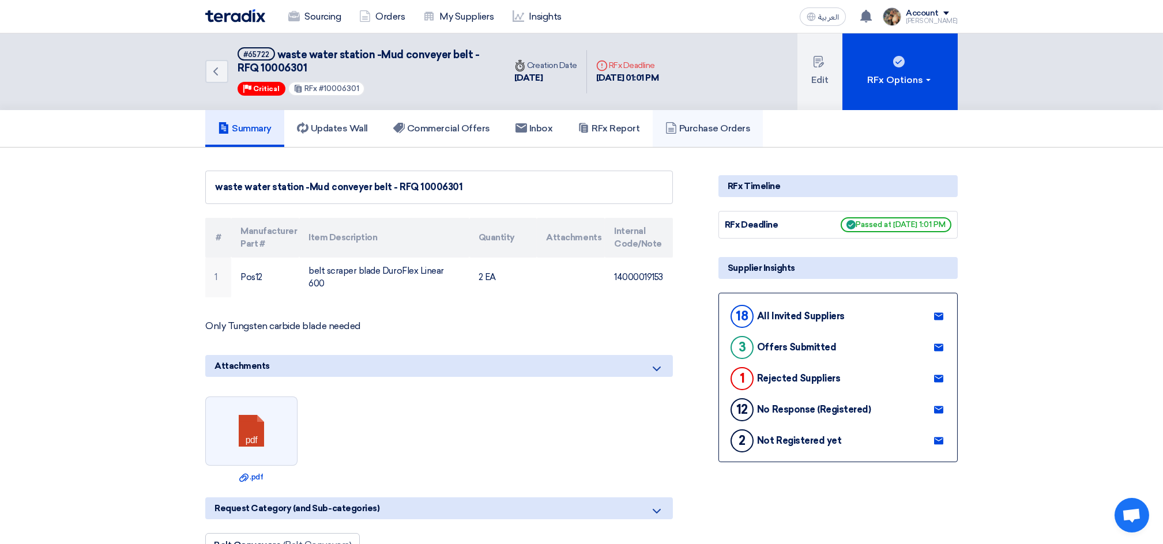
click at [716, 134] on link "Purchase Orders" at bounding box center [707, 128] width 111 height 37
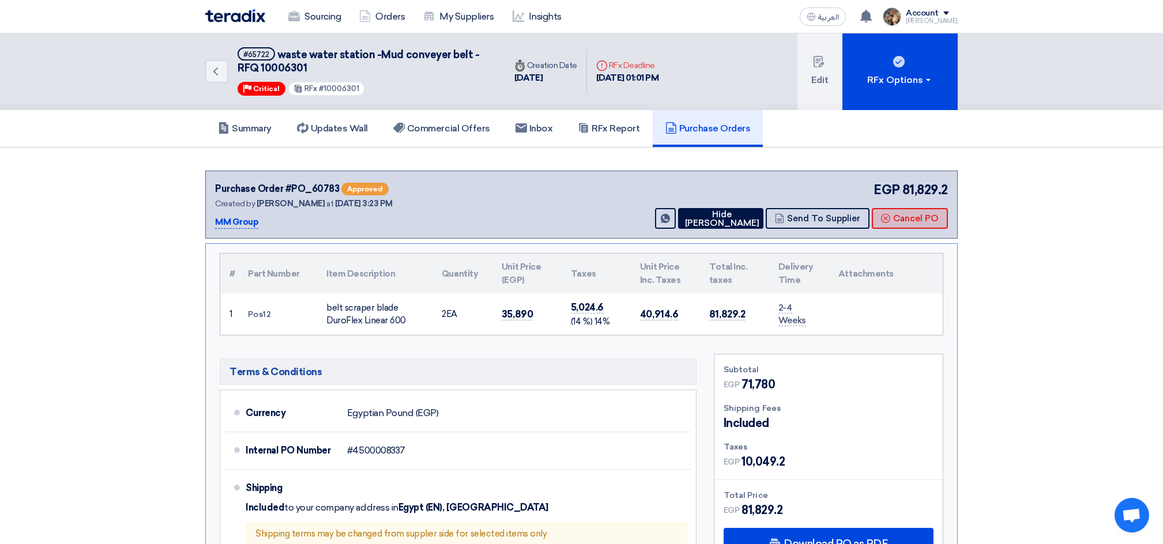
click at [897, 216] on button "Cancel PO" at bounding box center [909, 218] width 76 height 21
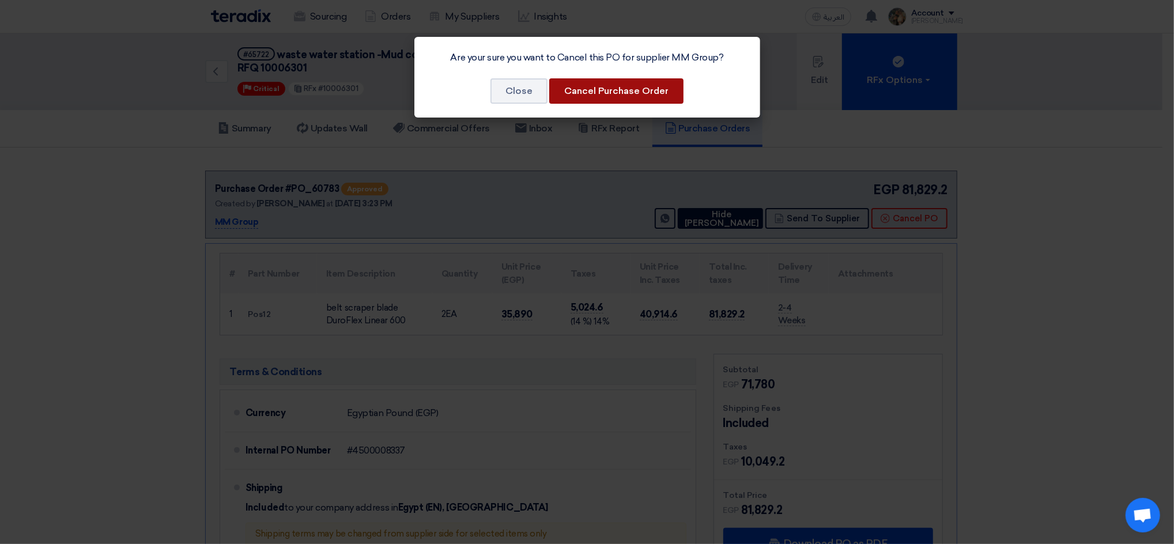
click at [643, 95] on button "Cancel Purchase Order" at bounding box center [616, 90] width 134 height 25
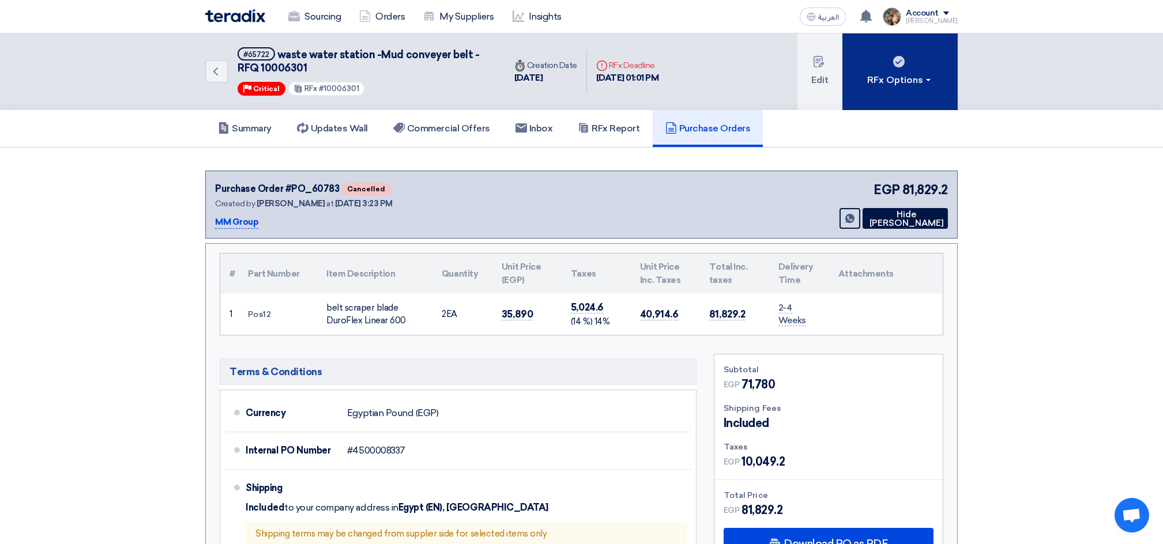
click at [903, 85] on div "RFx Options" at bounding box center [899, 80] width 65 height 14
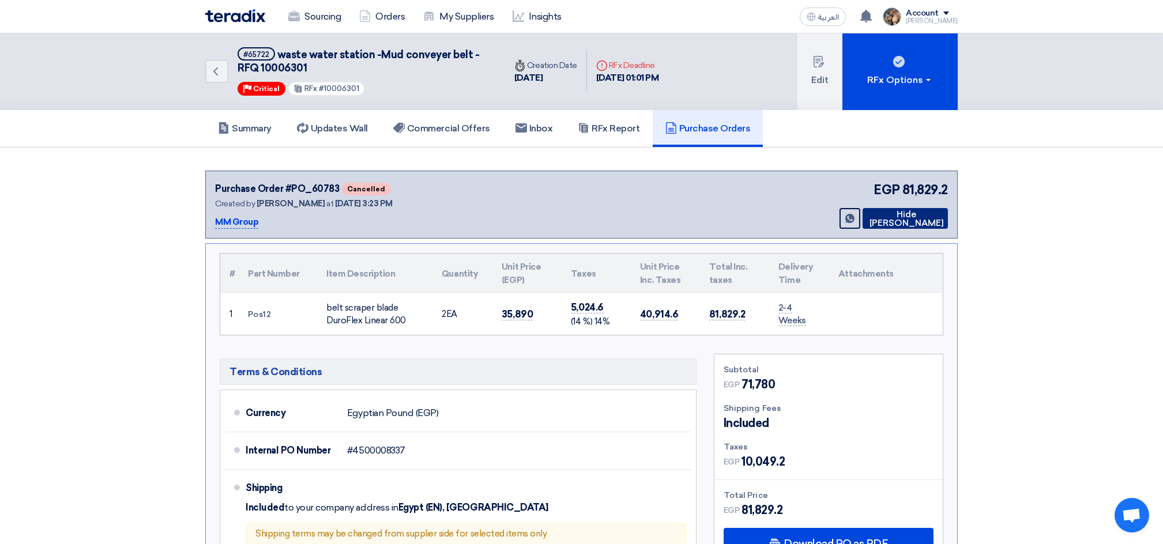
click at [899, 221] on button "Hide [PERSON_NAME]" at bounding box center [904, 218] width 85 height 21
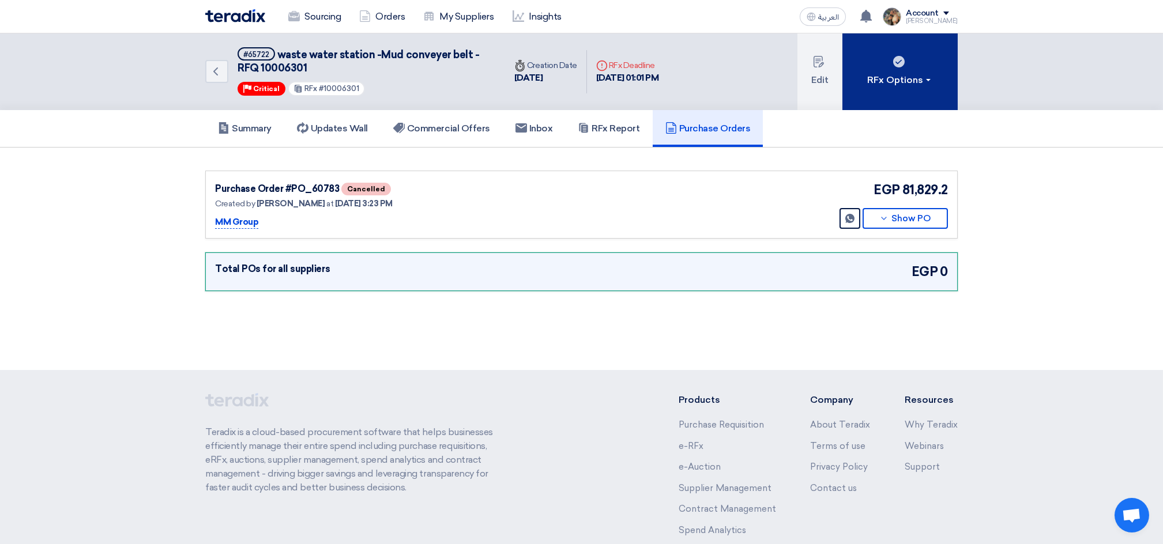
click at [882, 86] on button "RFx Options" at bounding box center [899, 71] width 115 height 77
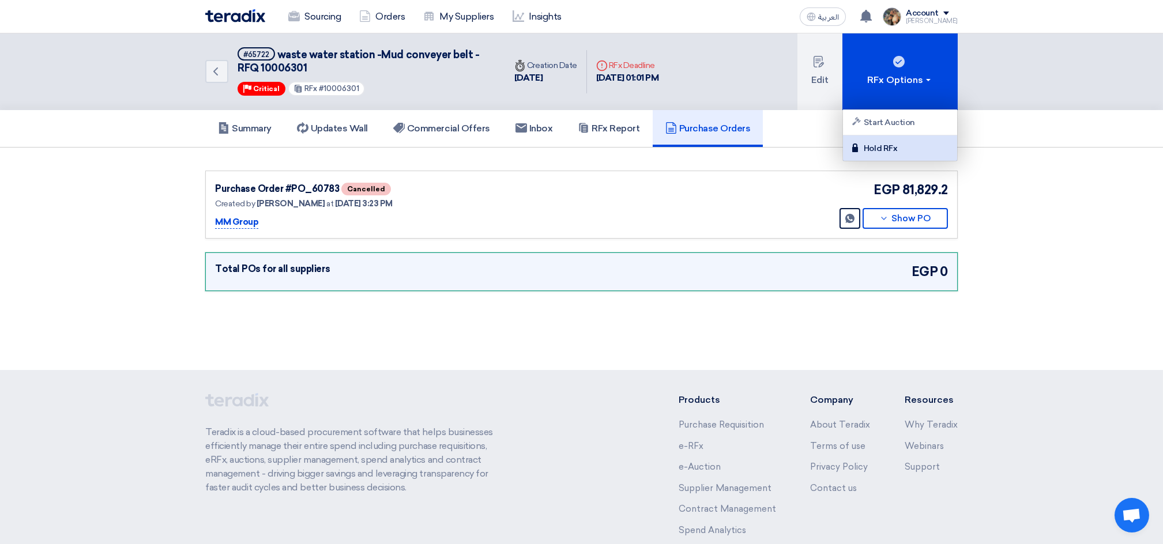
click at [886, 145] on div "Hold RFx" at bounding box center [900, 148] width 100 height 14
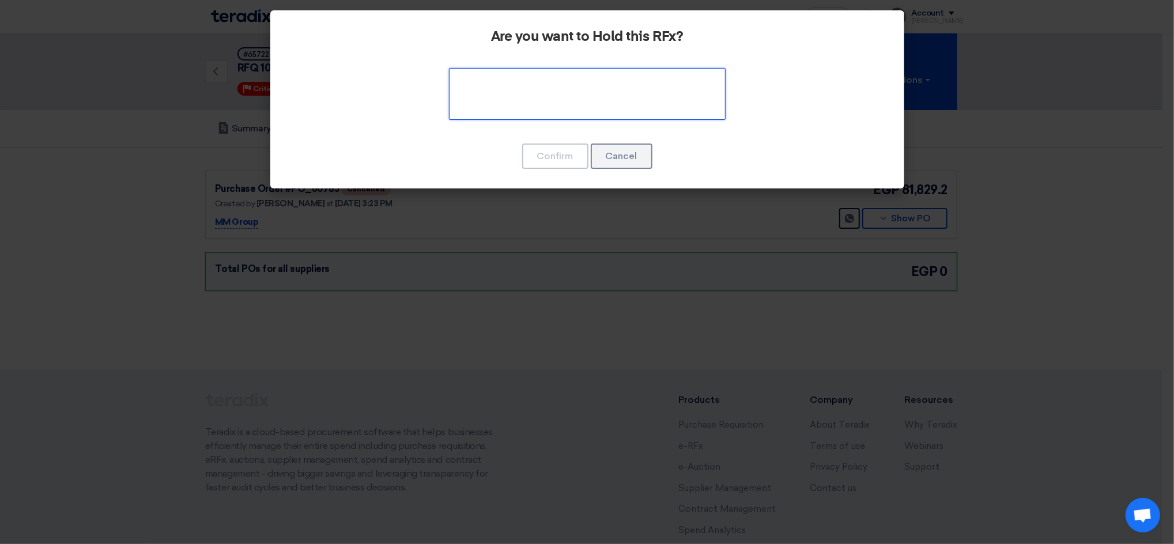
click at [594, 94] on textarea at bounding box center [587, 94] width 277 height 52
type textarea "k"
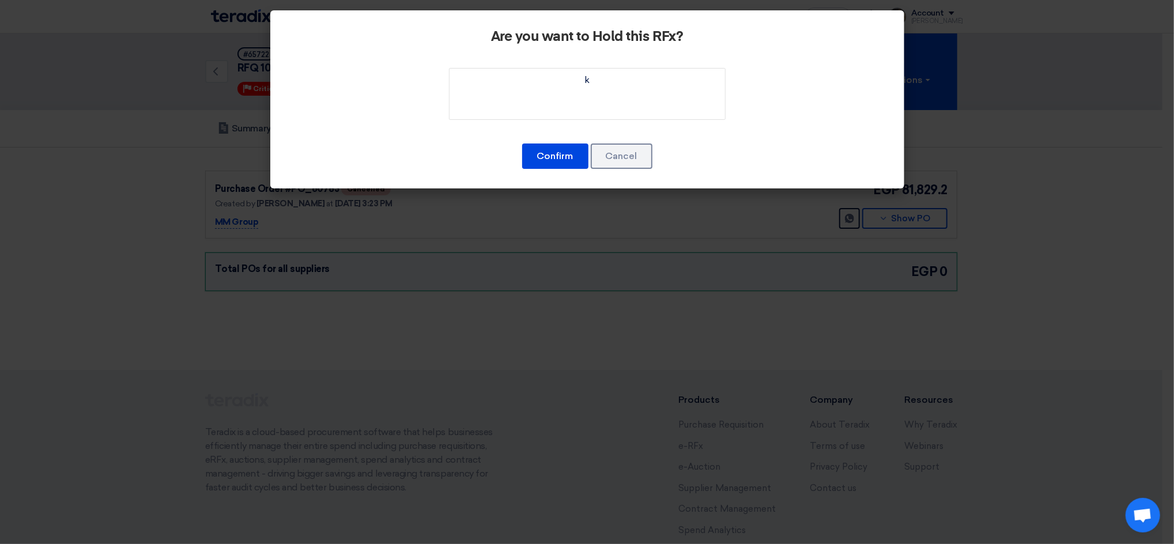
click at [555, 168] on div "Confirm Cancel" at bounding box center [587, 156] width 597 height 28
click at [556, 163] on button "Confirm" at bounding box center [555, 156] width 66 height 25
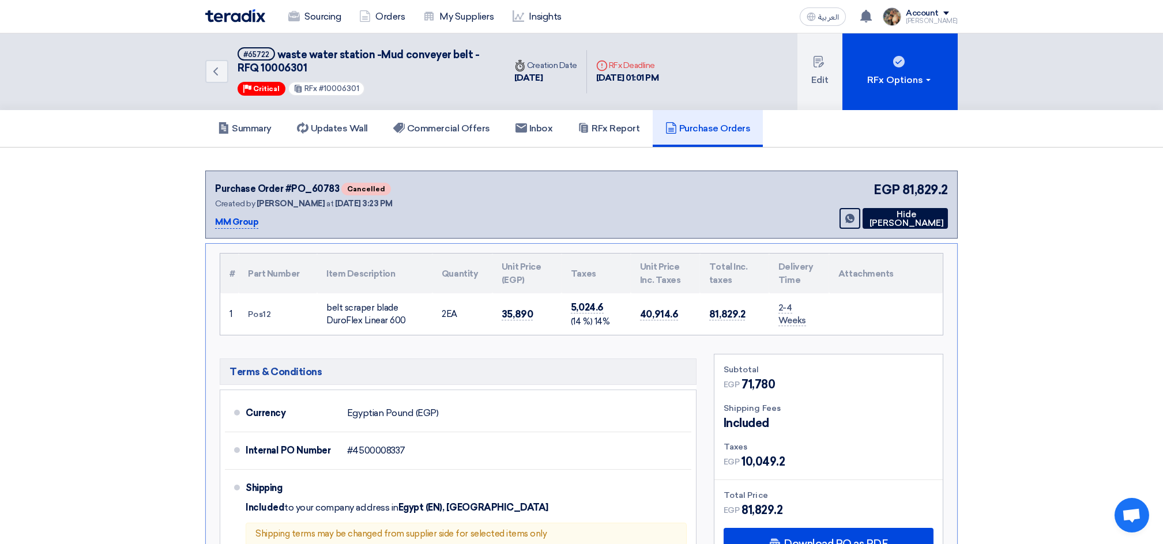
drag, startPoint x: 435, startPoint y: 198, endPoint x: 511, endPoint y: 198, distance: 76.7
click at [446, 198] on div "Purchase Order #PO_60783 Cancelled Created by [PERSON_NAME] at [DATE] 3:23 PM M…" at bounding box center [334, 204] width 239 height 49
click at [886, 208] on button "Hide [PERSON_NAME]" at bounding box center [904, 218] width 85 height 21
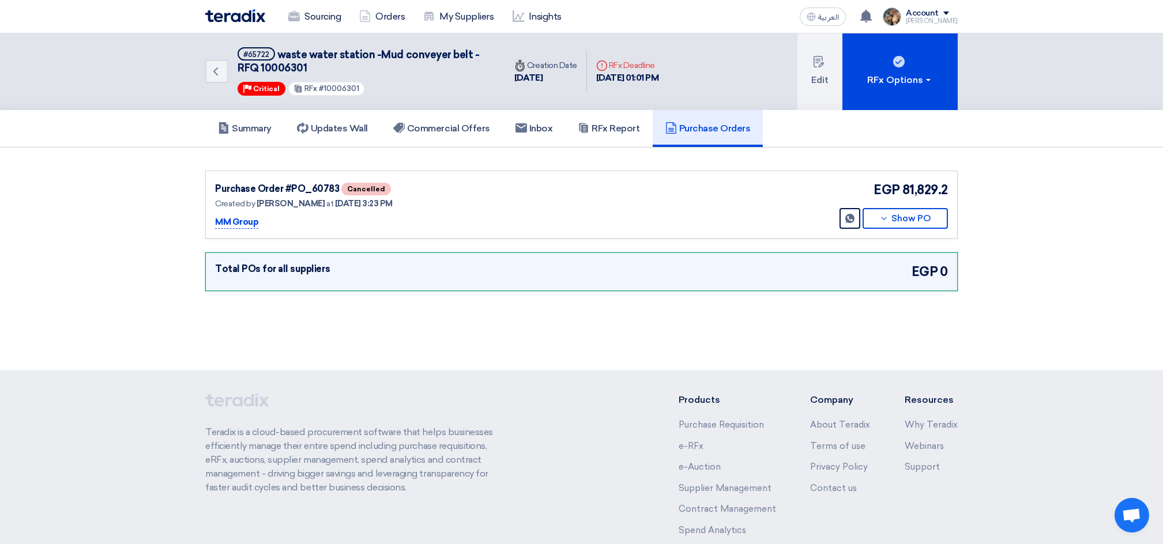
click at [233, 10] on img at bounding box center [235, 15] width 60 height 13
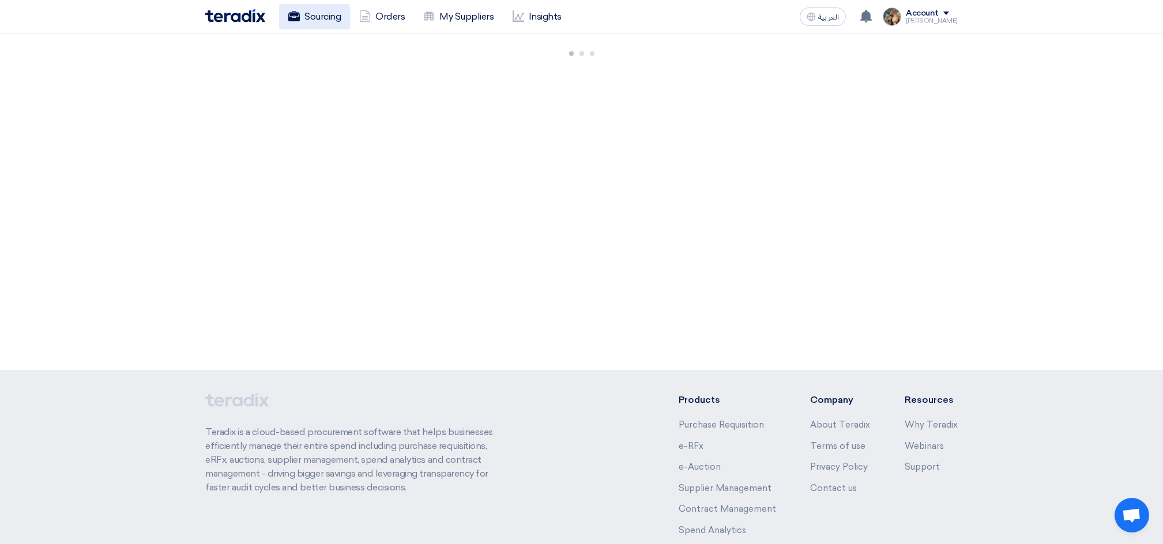
click at [323, 25] on link "Sourcing" at bounding box center [314, 16] width 71 height 25
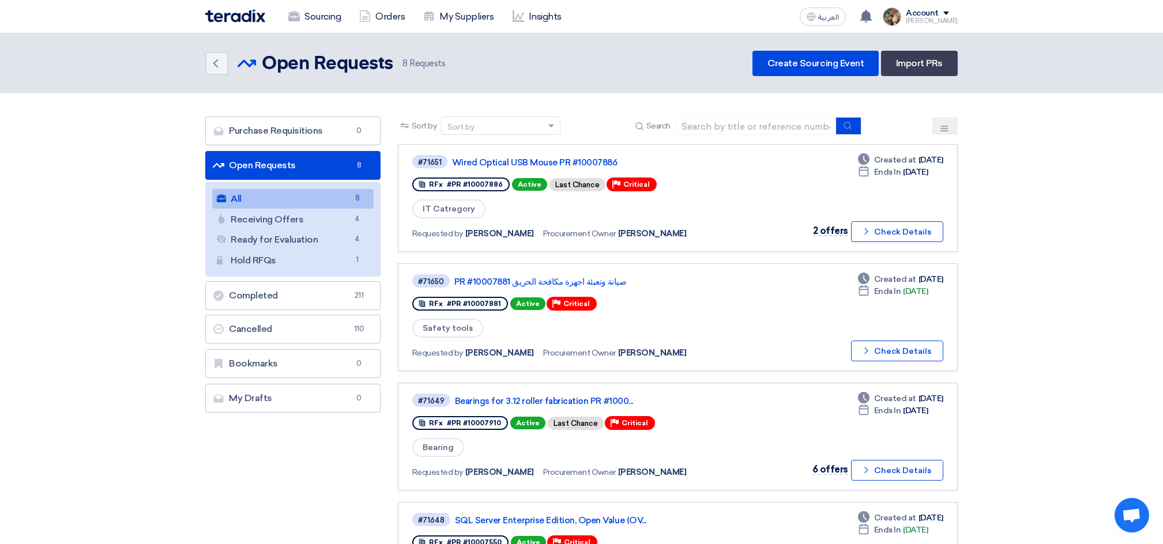
click at [227, 16] on img at bounding box center [235, 15] width 60 height 13
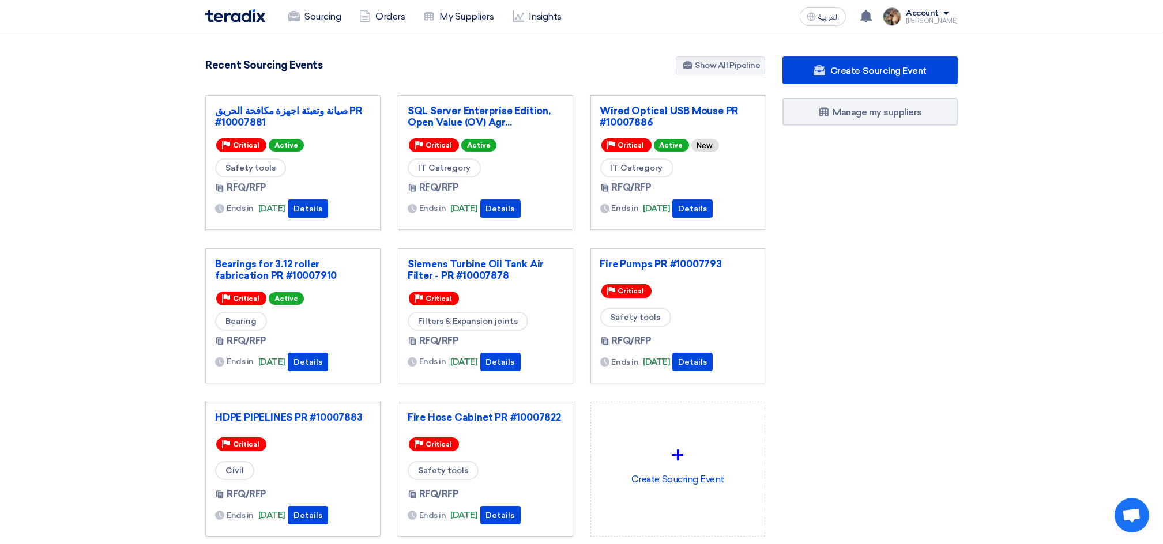
click at [631, 68] on div "Recent Sourcing Events Show All Pipeline" at bounding box center [485, 66] width 560 height 20
click at [817, 338] on div "Create Sourcing Event Manage my suppliers" at bounding box center [869, 319] width 193 height 526
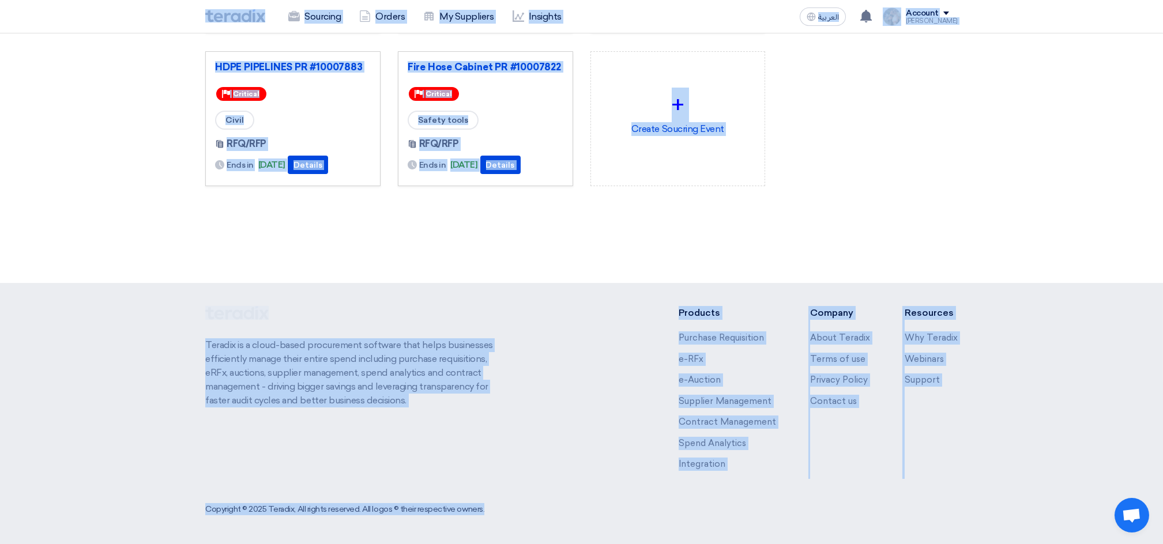
drag, startPoint x: 171, startPoint y: 7, endPoint x: 996, endPoint y: 521, distance: 971.6
click at [1019, 544] on html "Sourcing Orders My Suppliers Insights العربية ع You have a new offer for 'Beari…" at bounding box center [581, 97] width 1163 height 895
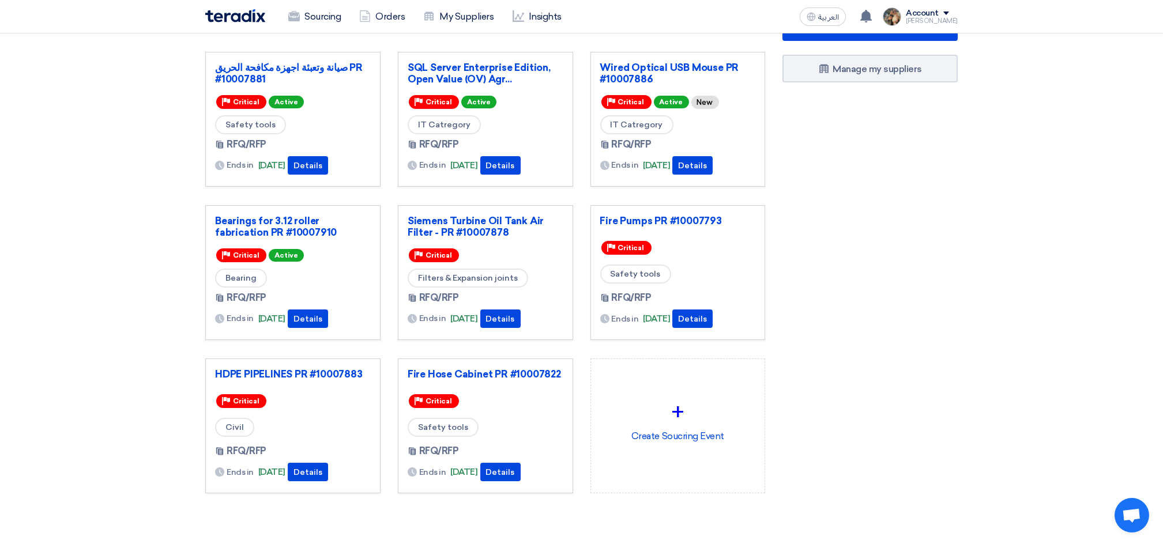
scroll to position [0, 0]
